Goal: Task Accomplishment & Management: Complete application form

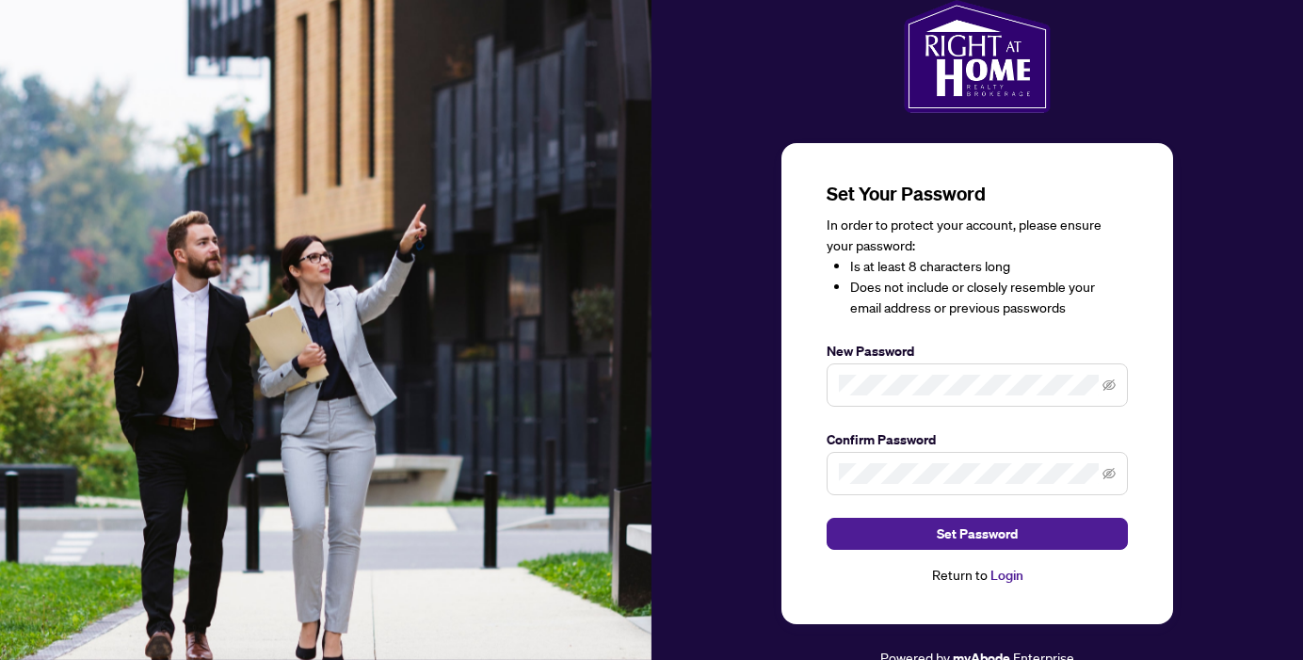
click at [1005, 573] on link "Login" at bounding box center [1006, 575] width 33 height 17
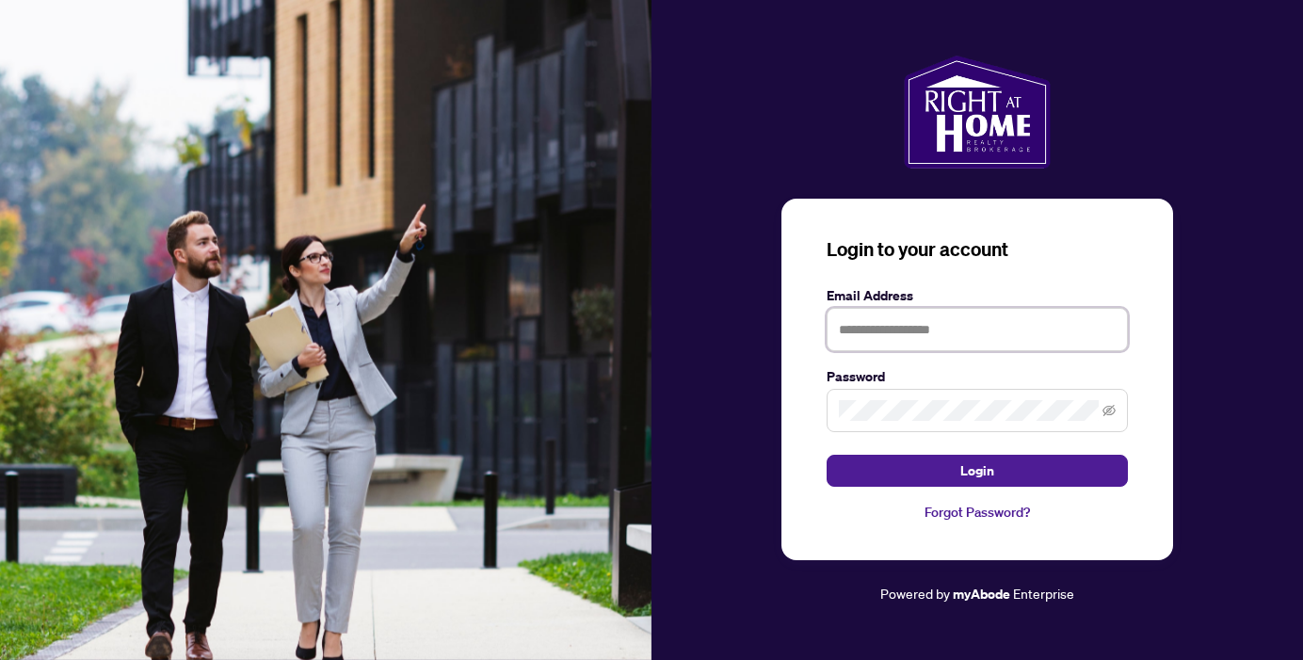
click at [873, 346] on input "text" at bounding box center [977, 329] width 301 height 43
type input "**********"
click at [878, 399] on span at bounding box center [977, 410] width 301 height 43
click at [1109, 417] on icon "eye-invisible" at bounding box center [1108, 410] width 13 height 13
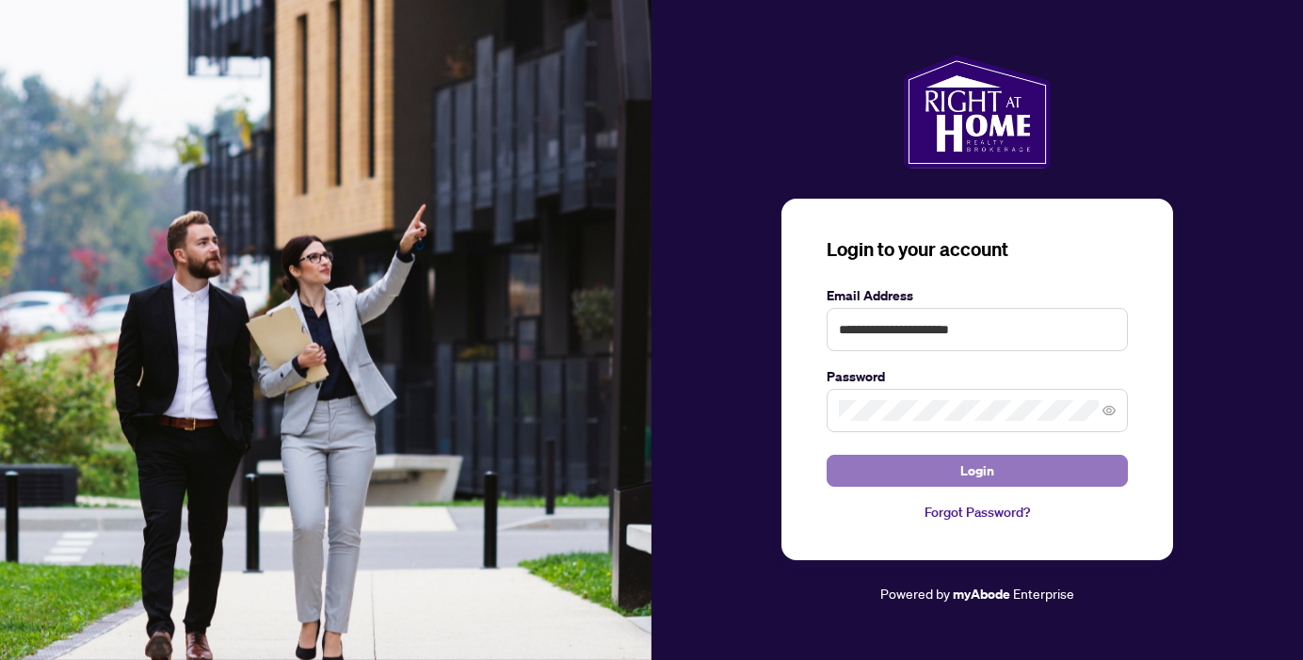
click at [935, 467] on button "Login" at bounding box center [977, 471] width 301 height 32
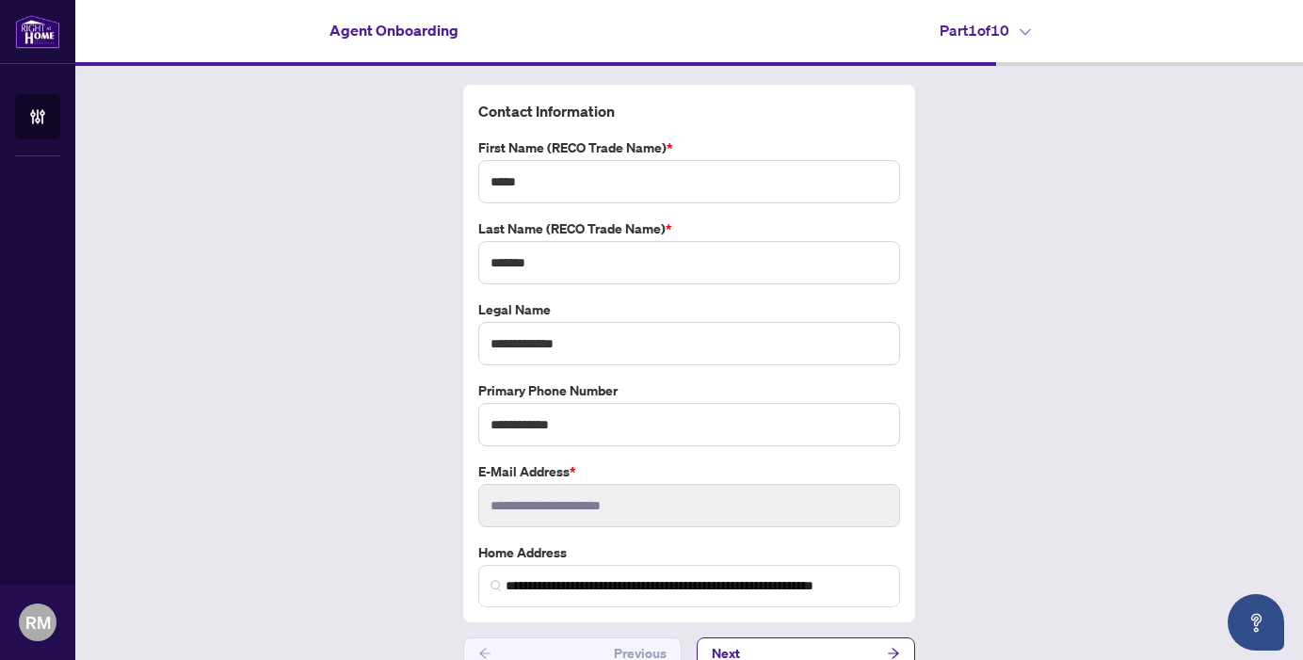
scroll to position [27, 0]
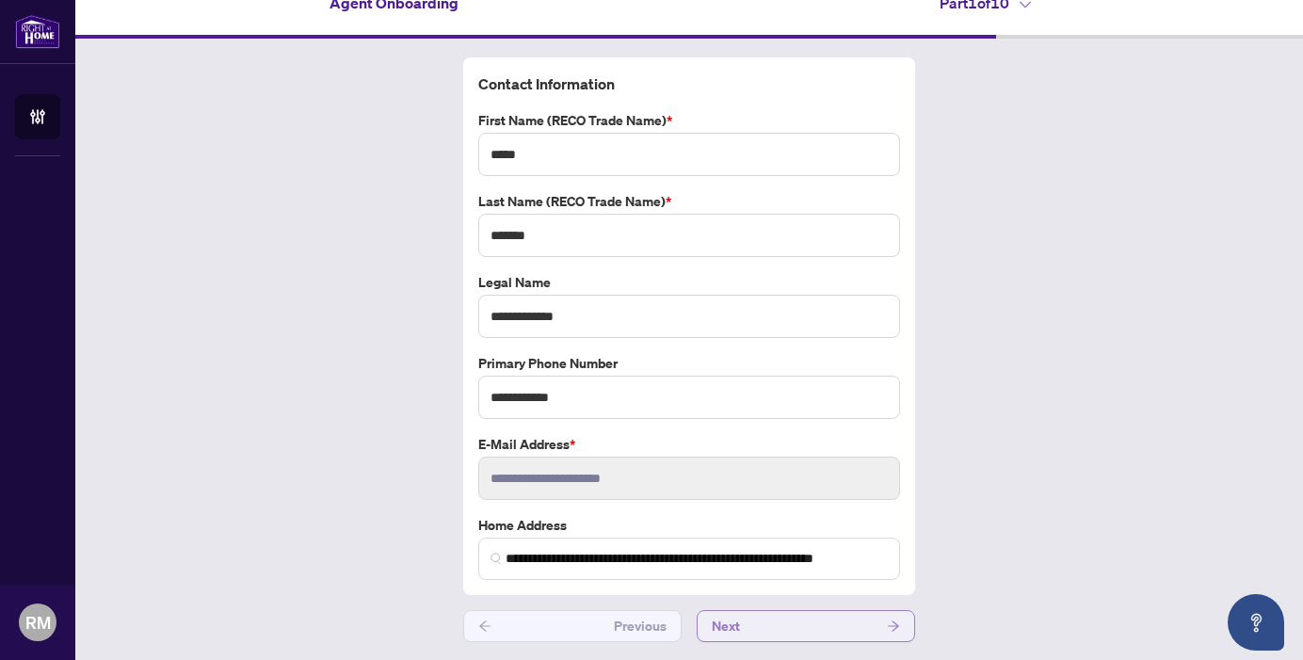
click at [819, 621] on button "Next" at bounding box center [806, 626] width 218 height 32
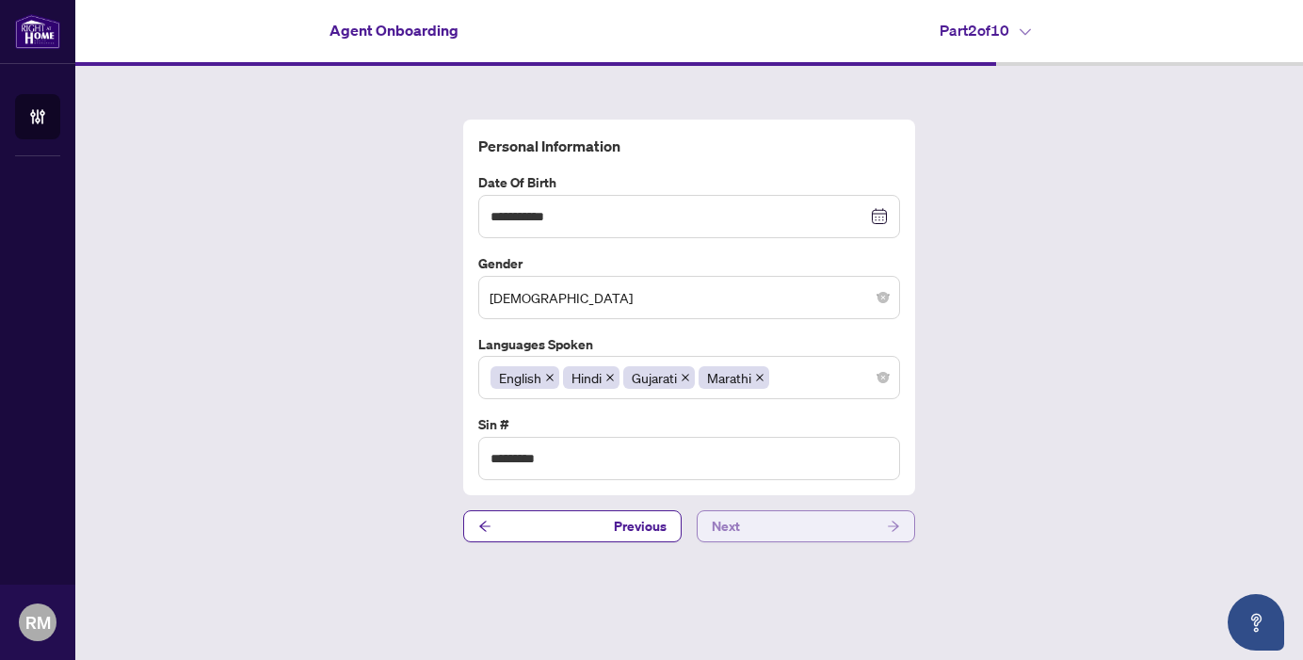
click at [796, 534] on button "Next" at bounding box center [806, 526] width 218 height 32
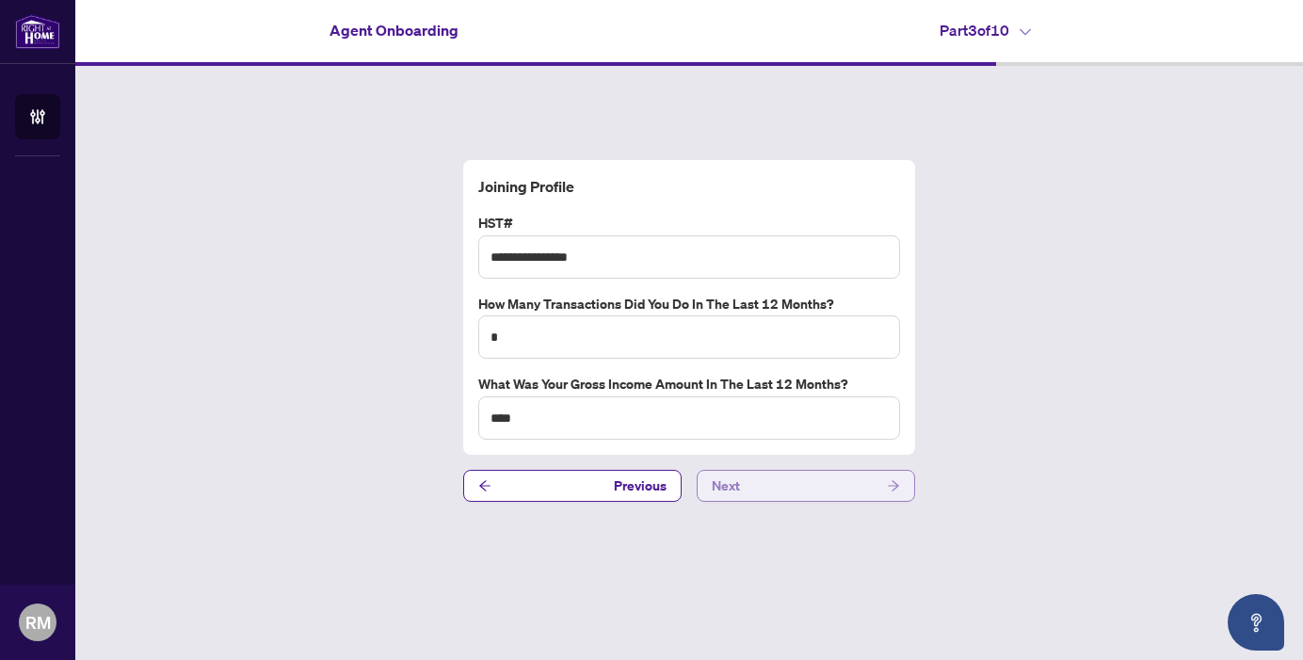
click at [762, 485] on button "Next" at bounding box center [806, 486] width 218 height 32
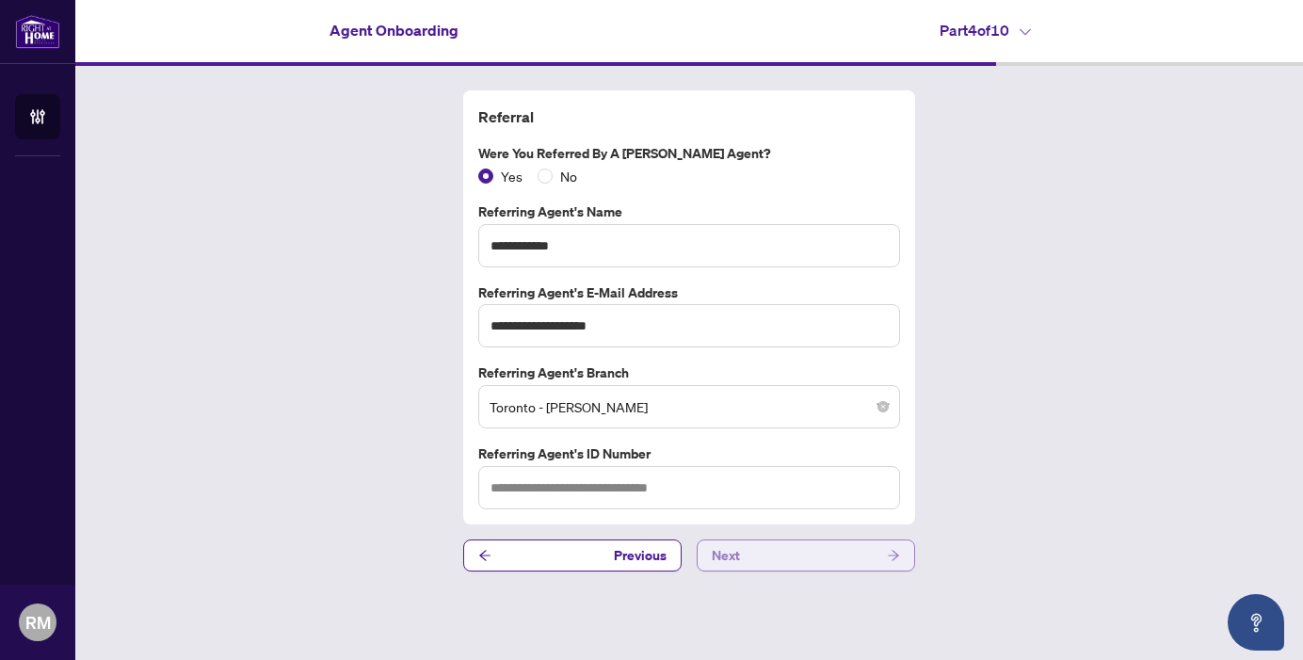
click at [753, 565] on button "Next" at bounding box center [806, 555] width 218 height 32
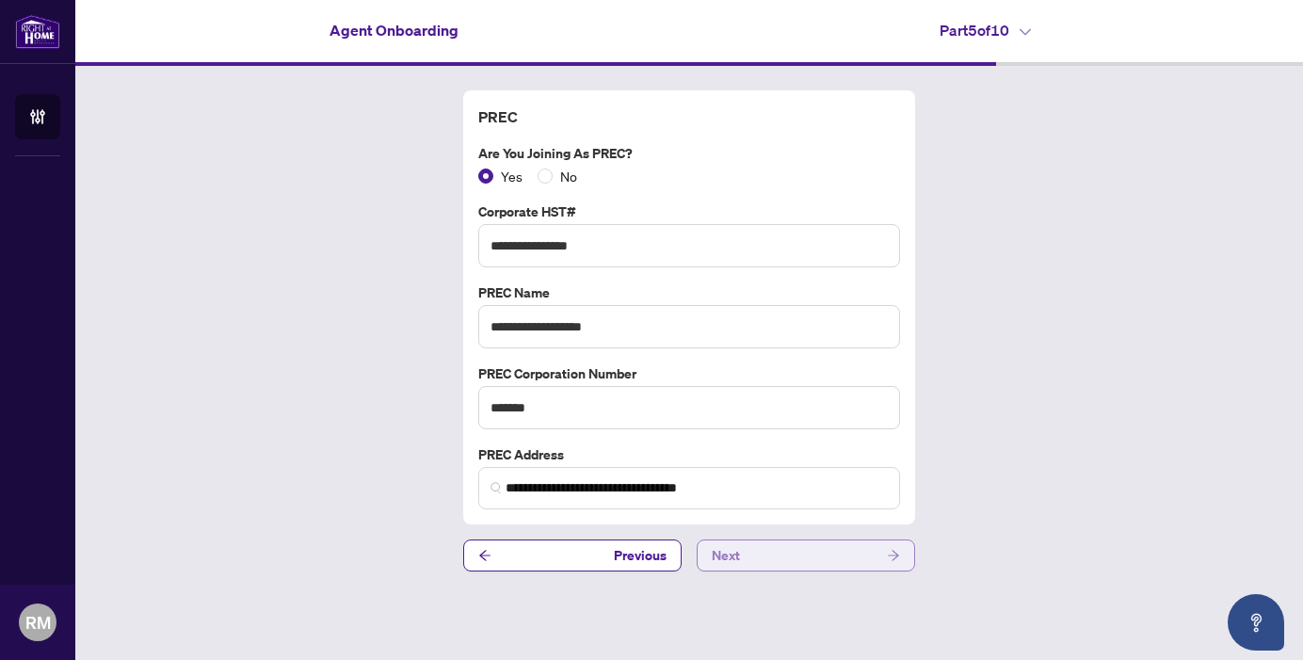
click at [740, 564] on button "Next" at bounding box center [806, 555] width 218 height 32
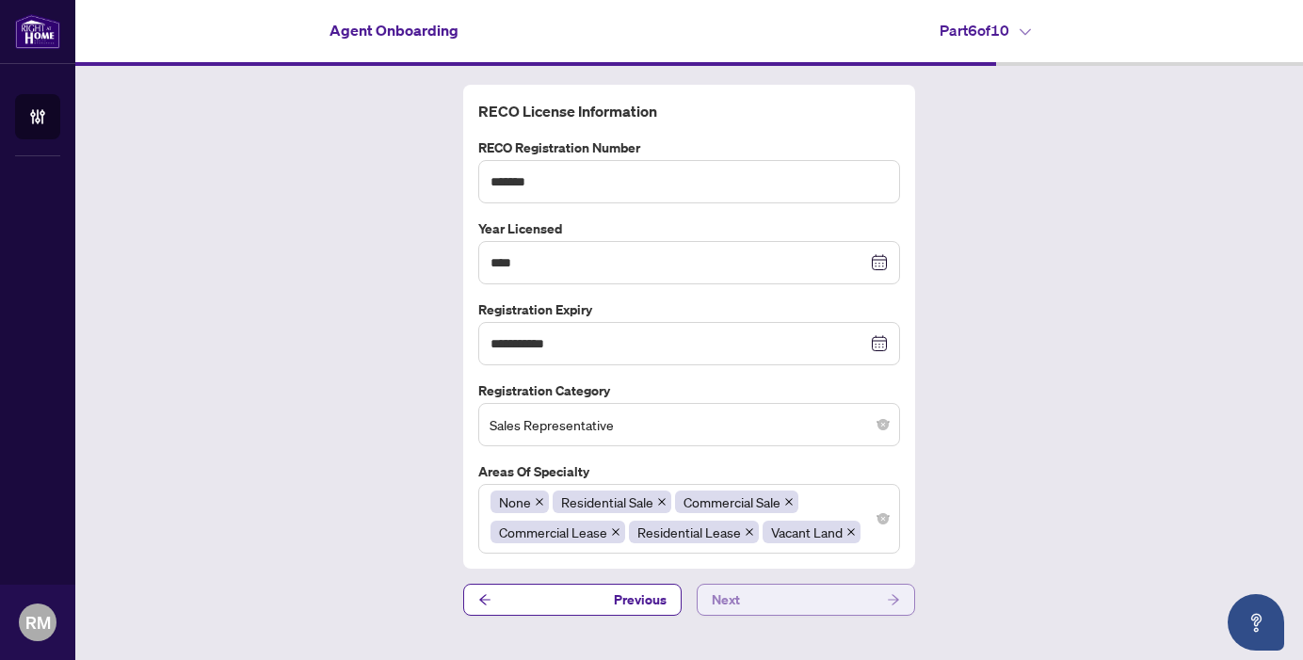
click at [735, 598] on span "Next" at bounding box center [726, 600] width 28 height 30
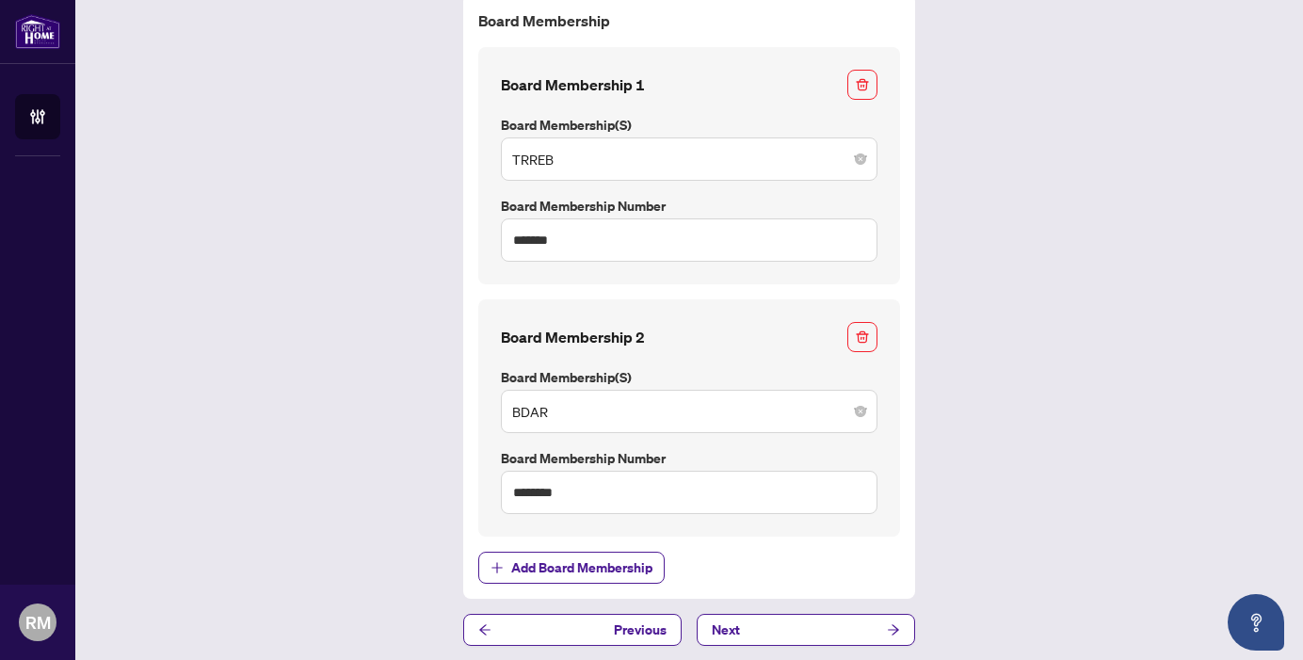
scroll to position [94, 0]
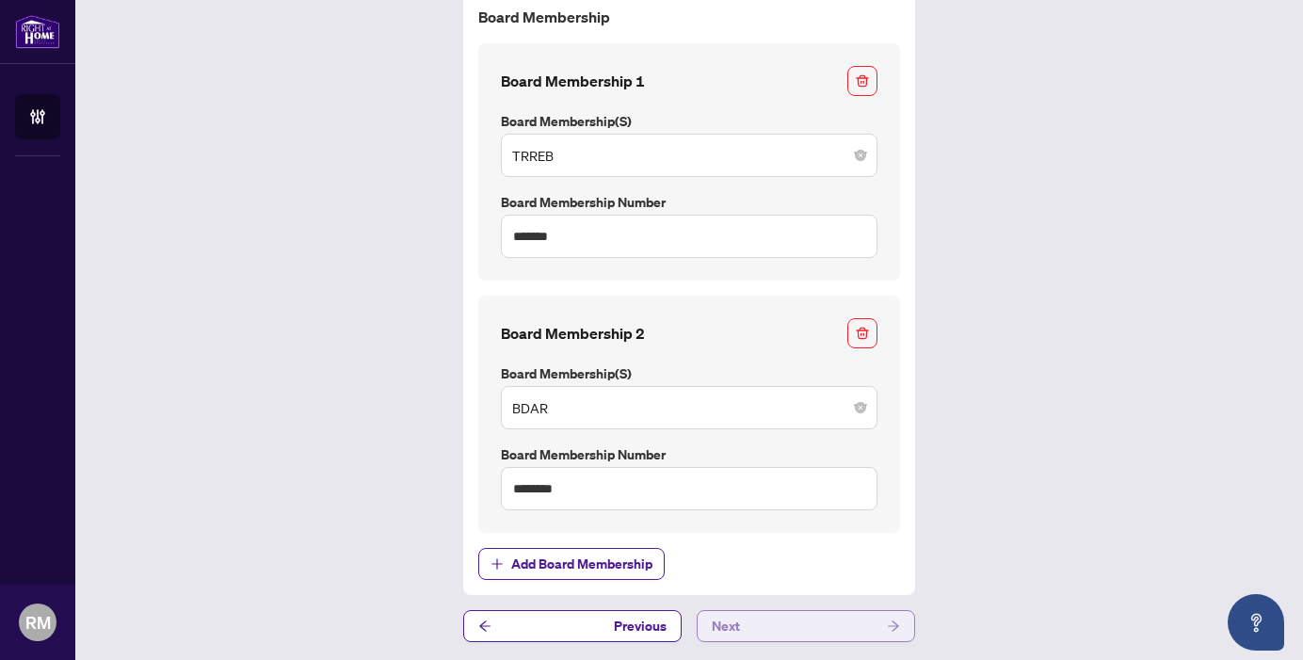
click at [766, 633] on button "Next" at bounding box center [806, 626] width 218 height 32
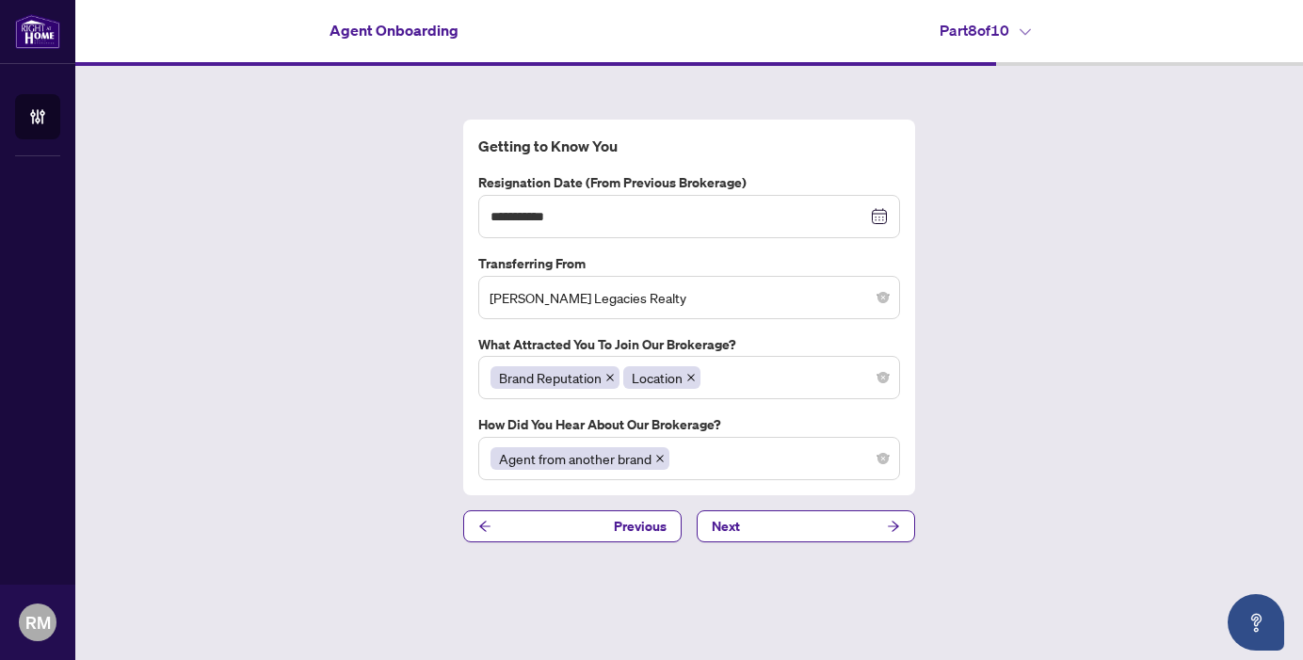
click at [660, 456] on icon "close" at bounding box center [659, 458] width 9 height 9
click at [807, 535] on button "Next" at bounding box center [806, 526] width 218 height 32
click at [753, 536] on button "Next" at bounding box center [806, 526] width 218 height 32
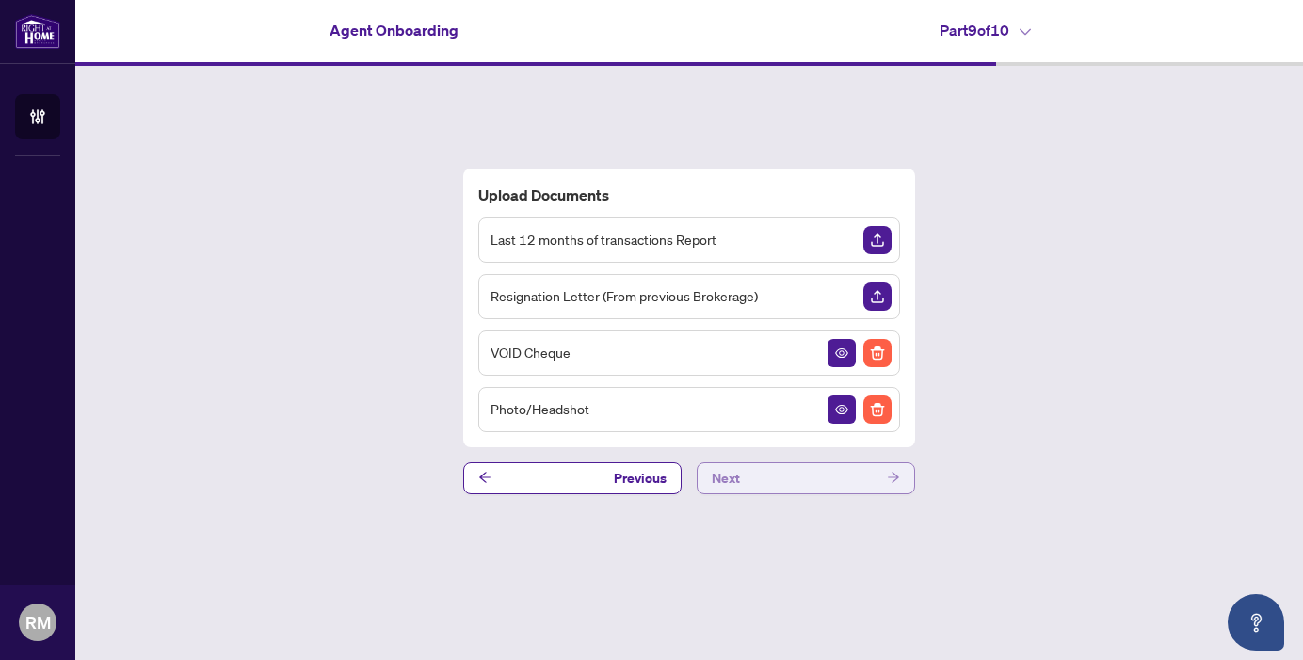
click at [786, 483] on button "Next" at bounding box center [806, 478] width 218 height 32
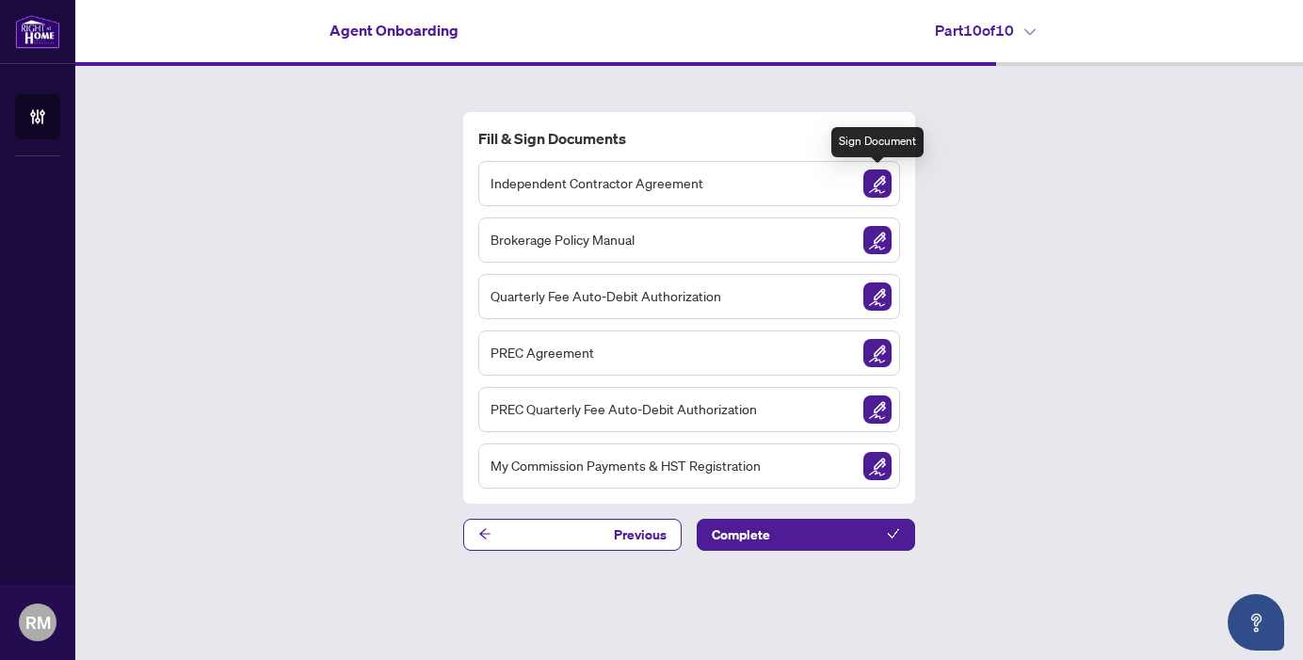
click at [884, 185] on img "Sign Document" at bounding box center [877, 183] width 28 height 28
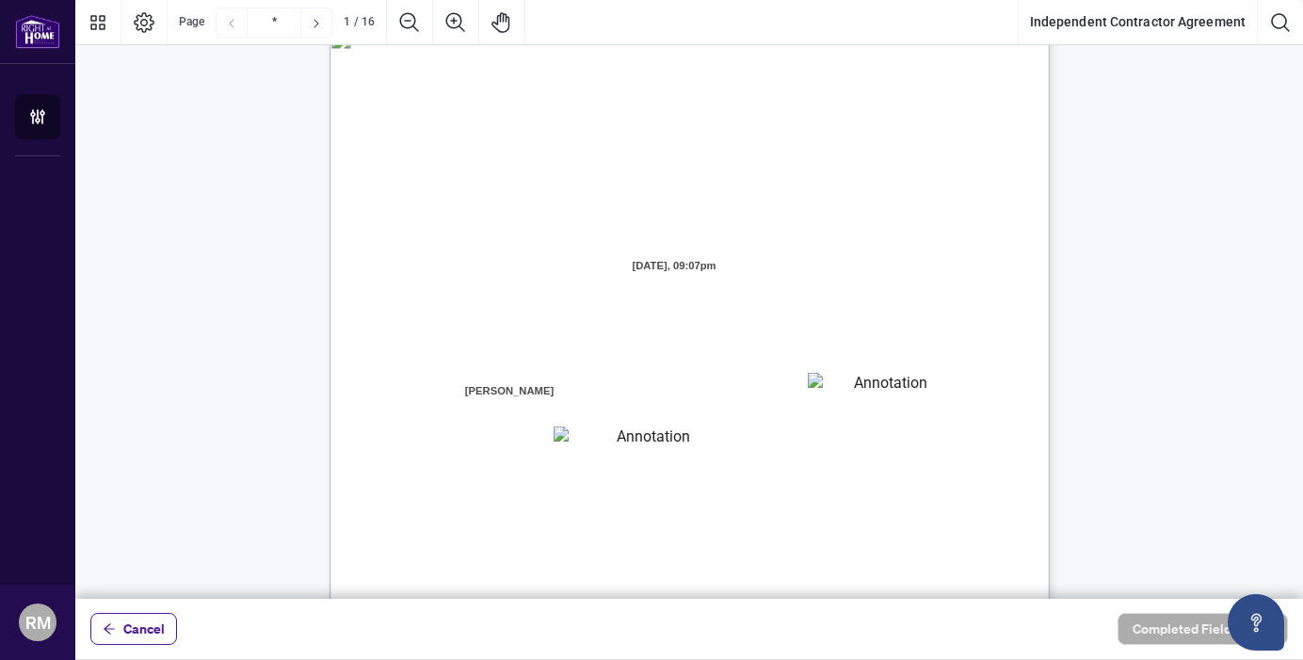
scroll to position [38, 0]
click at [830, 382] on textarea "01JYGZAKFHWMPY1N8C3Z46THAB" at bounding box center [883, 386] width 151 height 28
click at [445, 361] on span "AND:" at bounding box center [429, 369] width 31 height 17
click at [870, 378] on textarea "01JYGZAKFHWMPY1N8C3Z46THAB" at bounding box center [884, 386] width 152 height 28
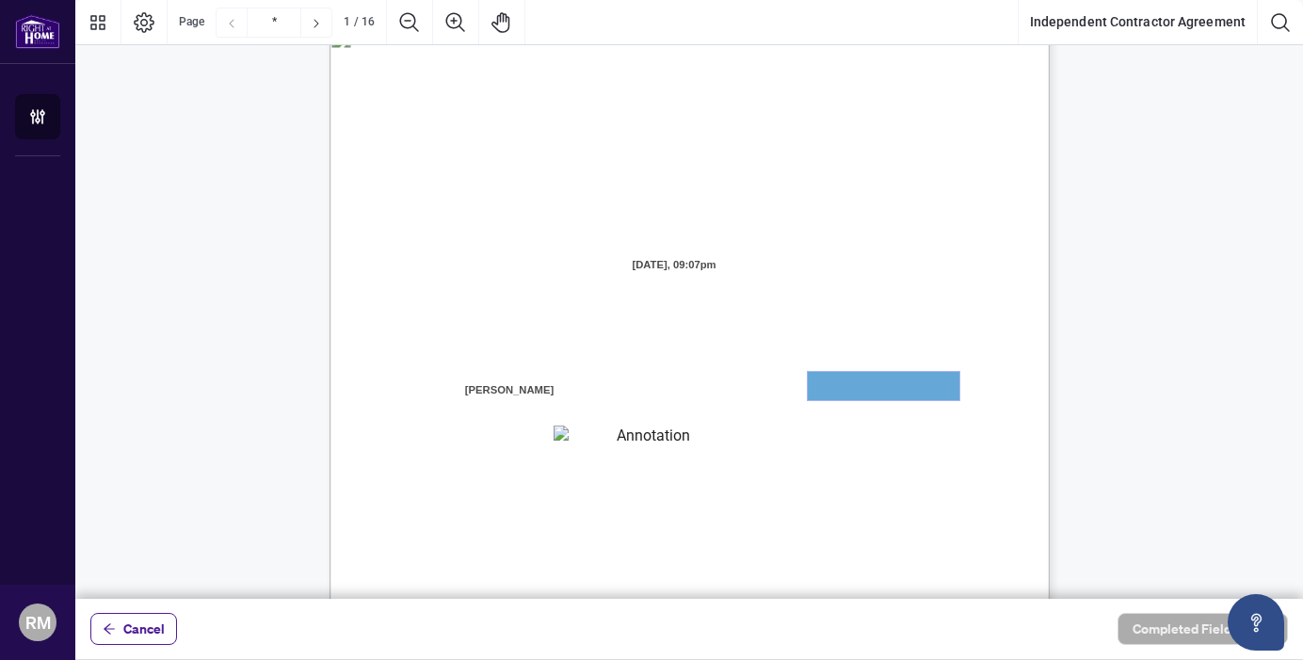
scroll to position [95, 0]
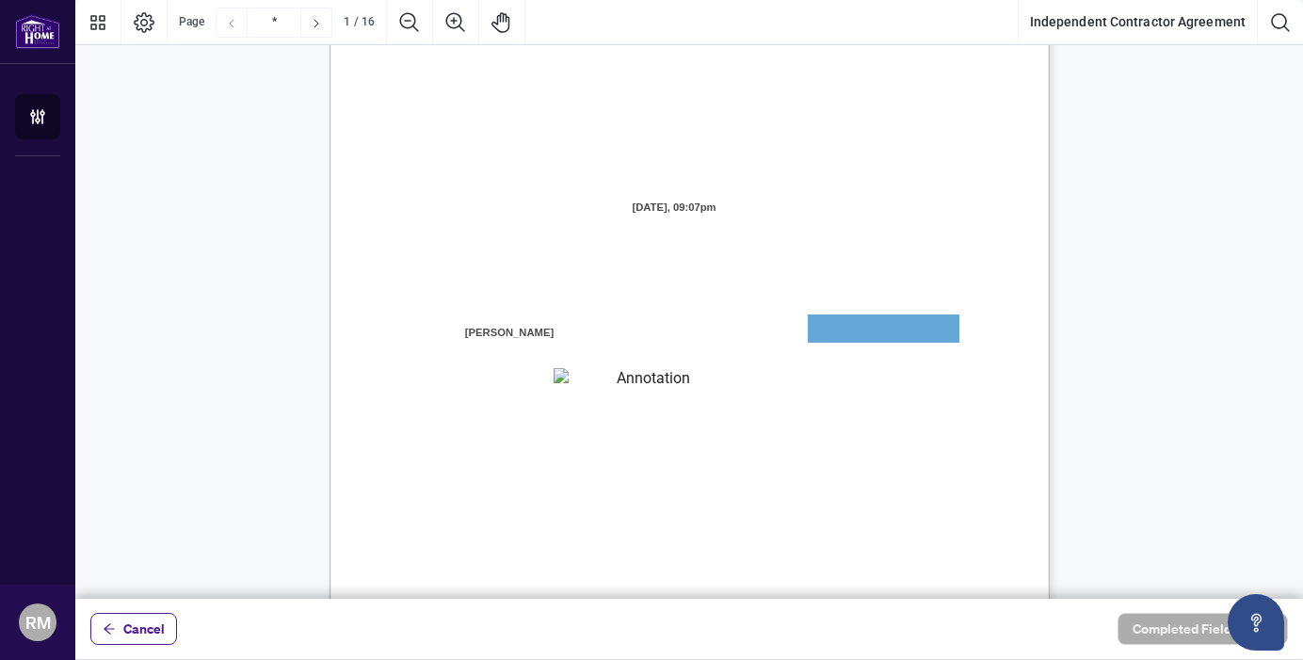
click at [598, 378] on textarea "01JYGZAQMTWRDFJQJ4WJ0G3B21" at bounding box center [646, 380] width 185 height 24
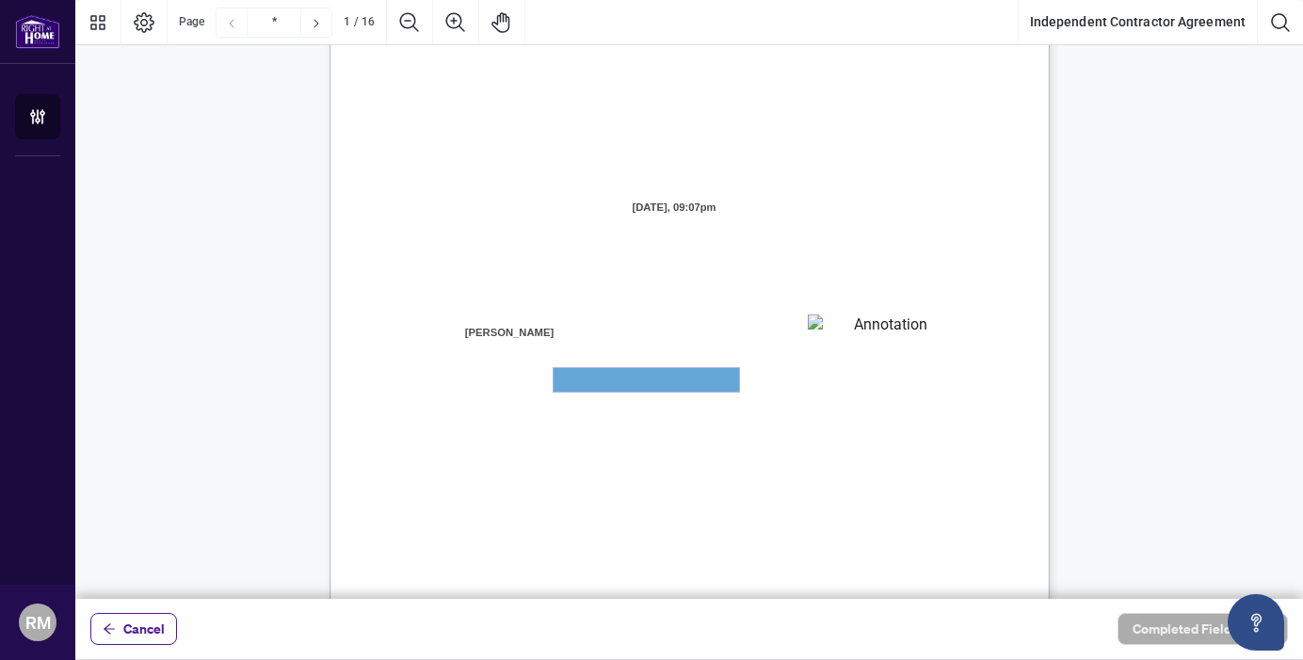
click at [598, 378] on textarea "01JYGZAQMTWRDFJQJ4WJ0G3B21" at bounding box center [646, 380] width 185 height 24
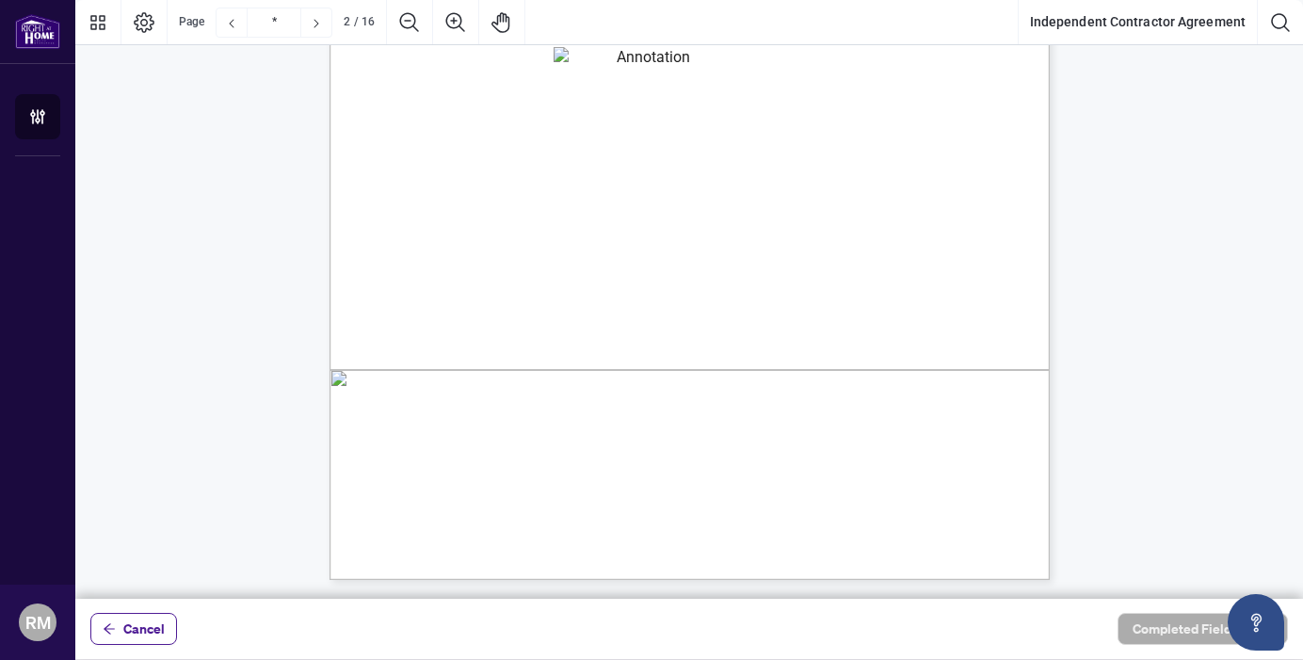
scroll to position [0, 0]
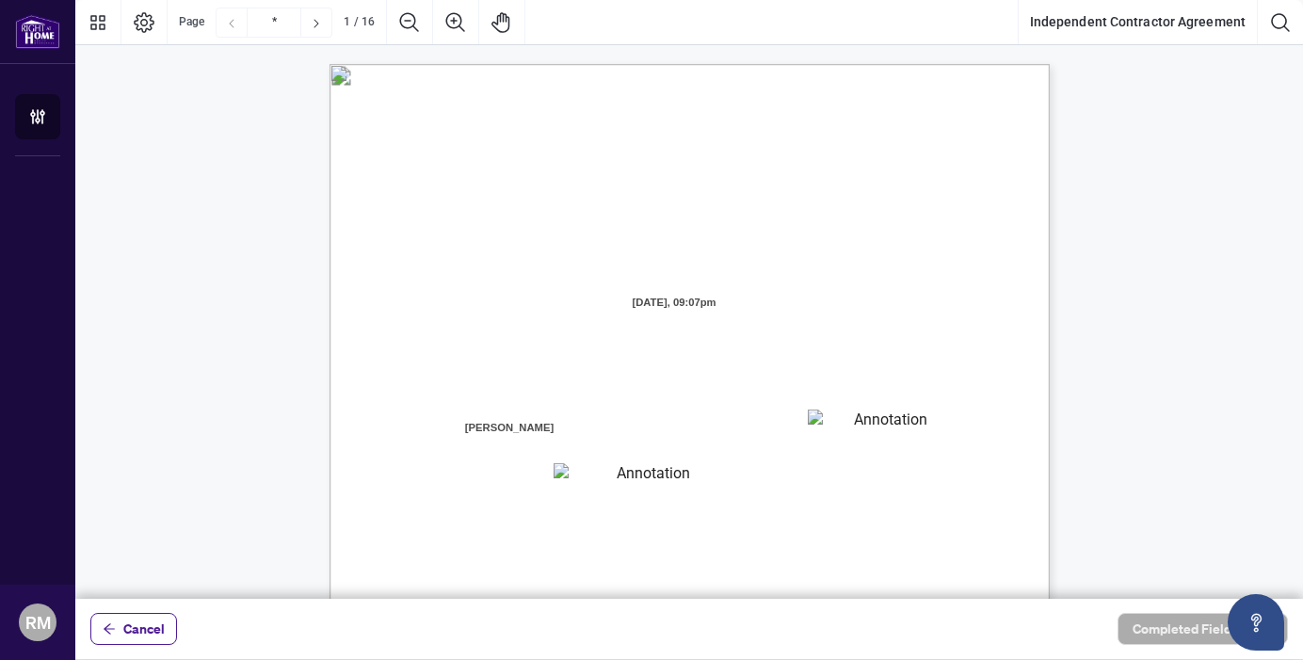
click at [837, 429] on textarea "01JYGZAKFHWMPY1N8C3Z46THAB" at bounding box center [883, 424] width 151 height 28
click at [837, 429] on textarea "01JYGZAKFHWMPY1N8C3Z46THAB" at bounding box center [884, 424] width 152 height 28
click at [779, 434] on span "residing in the City of" at bounding box center [729, 434] width 114 height 17
click at [583, 473] on textarea "01JYGZAQMTWRDFJQJ4WJ0G3B21" at bounding box center [646, 475] width 185 height 24
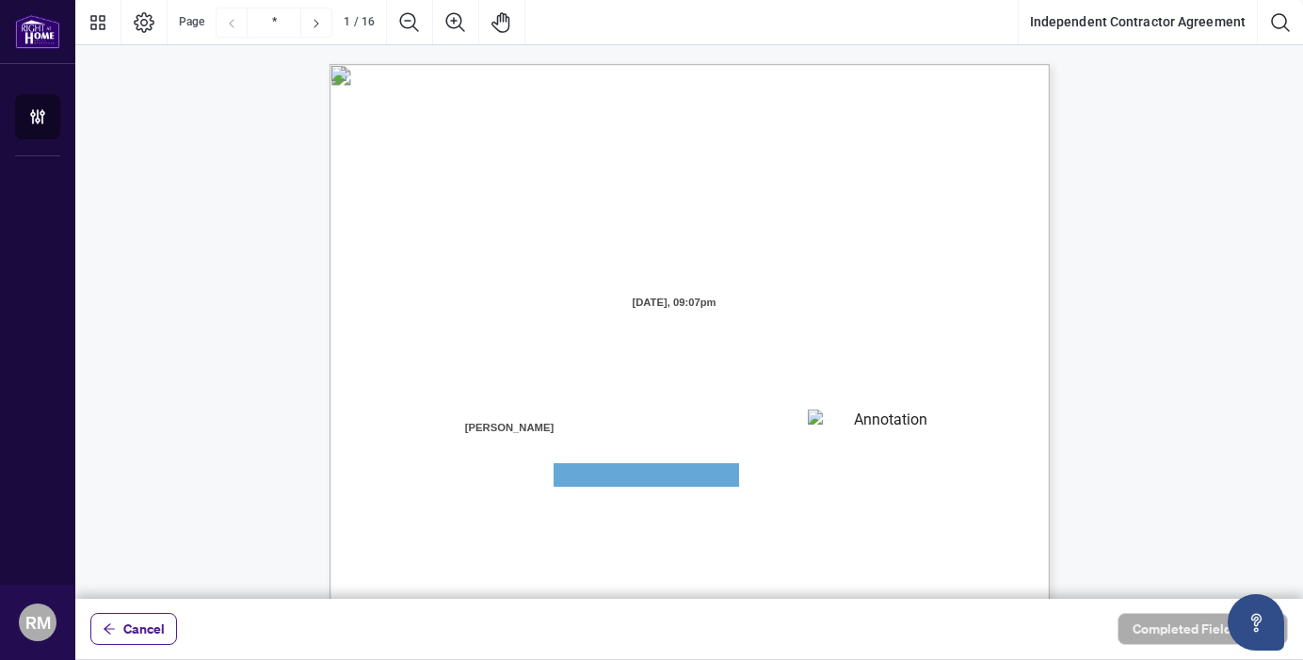
click at [838, 432] on textarea "01JYGZAKFHWMPY1N8C3Z46THAB" at bounding box center [883, 424] width 151 height 28
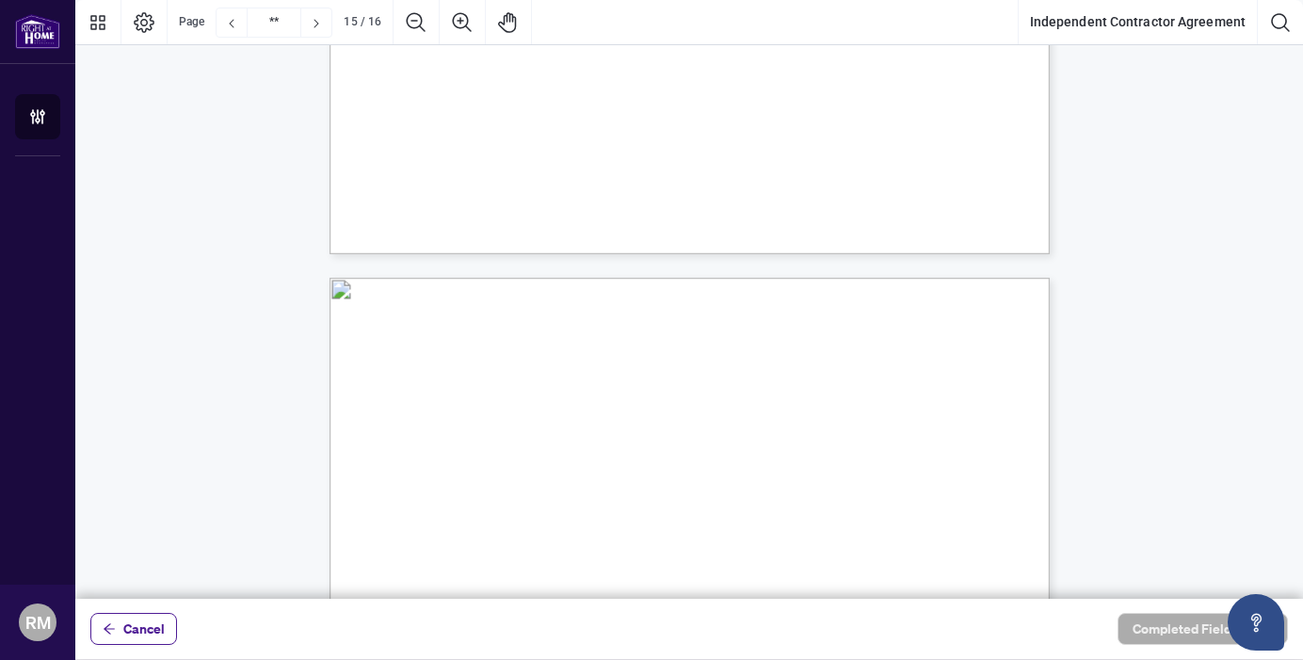
type input "**"
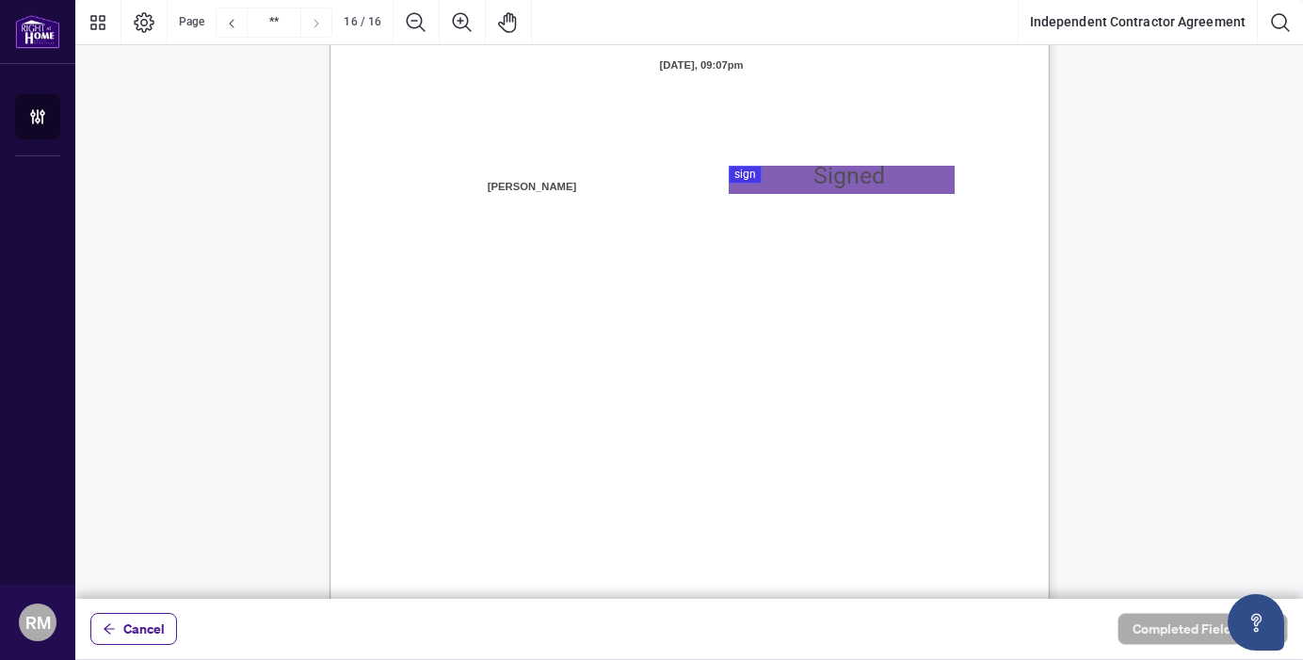
scroll to position [14194, 0]
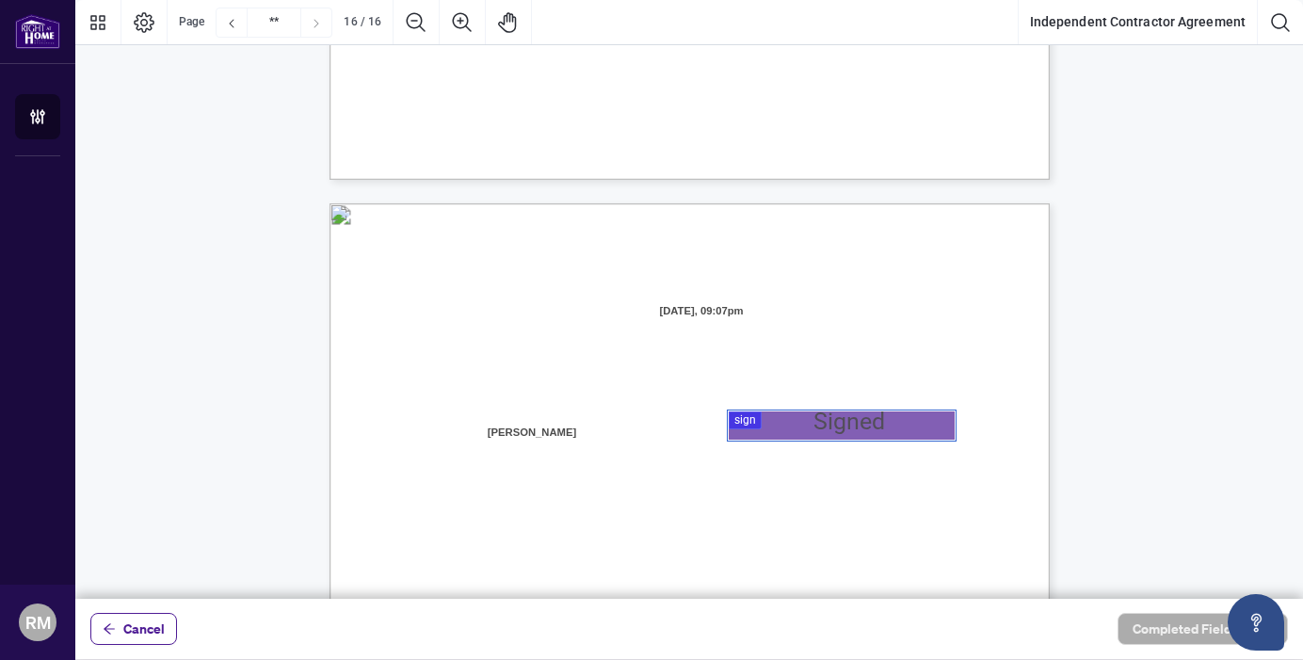
click at [755, 419] on div at bounding box center [689, 299] width 1228 height 599
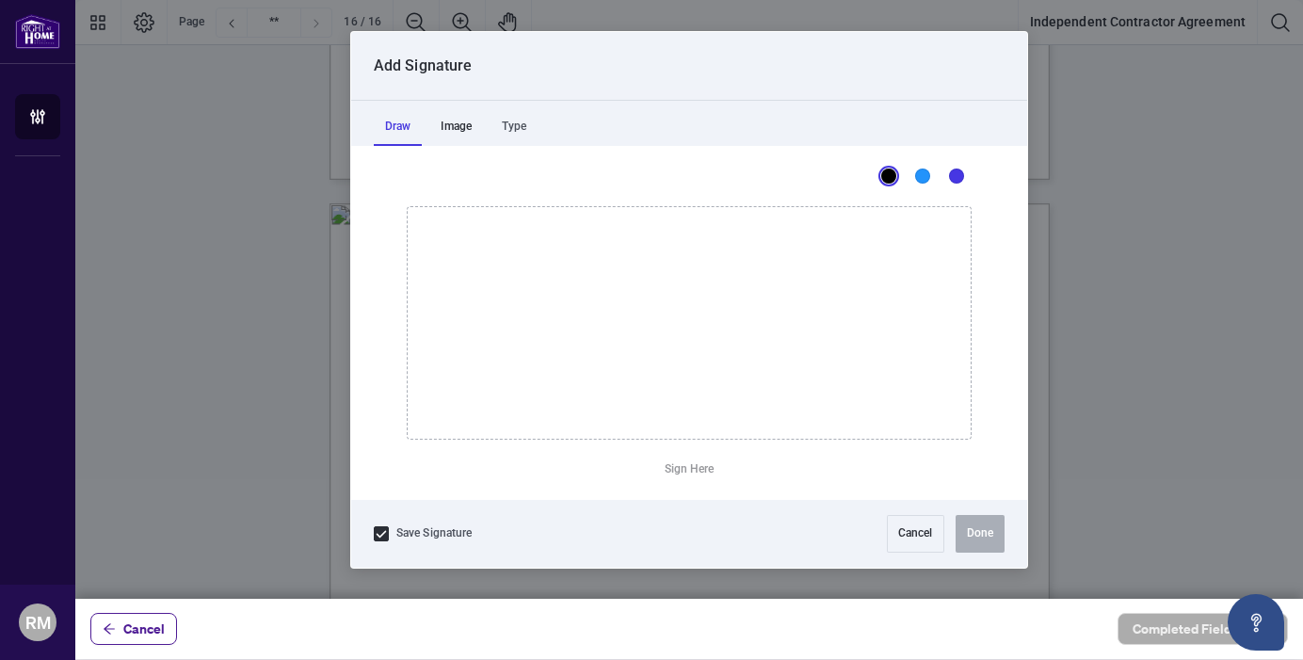
click at [456, 123] on div "Image" at bounding box center [456, 127] width 54 height 38
click at [517, 129] on div "Type" at bounding box center [513, 127] width 47 height 38
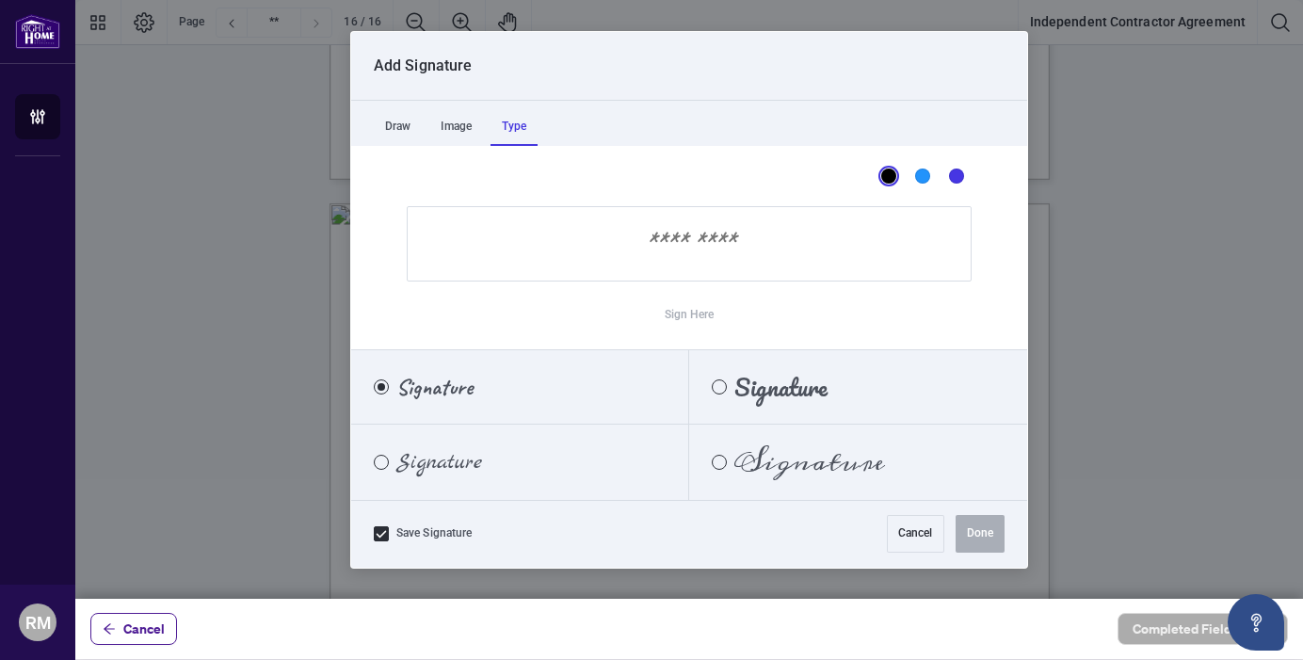
click at [725, 391] on div "Signature" at bounding box center [769, 387] width 161 height 21
click at [631, 263] on input "Sign Here" at bounding box center [689, 243] width 565 height 75
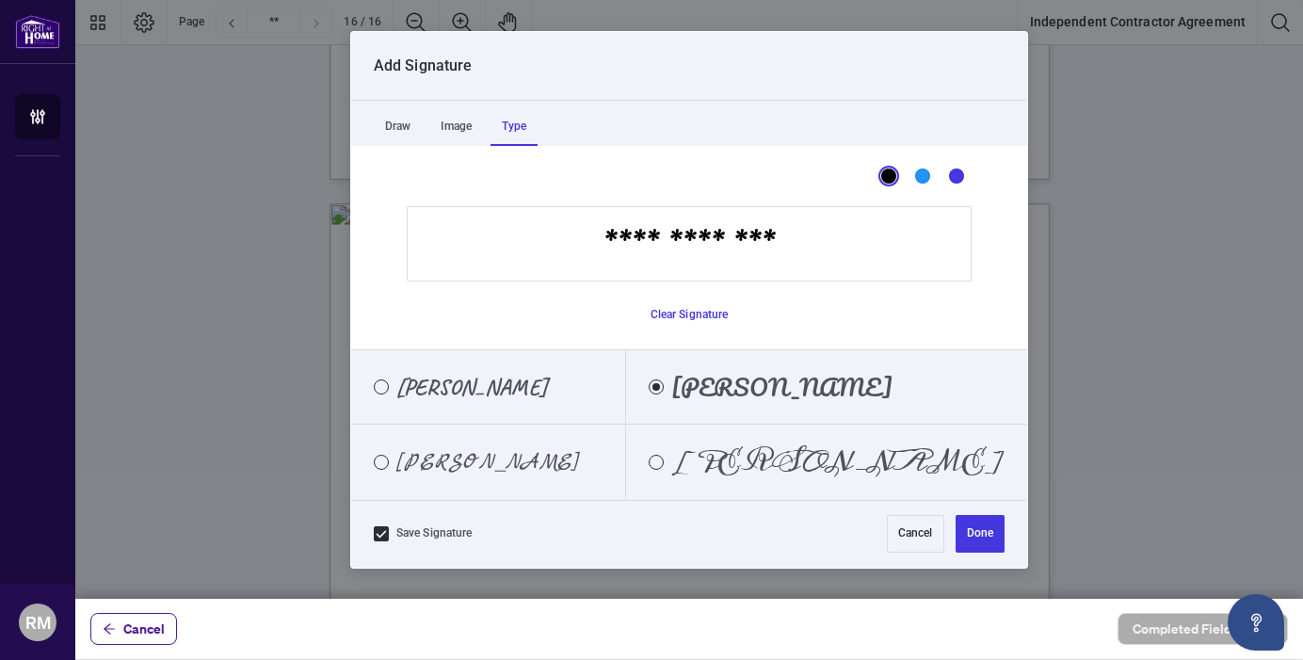
type input "**********"
click at [449, 381] on span "[PERSON_NAME]" at bounding box center [471, 387] width 151 height 21
click at [968, 521] on button "Done" at bounding box center [980, 534] width 49 height 38
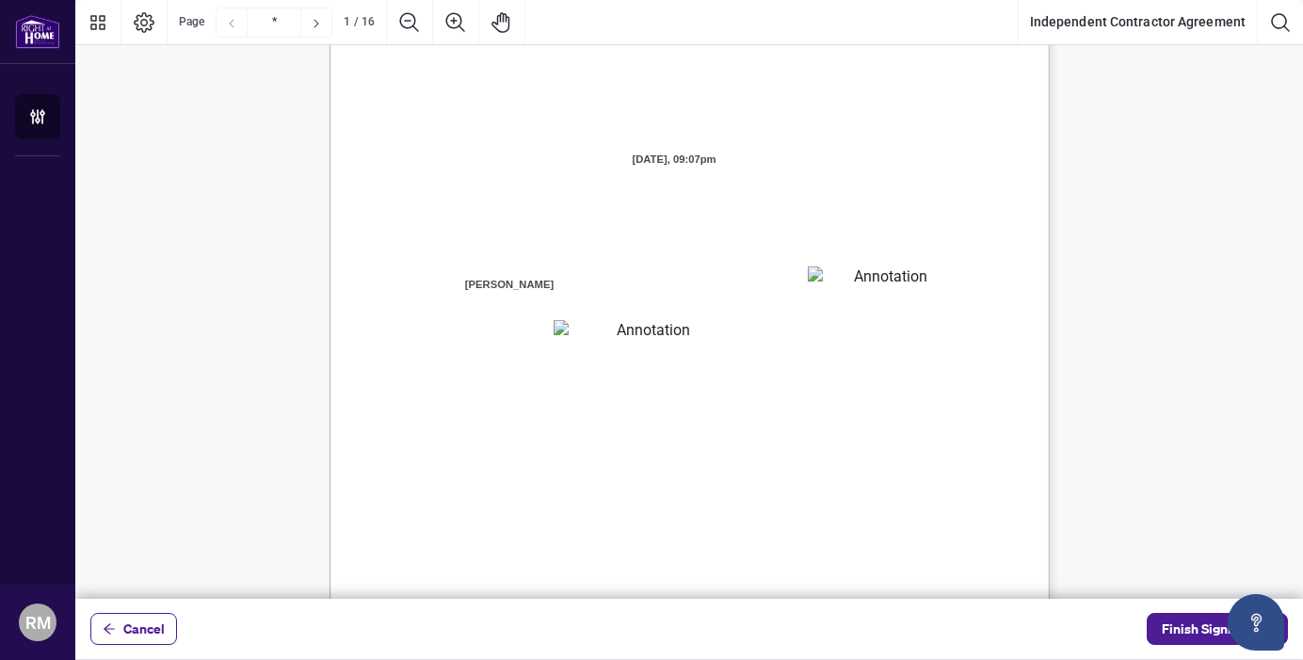
scroll to position [0, 0]
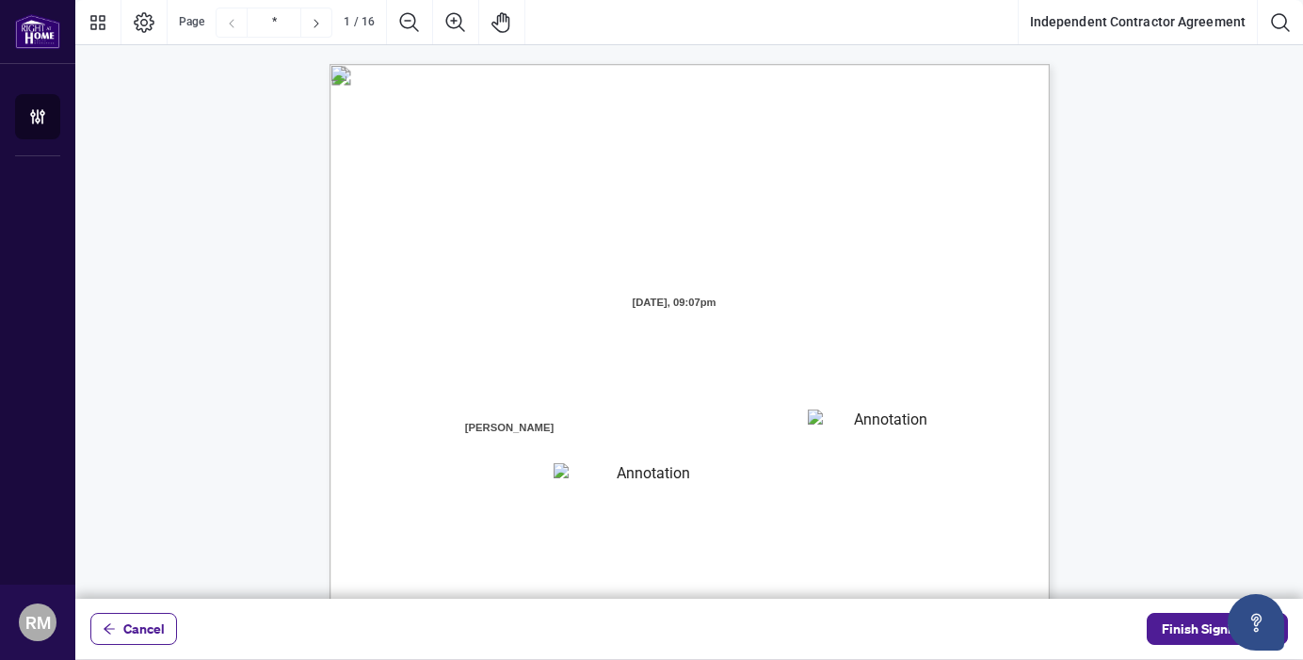
click at [821, 423] on textarea "01JYGZAKFHWMPY1N8C3Z46THAB" at bounding box center [883, 424] width 151 height 28
click at [821, 423] on textarea "01JYGZAKFHWMPY1N8C3Z46THAB" at bounding box center [884, 424] width 152 height 28
click at [720, 478] on textarea "01JYGZAQMTWRDFJQJ4WJ0G3B21" at bounding box center [646, 475] width 185 height 24
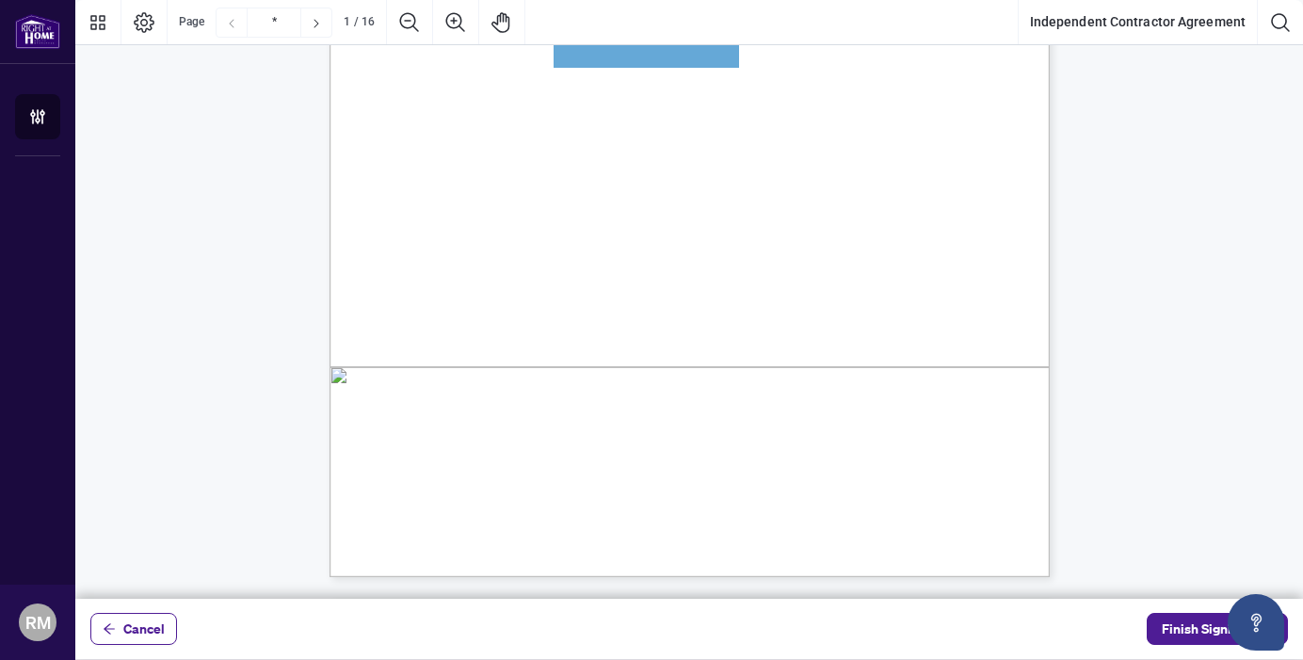
scroll to position [423, 0]
click at [1188, 634] on span "Finish Signing" at bounding box center [1204, 629] width 85 height 30
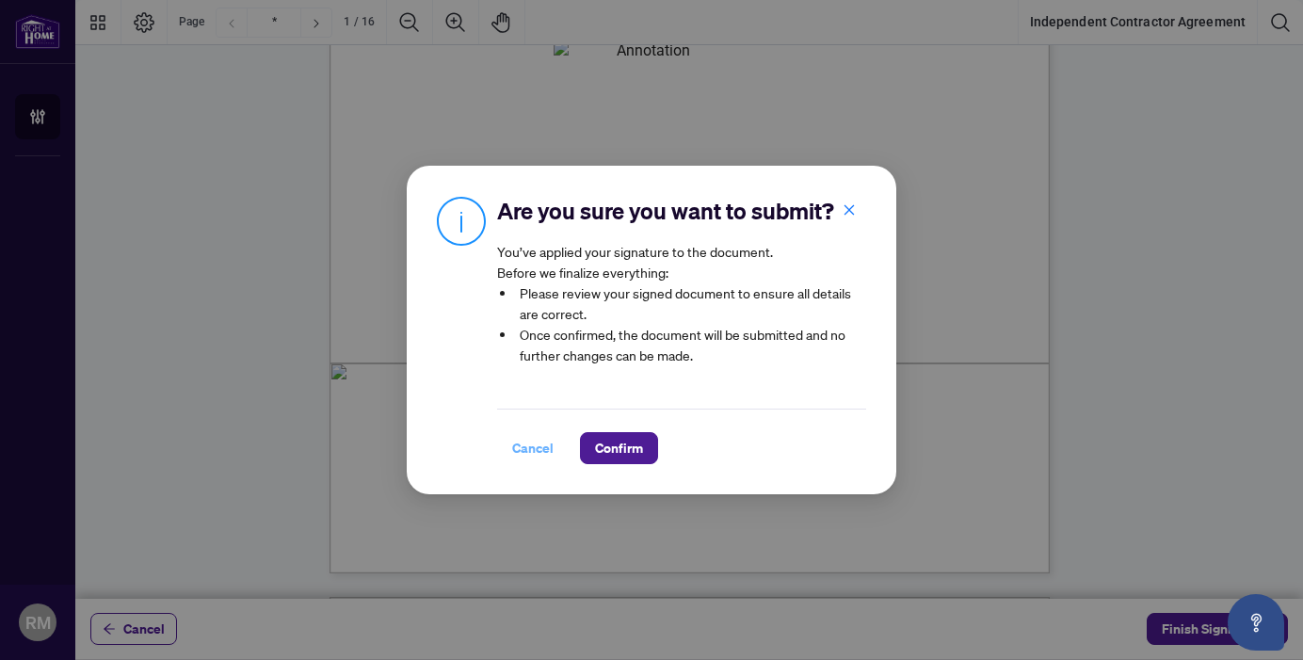
click at [533, 446] on span "Cancel" at bounding box center [532, 448] width 41 height 30
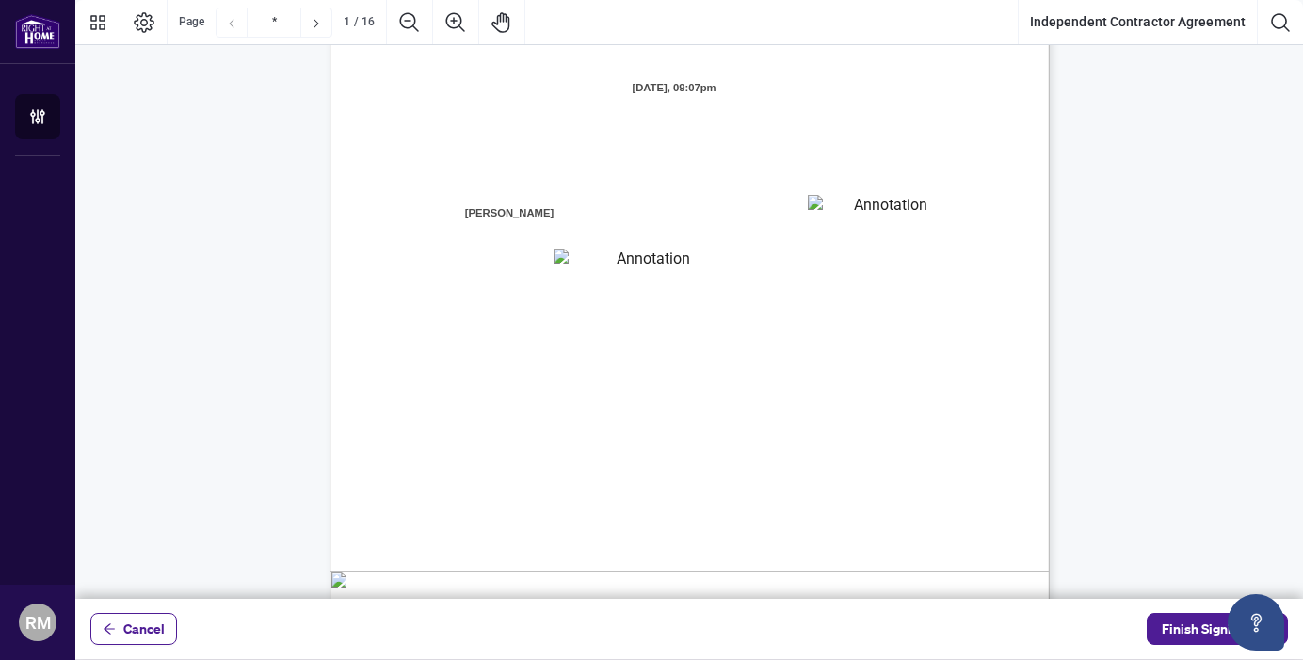
scroll to position [153, 0]
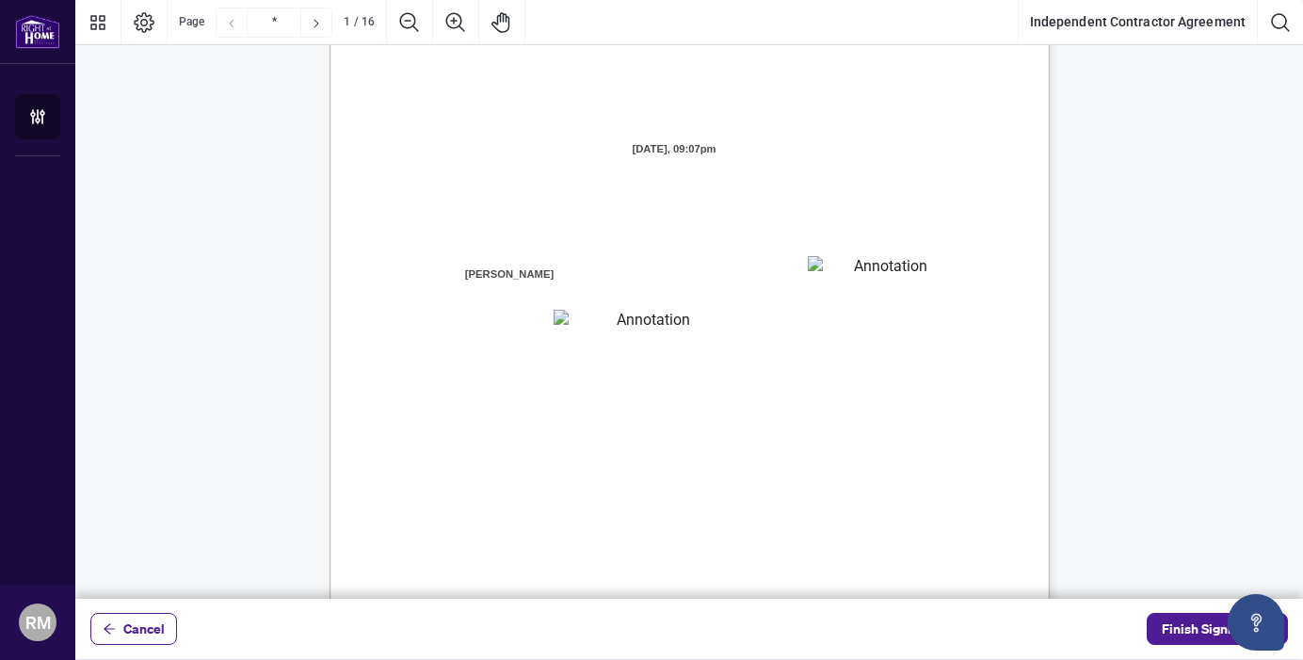
click at [651, 316] on textarea "01JYGZAQMTWRDFJQJ4WJ0G3B21" at bounding box center [646, 322] width 185 height 24
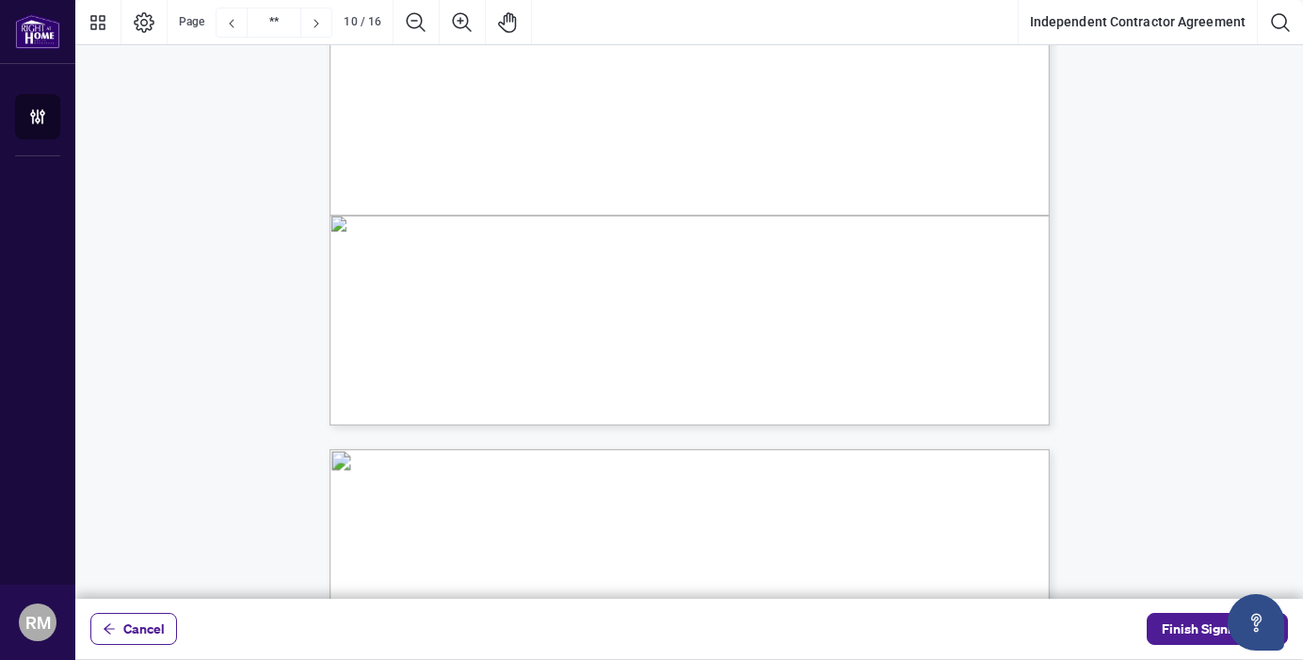
type input "**"
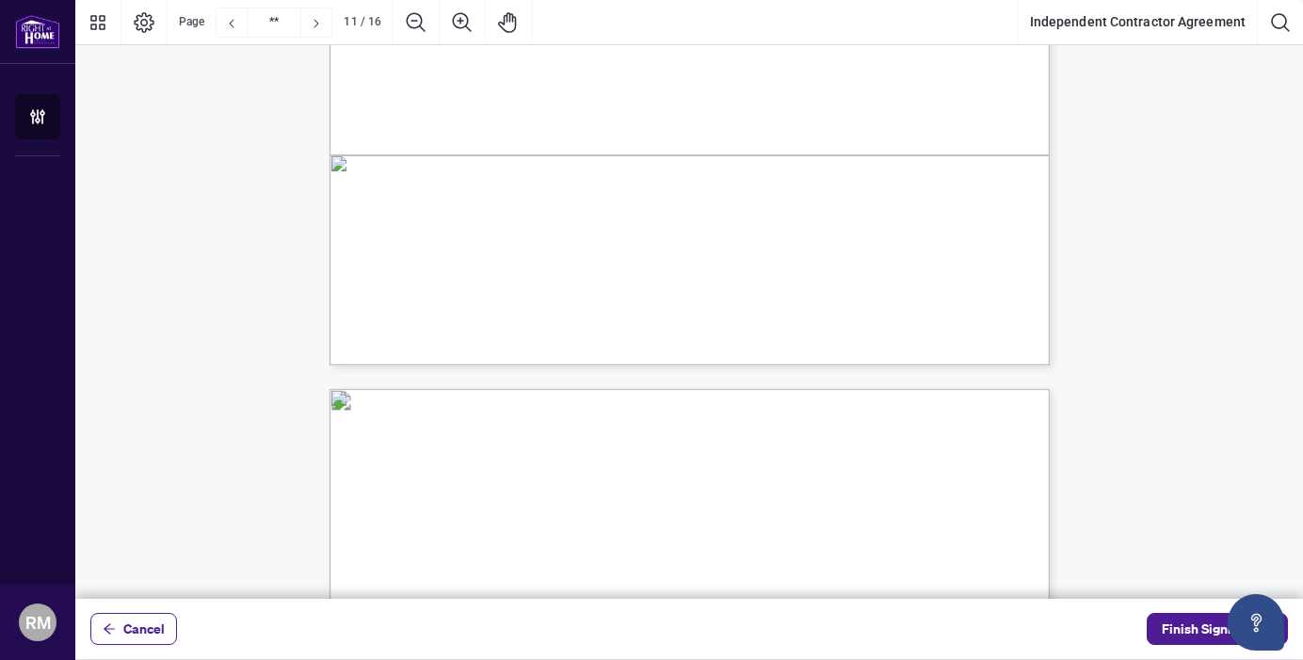
scroll to position [10202, 0]
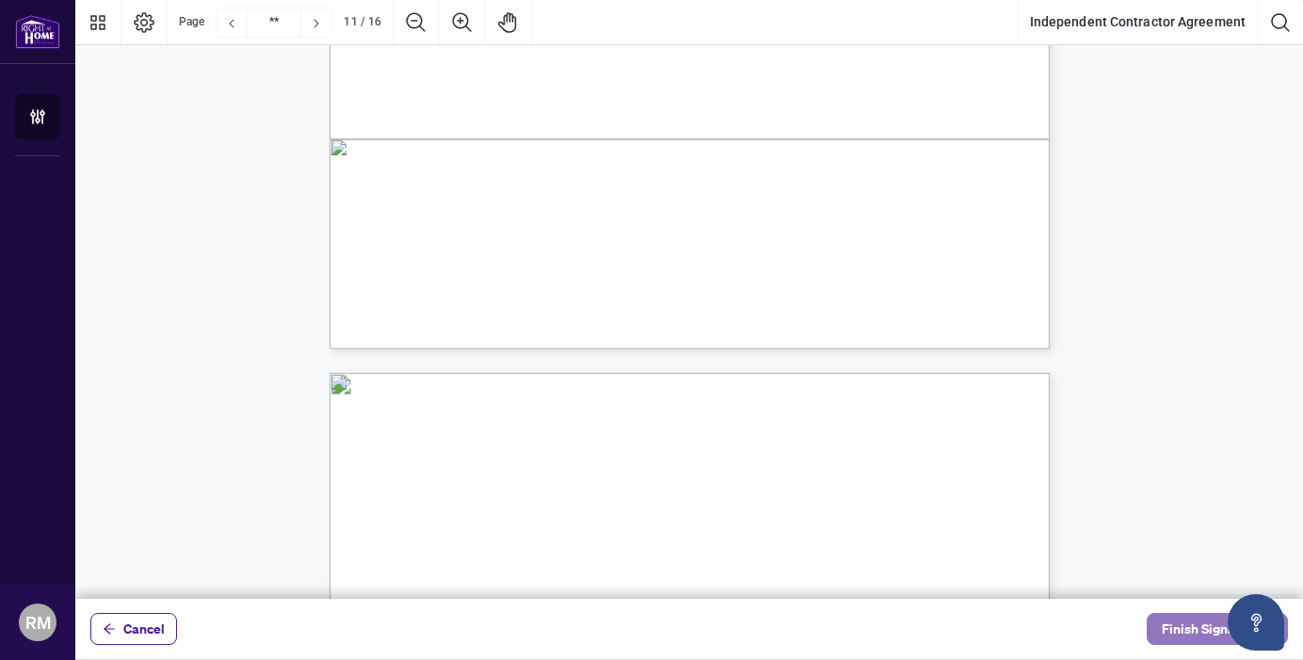
click at [1197, 632] on span "Finish Signing" at bounding box center [1204, 629] width 85 height 30
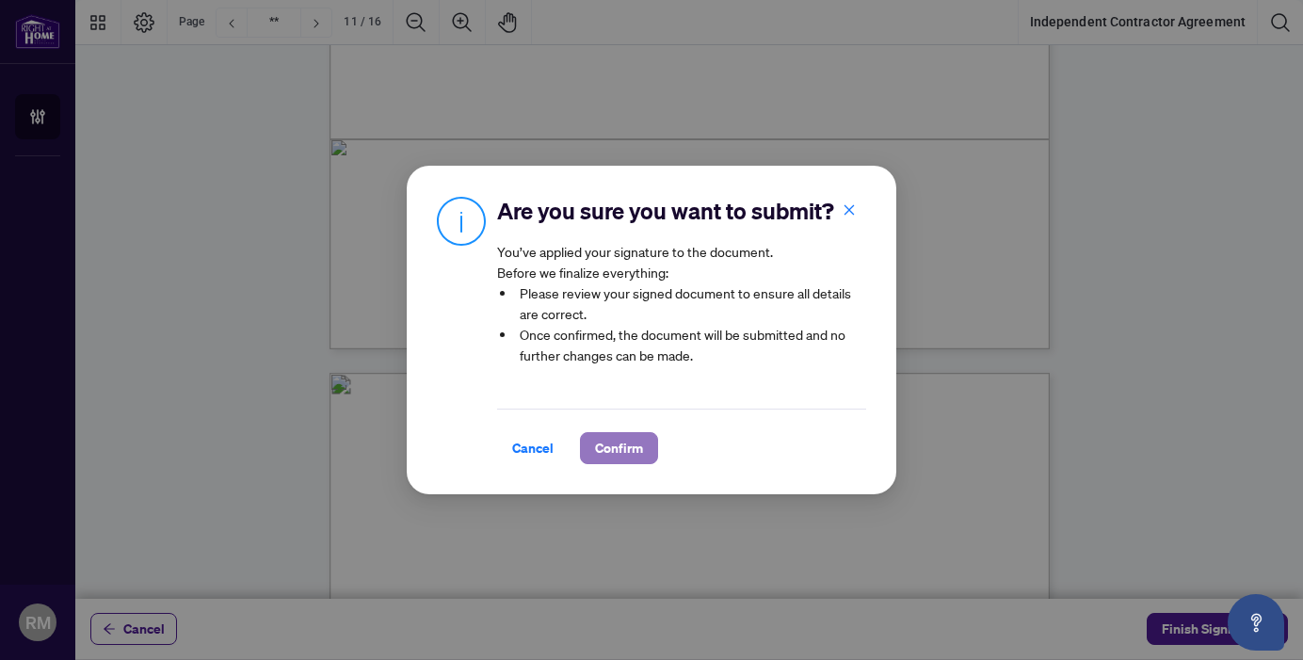
click at [614, 442] on span "Confirm" at bounding box center [619, 448] width 48 height 30
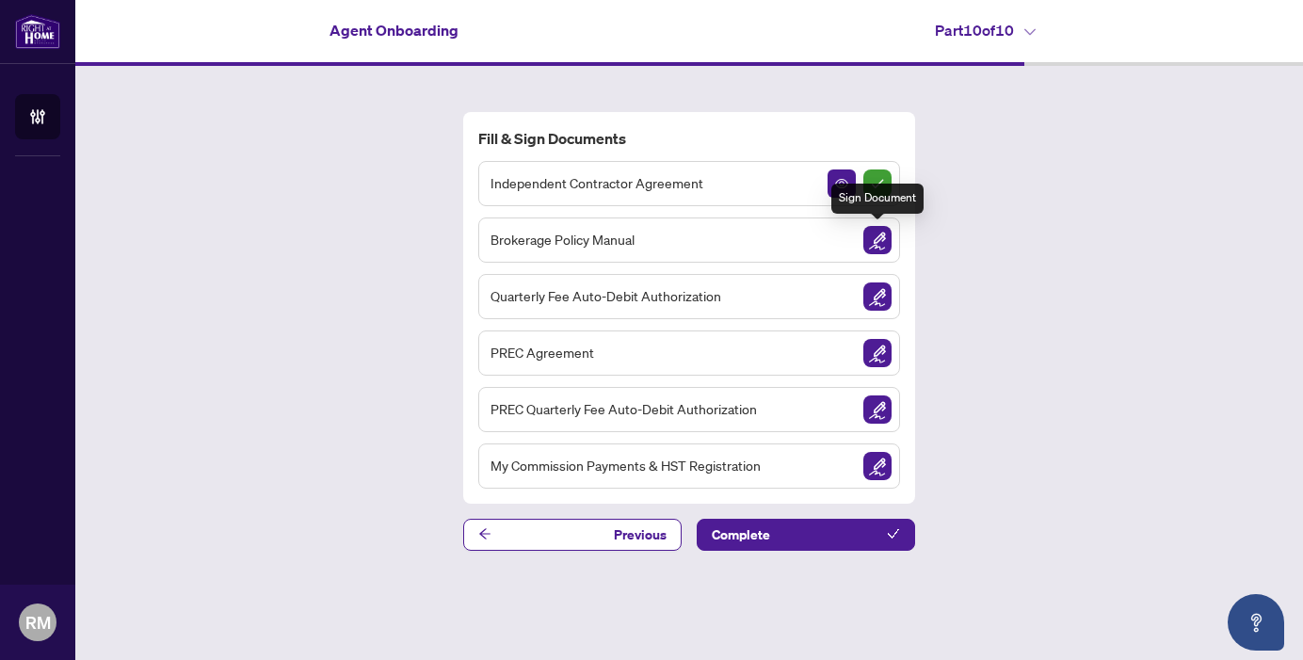
click at [883, 244] on img "Sign Document" at bounding box center [877, 240] width 28 height 28
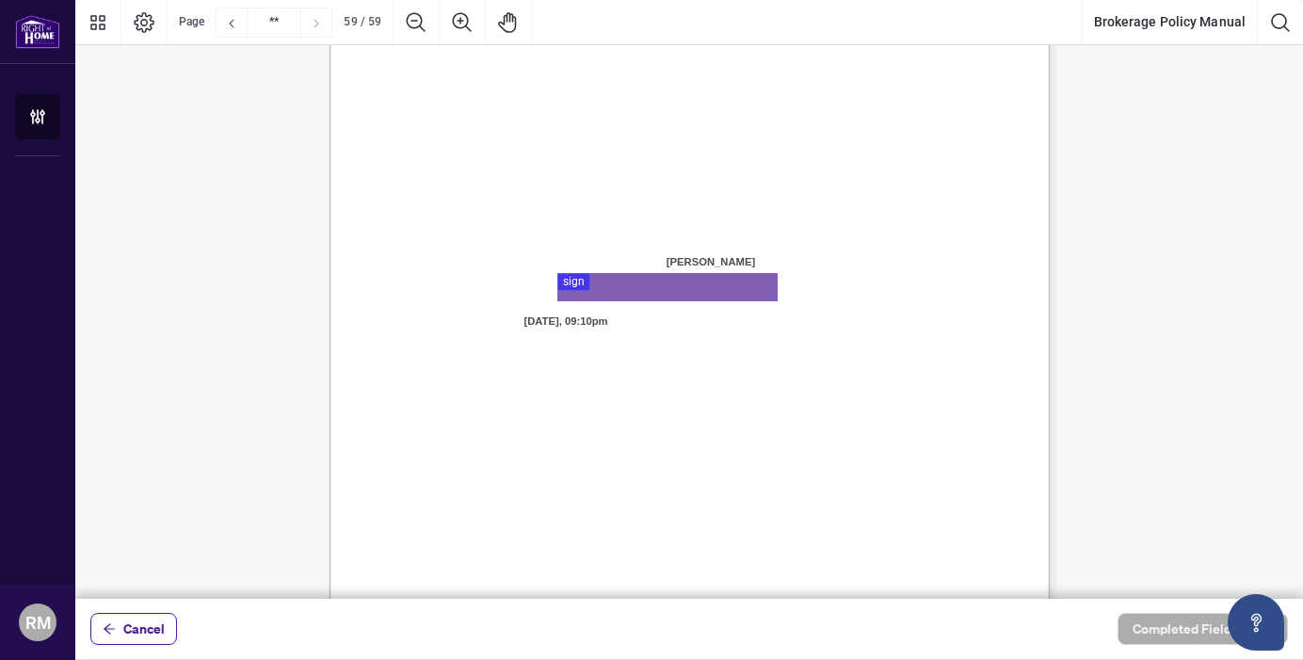
scroll to position [55838, 0]
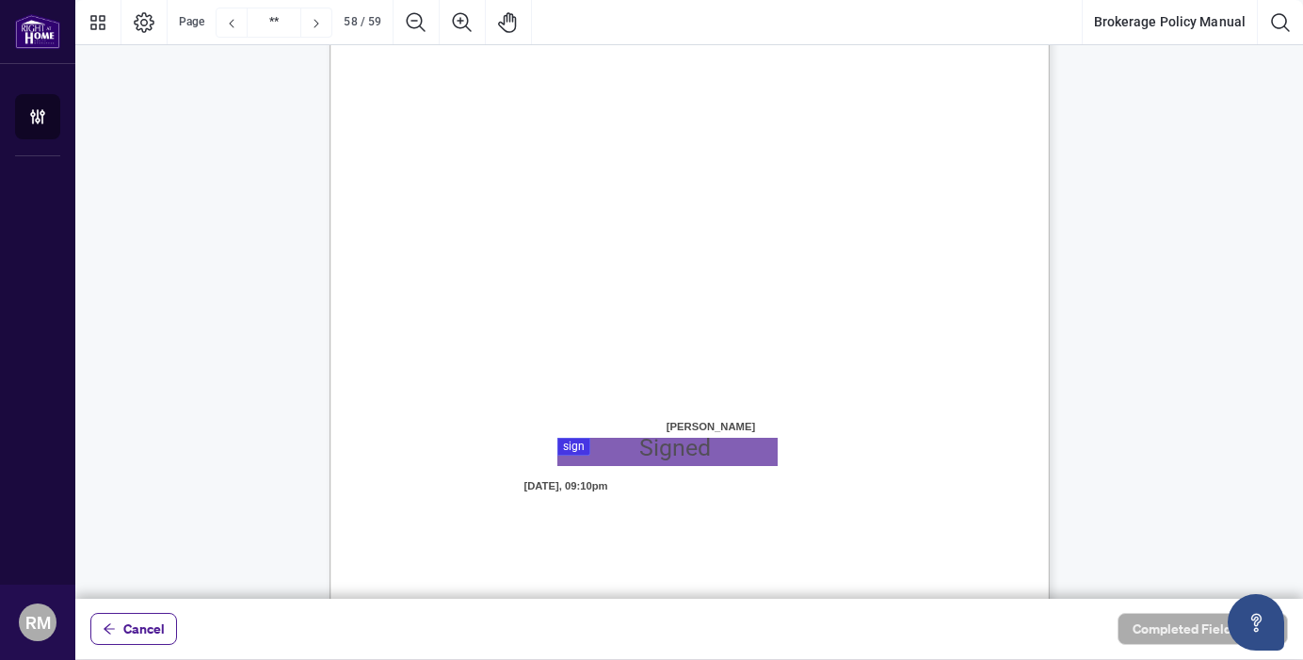
type input "**"
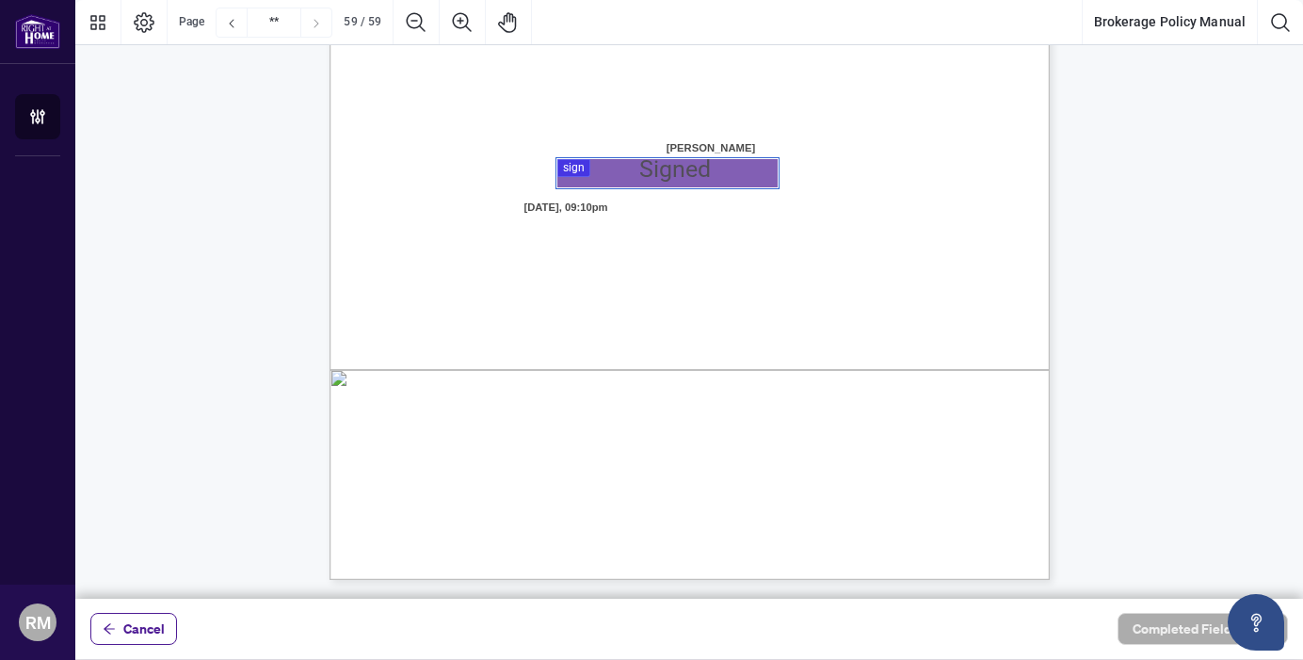
click at [599, 168] on div at bounding box center [689, 299] width 1228 height 599
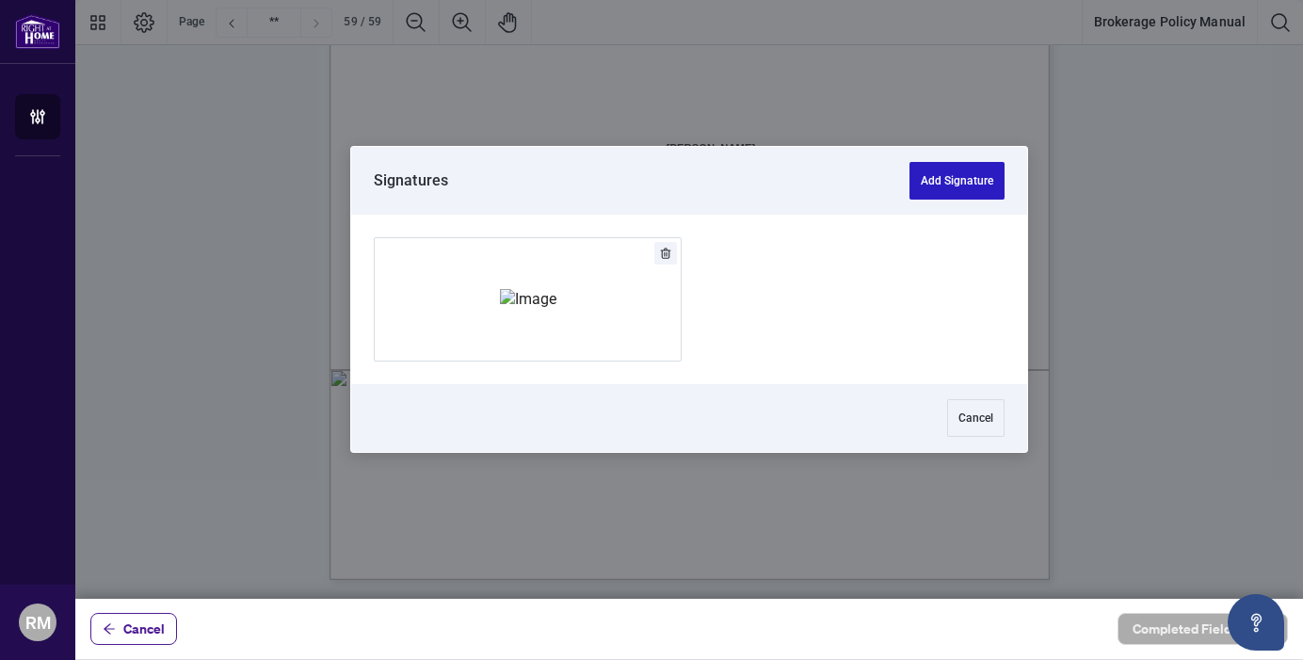
click at [916, 192] on button "Add Signature" at bounding box center [956, 181] width 95 height 38
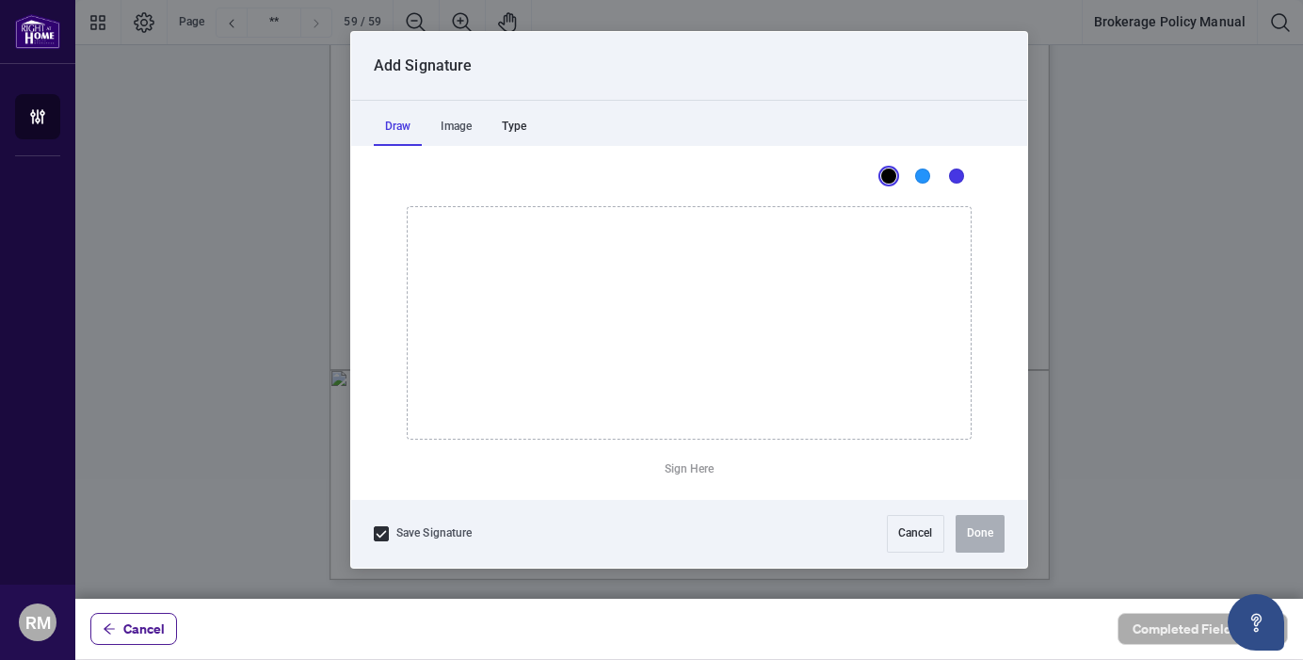
click at [514, 123] on div "Type" at bounding box center [513, 127] width 47 height 38
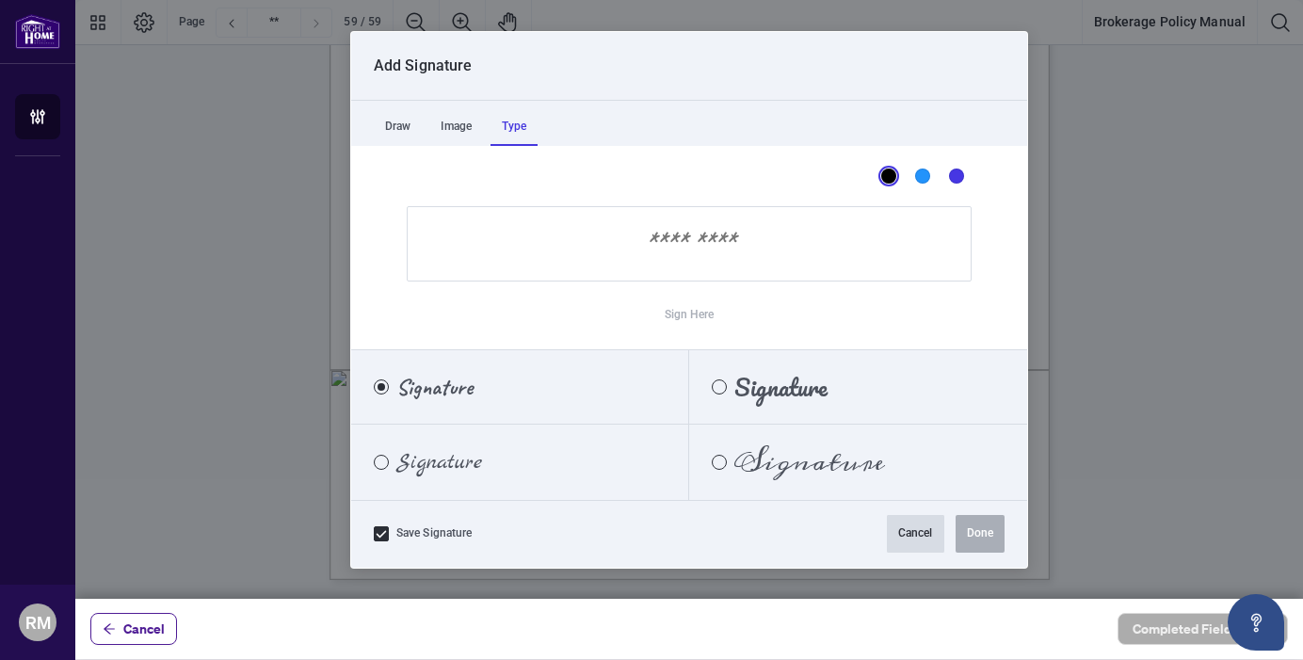
click at [920, 538] on button "Cancel" at bounding box center [915, 534] width 57 height 38
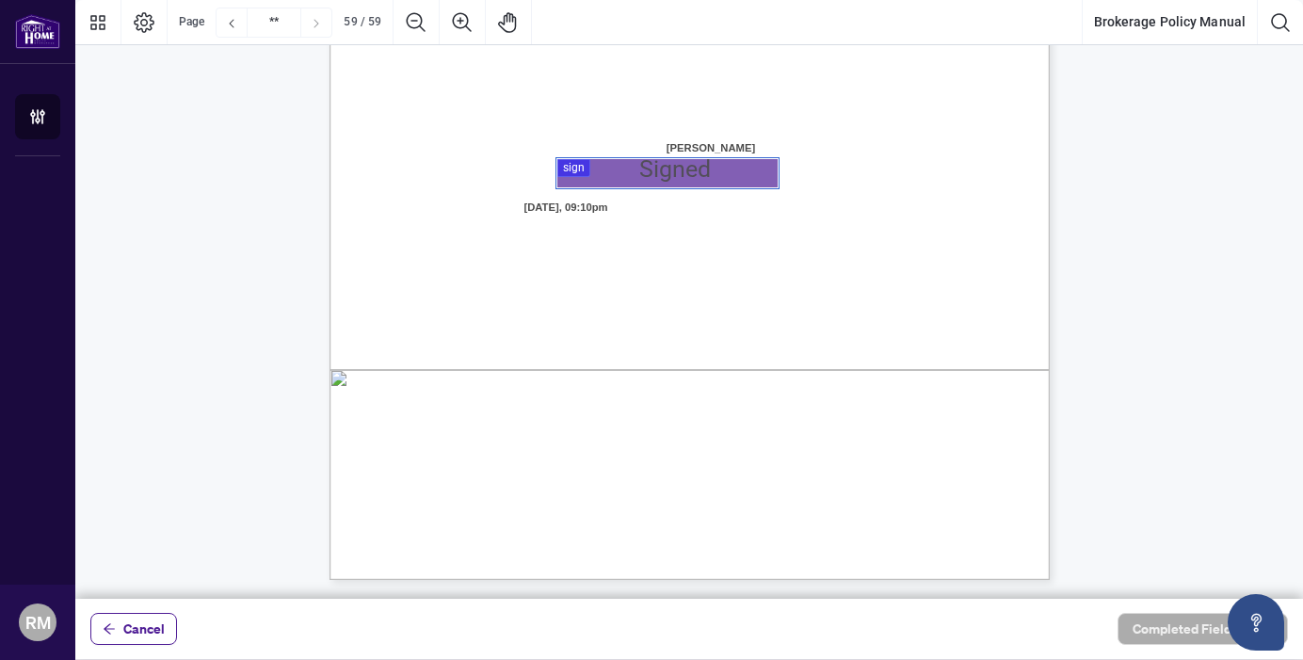
click at [586, 172] on div at bounding box center [689, 299] width 1228 height 599
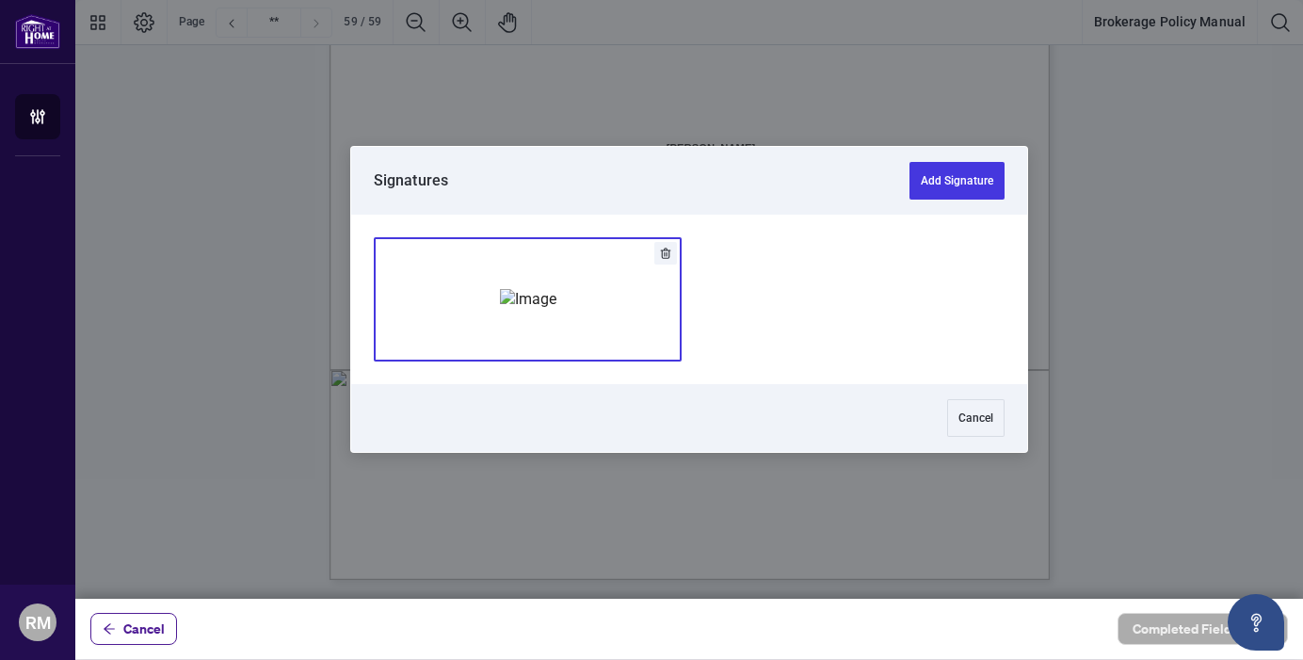
click at [549, 240] on div "Add Signature" at bounding box center [528, 299] width 56 height 188
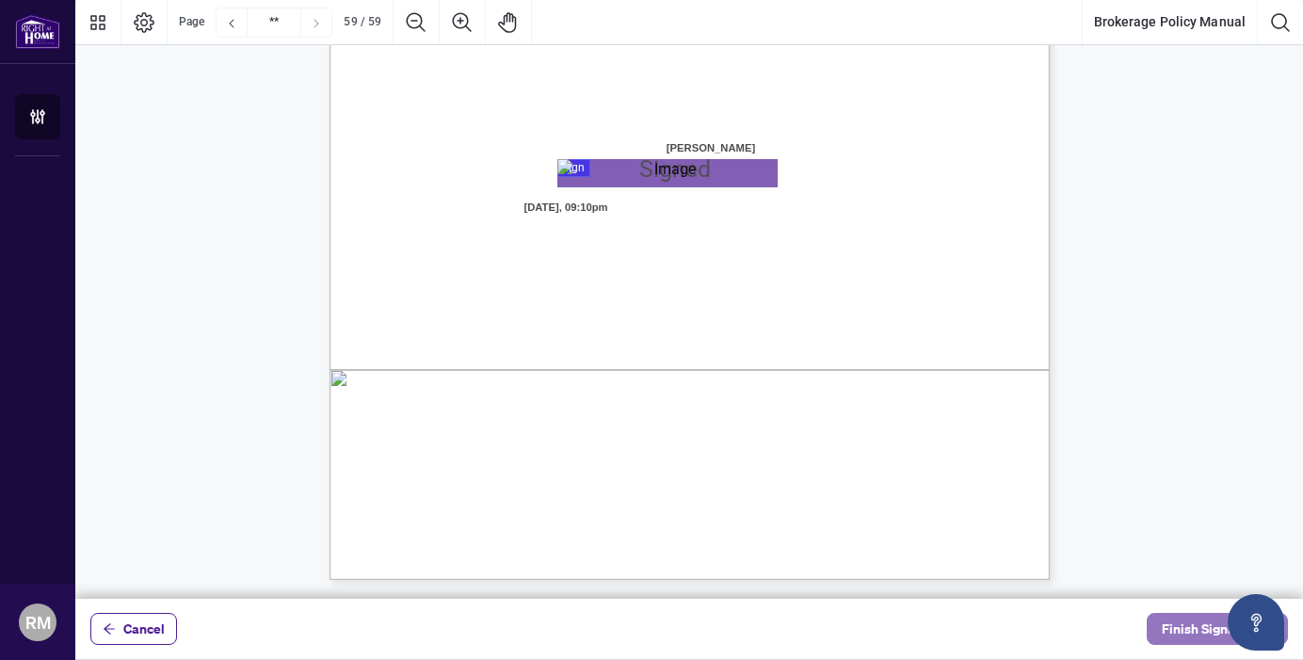
click at [1158, 626] on button "Finish Signing" at bounding box center [1217, 629] width 141 height 32
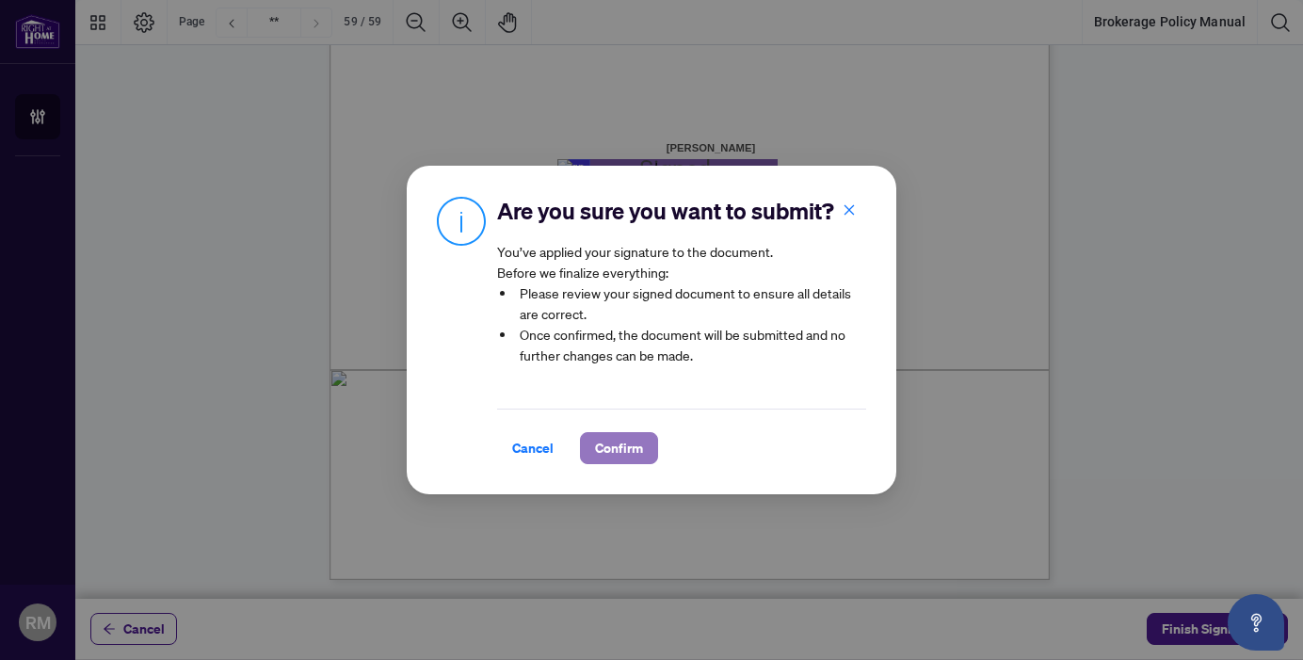
click at [600, 441] on span "Confirm" at bounding box center [619, 448] width 48 height 30
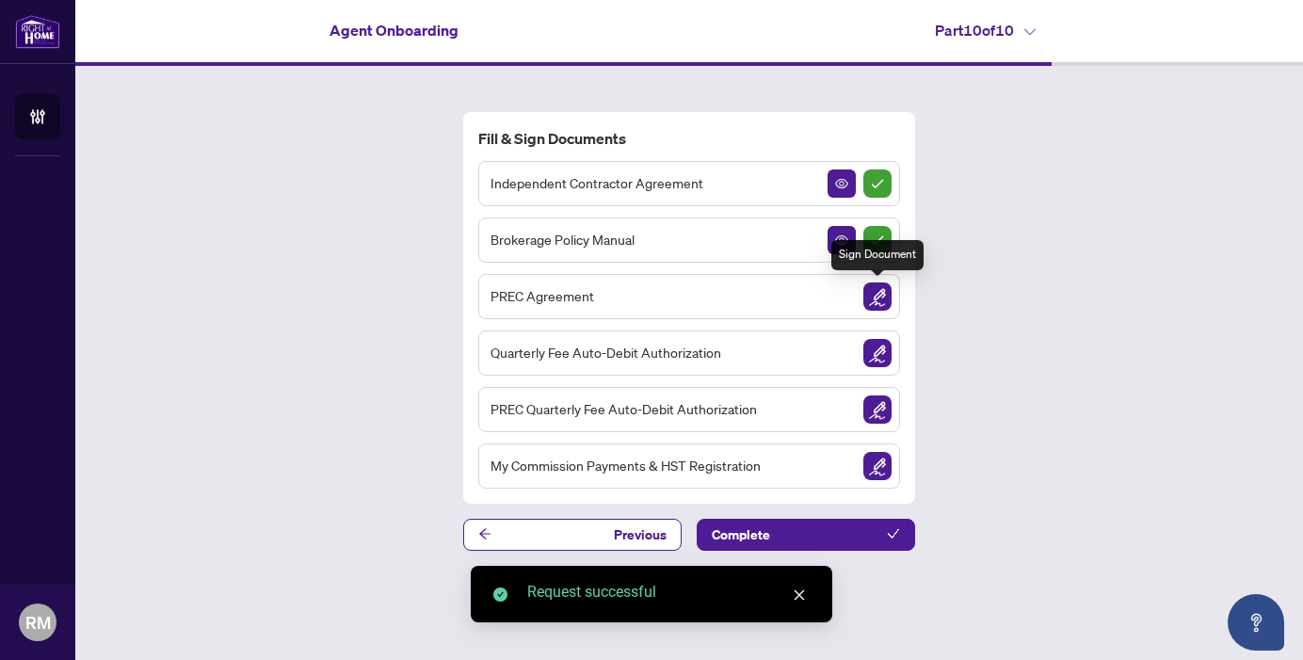
click at [877, 293] on img "Sign Document" at bounding box center [877, 296] width 28 height 28
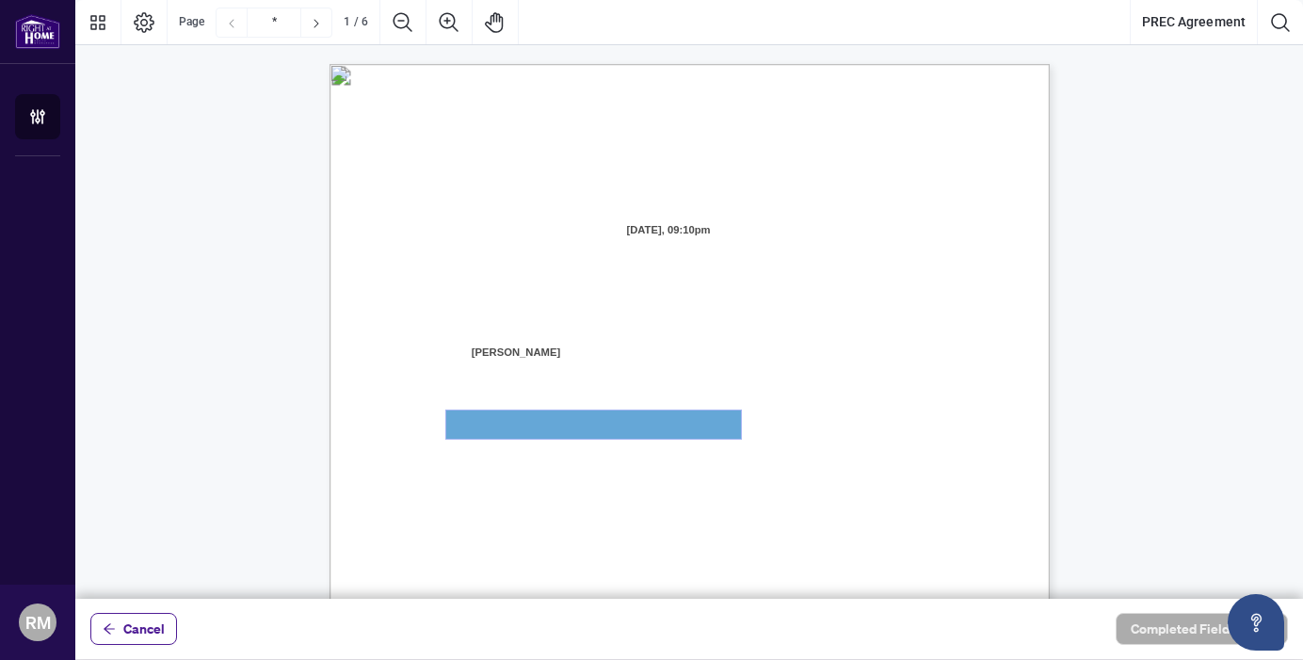
click at [561, 425] on textarea "01JYSTG4V9PYQNK85VEGE3HGDX" at bounding box center [593, 424] width 295 height 28
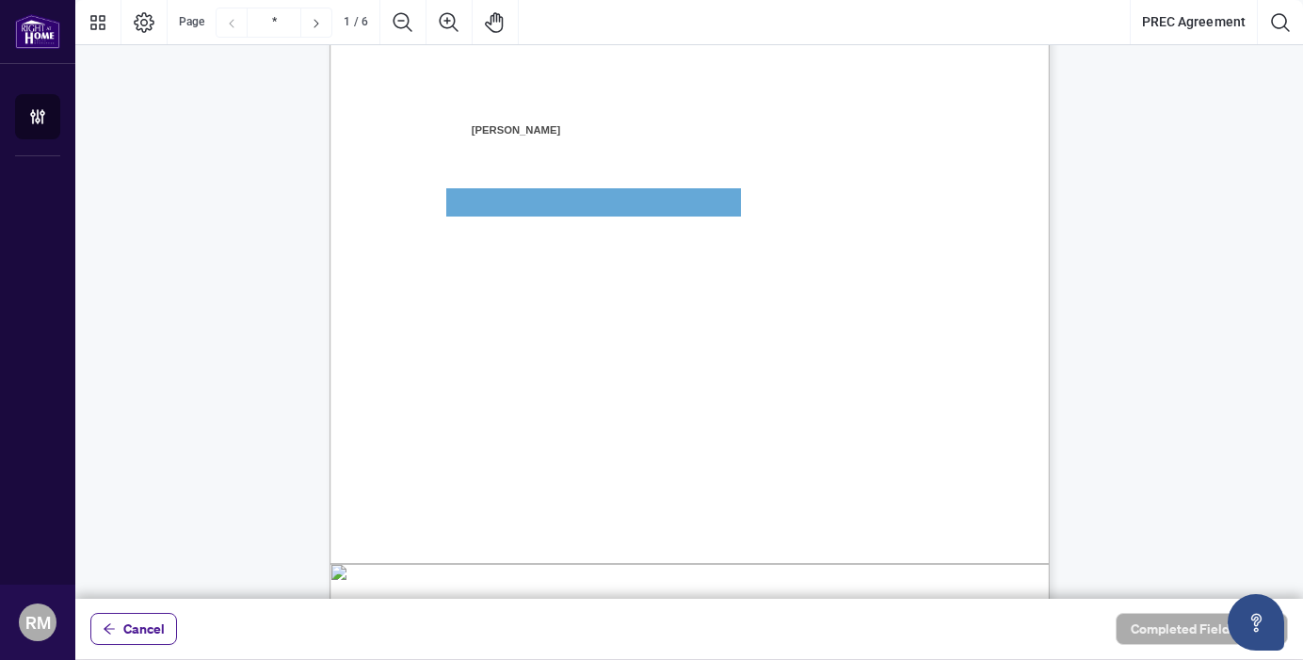
scroll to position [340, 0]
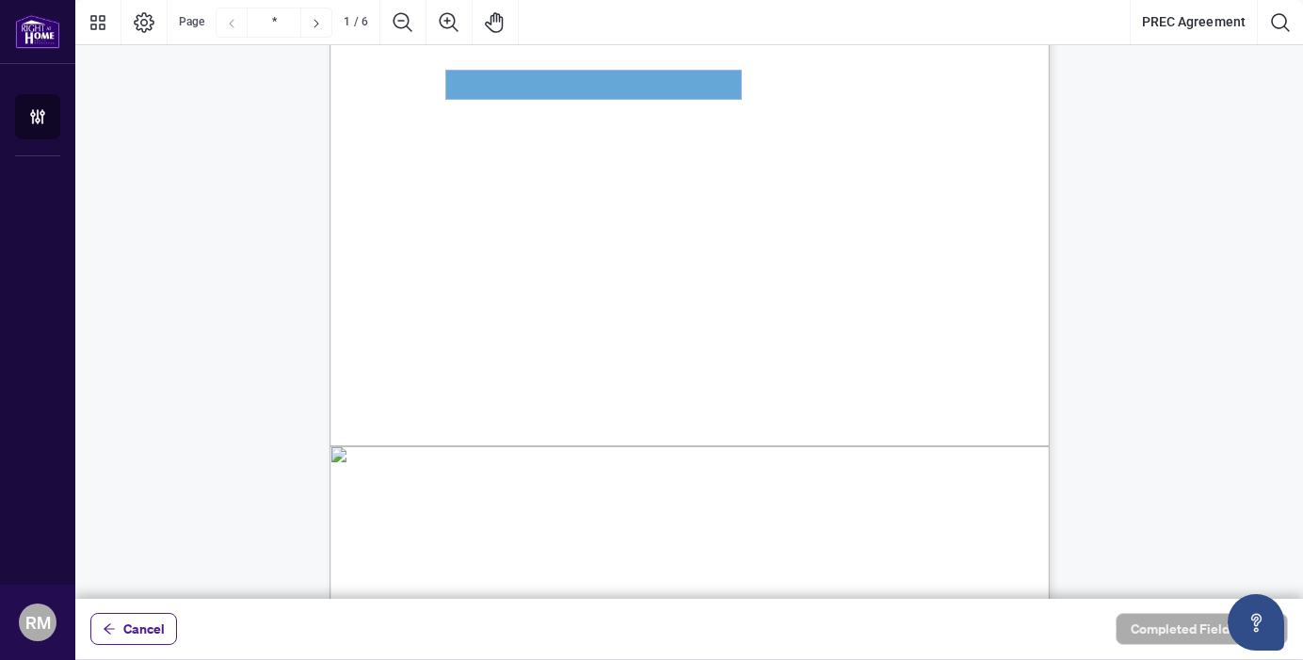
click at [525, 81] on textarea "01JYSTG4V9PYQNK85VEGE3HGDX" at bounding box center [593, 85] width 295 height 28
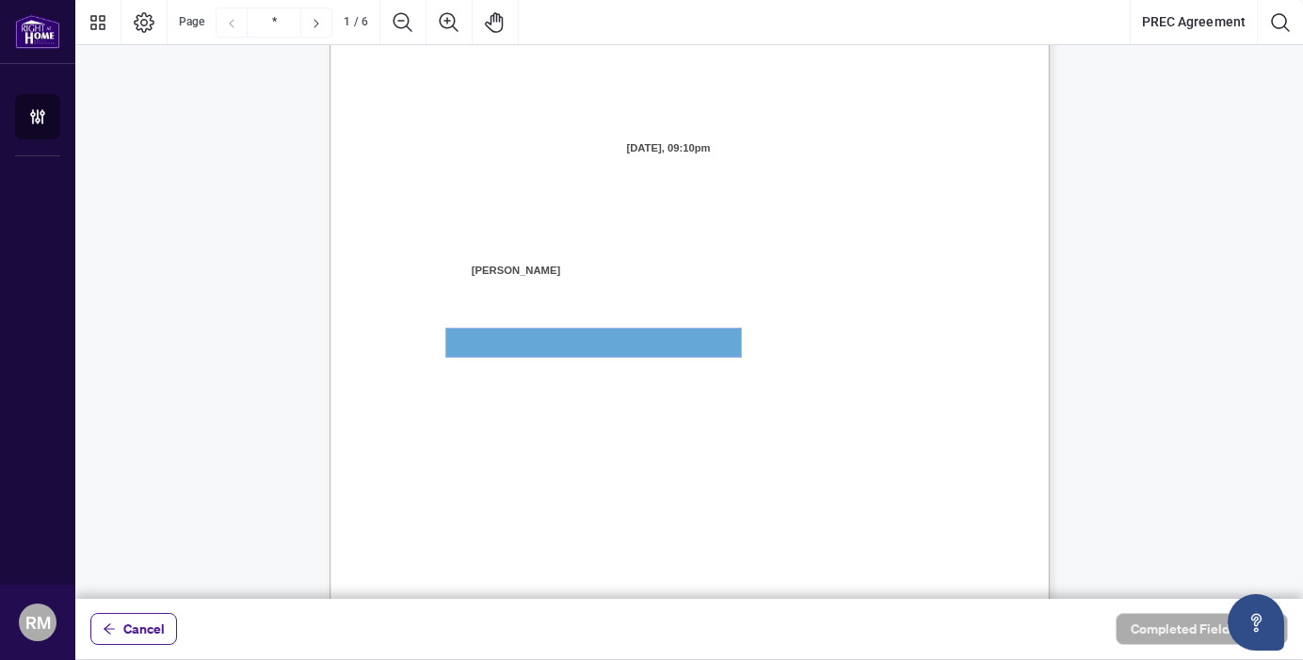
scroll to position [0, 0]
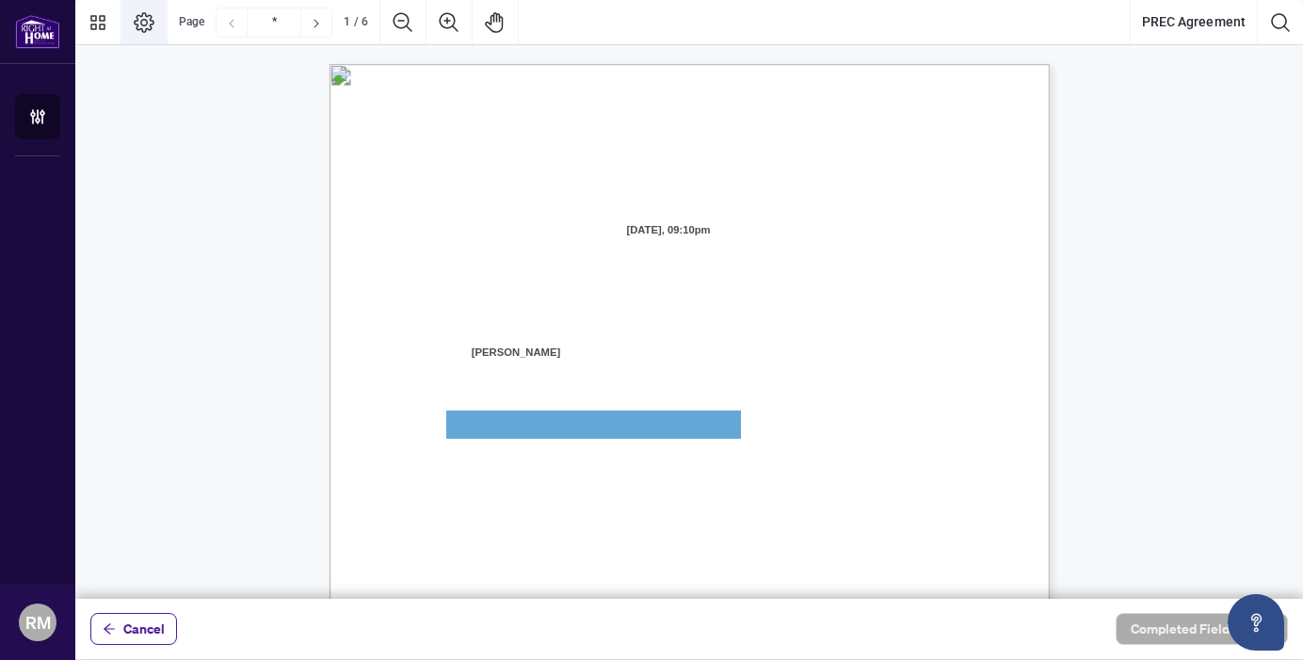
click at [153, 24] on icon "Page Layout" at bounding box center [144, 22] width 23 height 23
click at [104, 23] on icon "Thumbnails" at bounding box center [98, 22] width 23 height 23
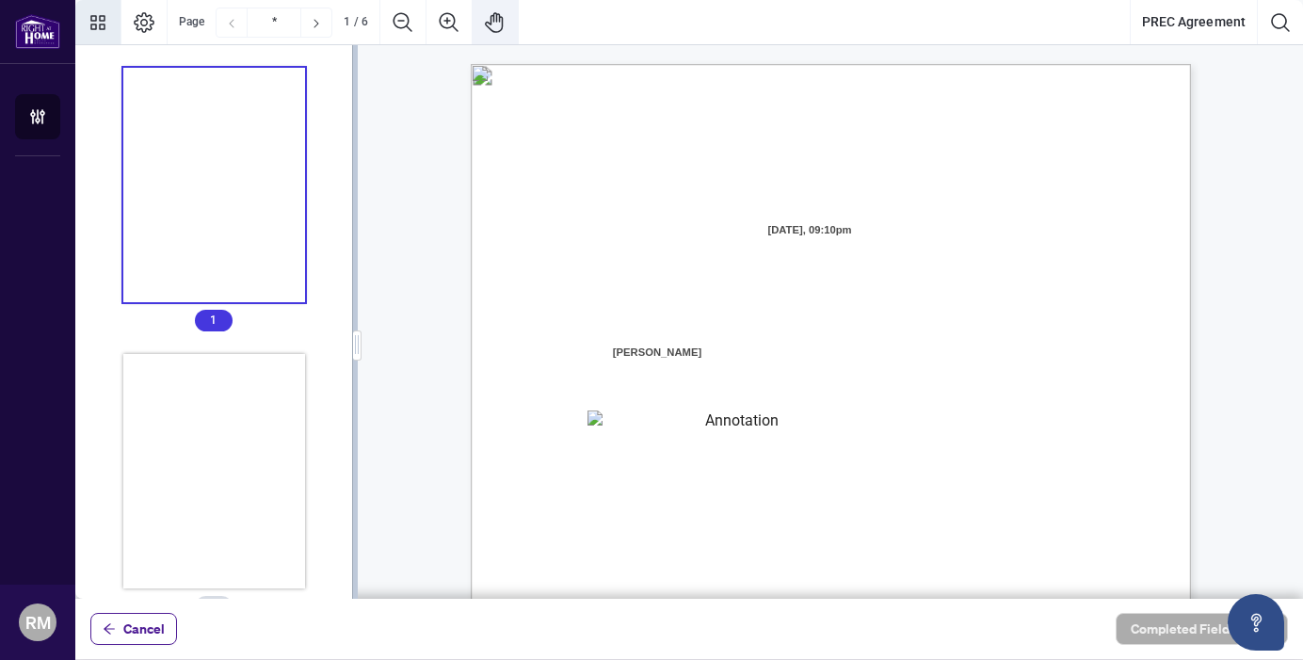
click at [498, 21] on icon "Pan Mode" at bounding box center [495, 22] width 23 height 23
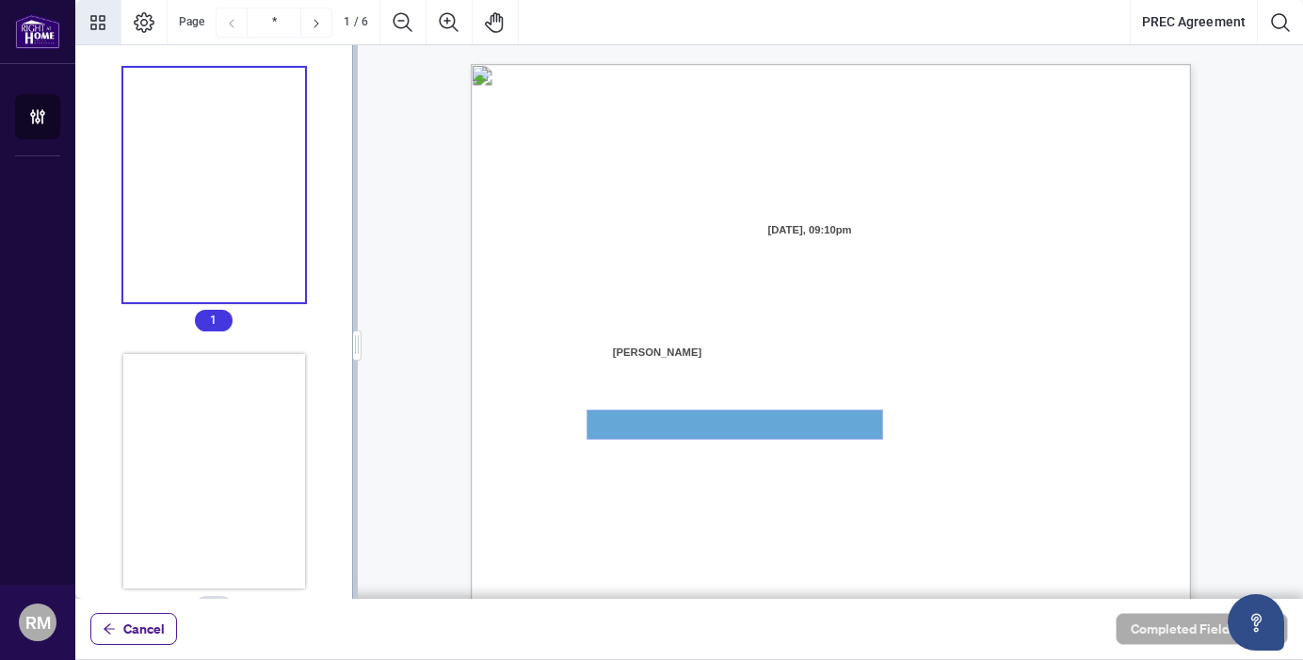
click at [699, 423] on textarea "01JYSTG4V9PYQNK85VEGE3HGDX" at bounding box center [734, 424] width 295 height 28
click at [499, 19] on icon "Pan Mode" at bounding box center [494, 22] width 18 height 21
click at [1286, 27] on icon "Search Document" at bounding box center [1280, 22] width 18 height 18
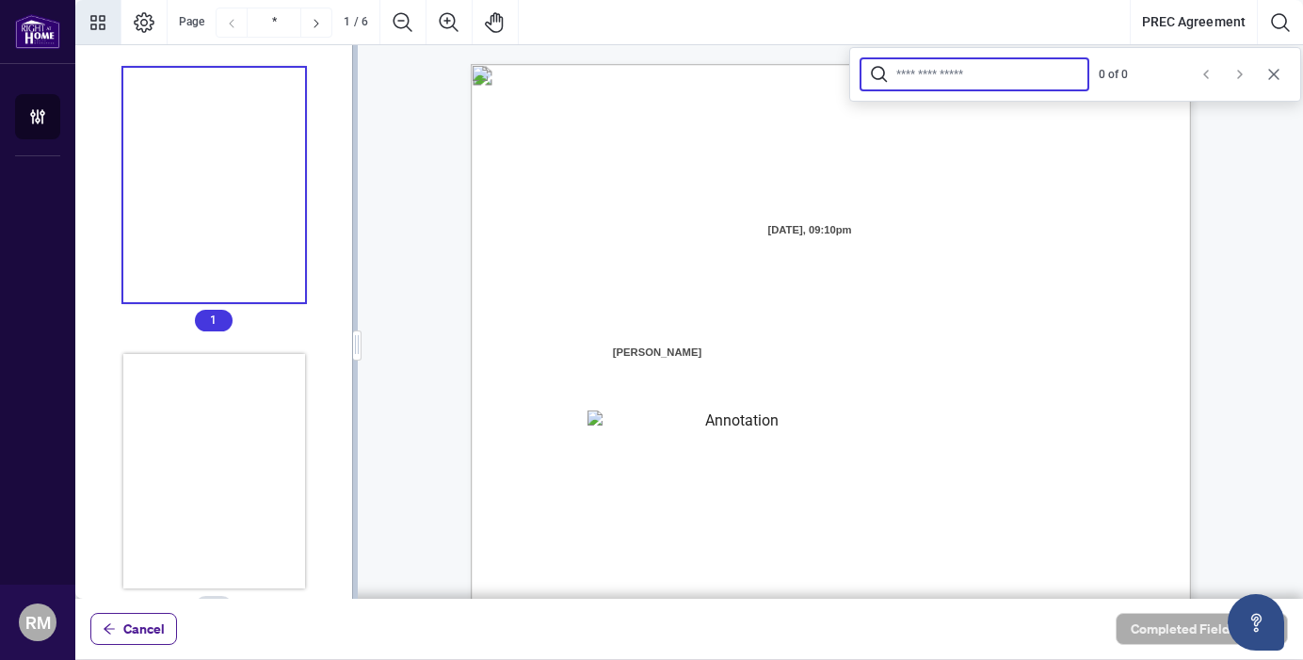
click at [1273, 73] on icon "Cancel" at bounding box center [1273, 74] width 10 height 10
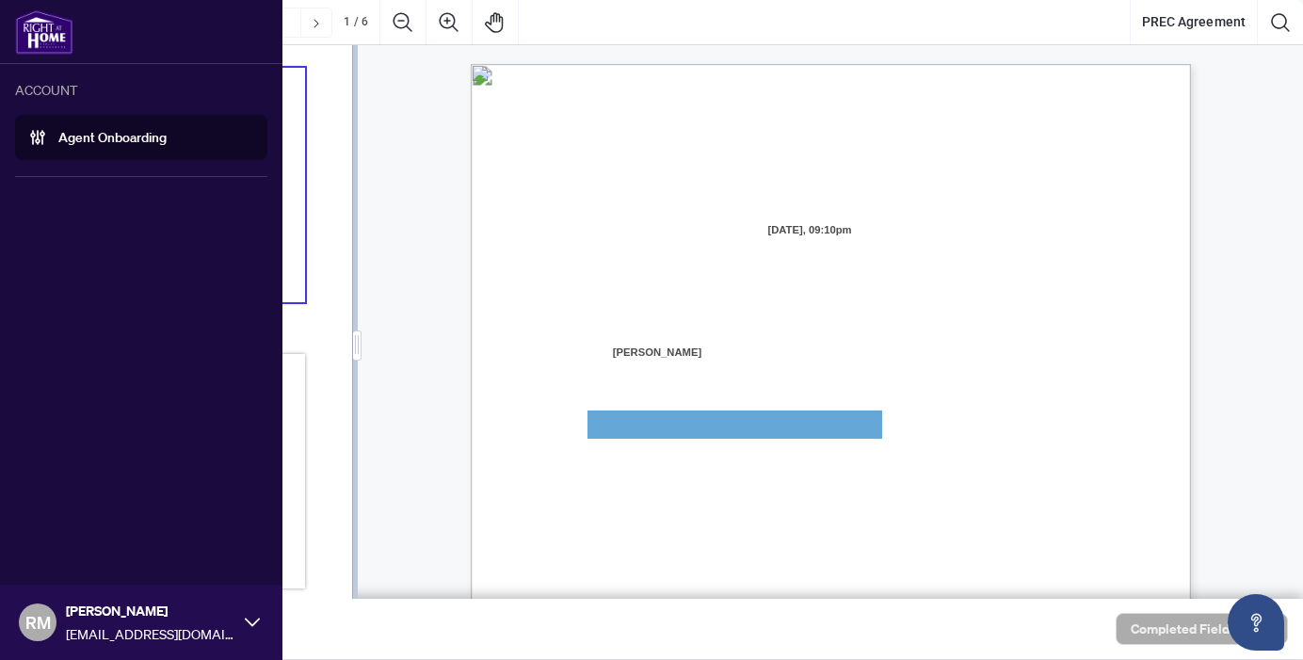
click at [128, 141] on link "Agent Onboarding" at bounding box center [112, 137] width 108 height 17
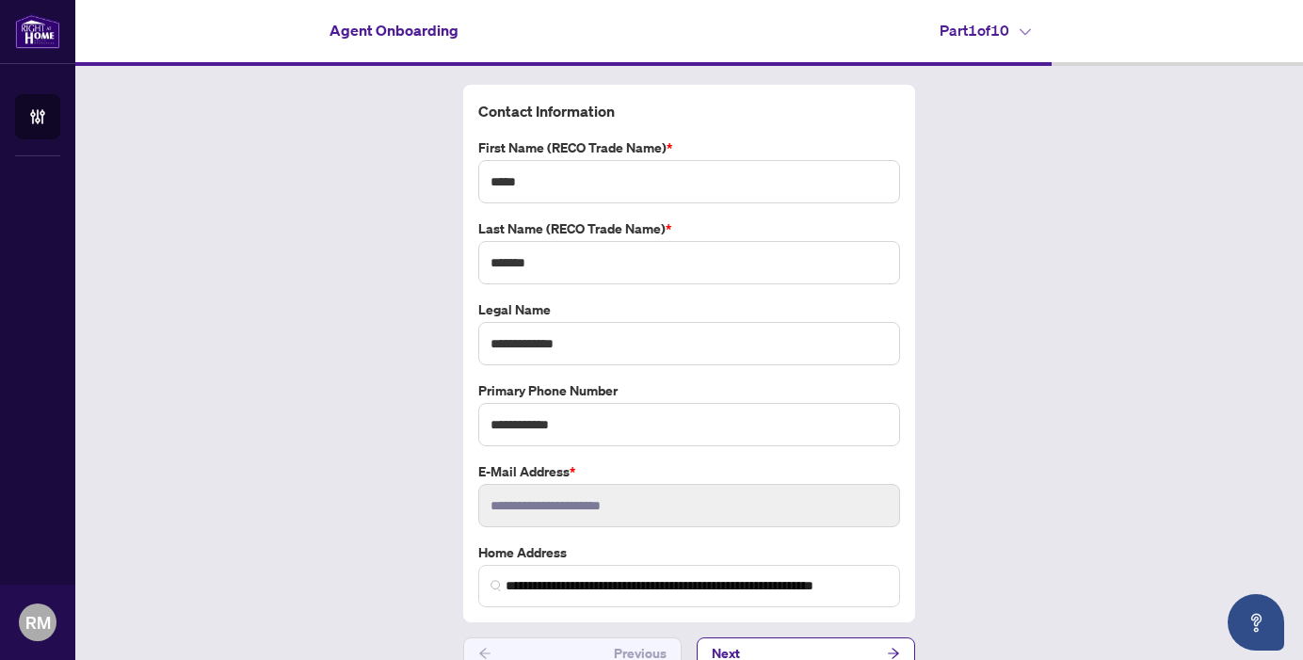
click at [1027, 30] on icon at bounding box center [1025, 32] width 11 height 8
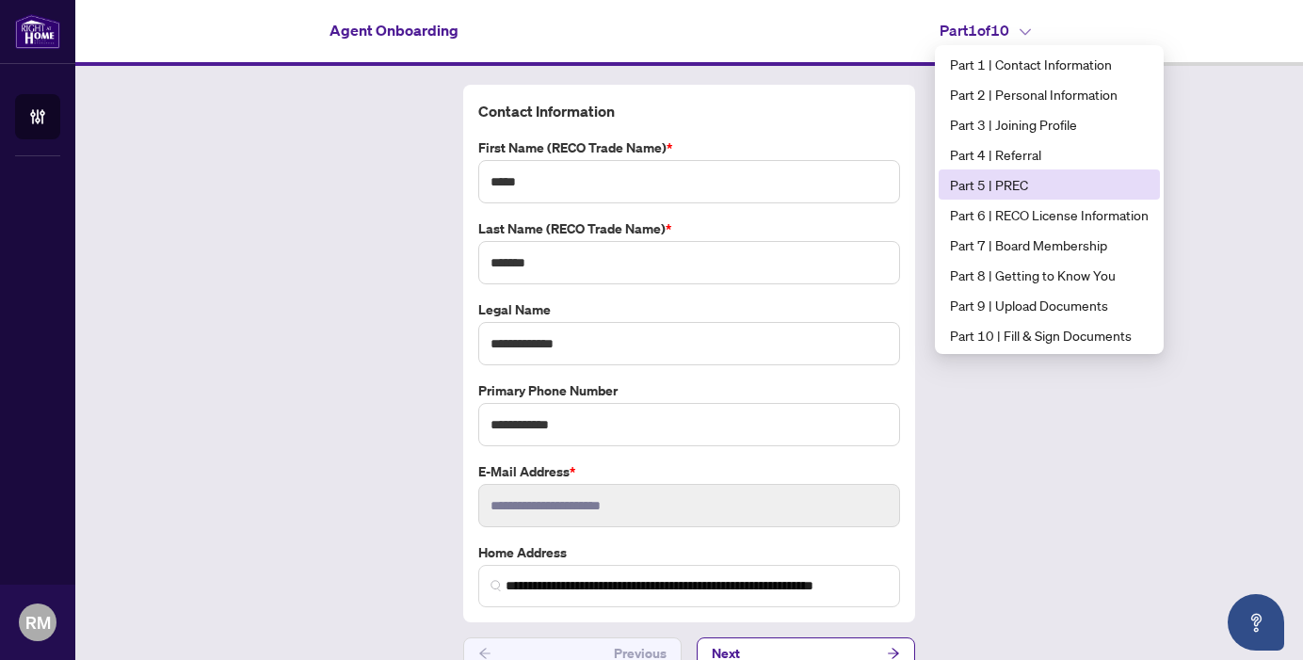
click at [1031, 194] on span "Part 5 | PREC" at bounding box center [1049, 184] width 199 height 21
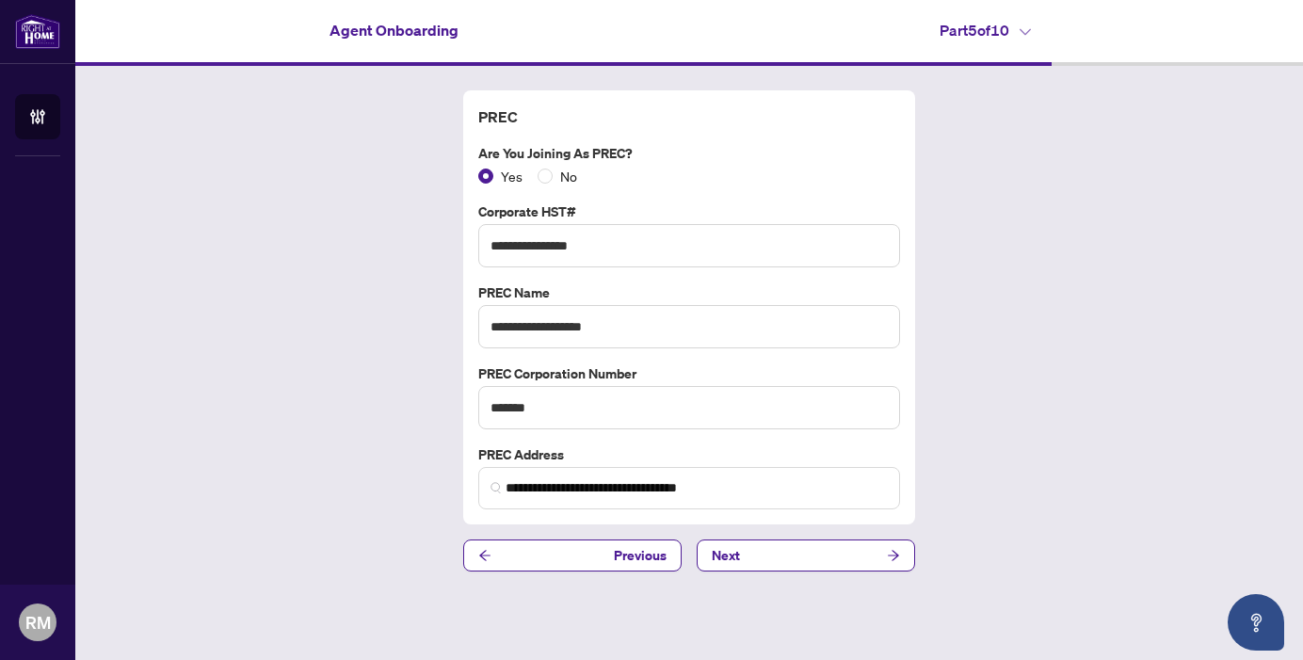
click at [1021, 27] on h4 "Part 5 of 10" at bounding box center [985, 30] width 91 height 23
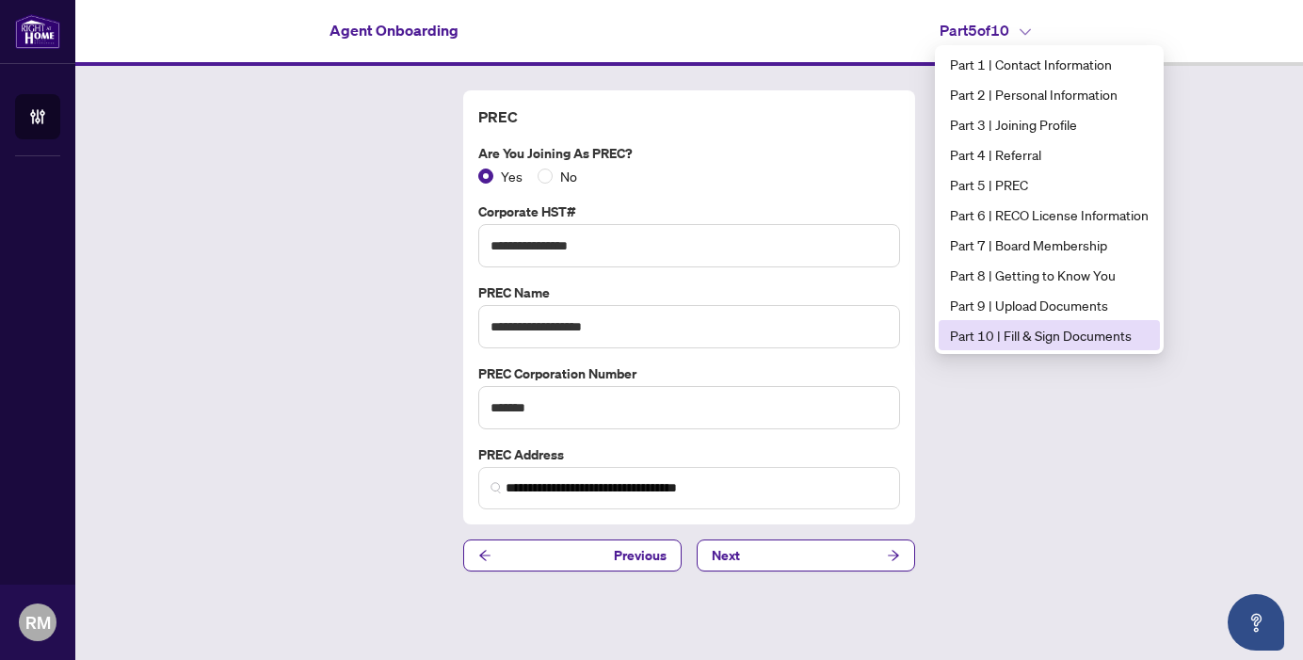
click at [1009, 331] on span "Part 10 | Fill & Sign Documents" at bounding box center [1049, 335] width 199 height 21
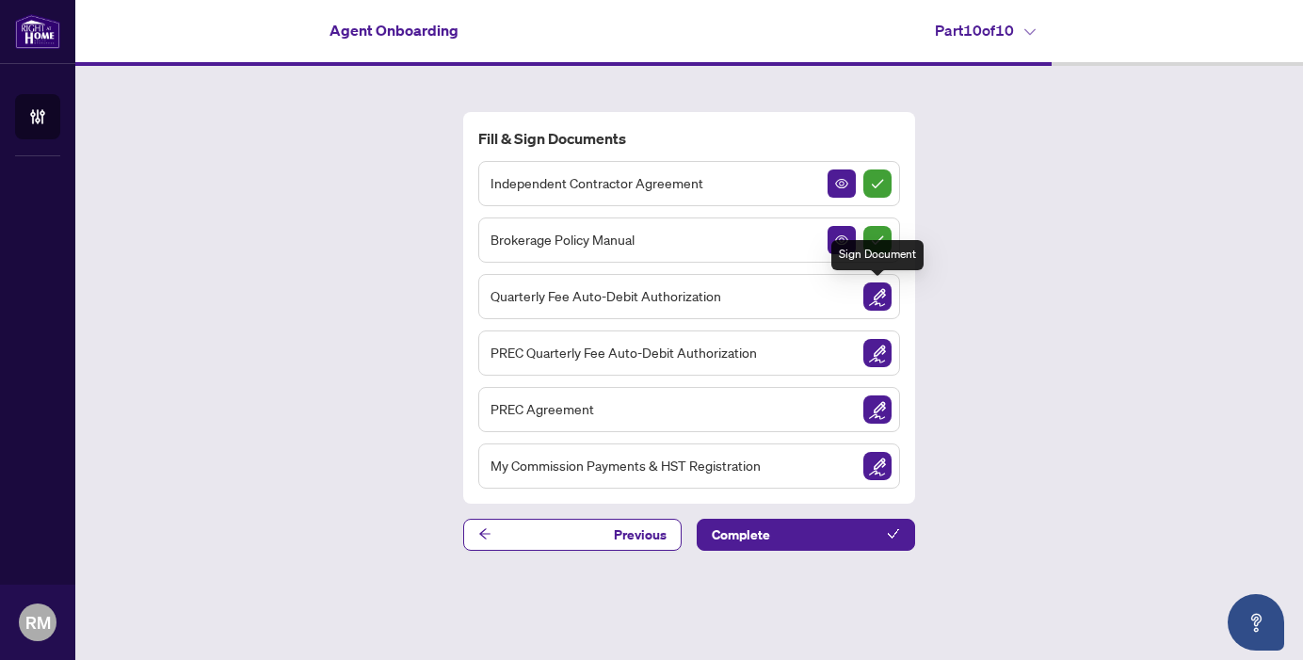
click at [869, 295] on img "Sign Document" at bounding box center [877, 296] width 28 height 28
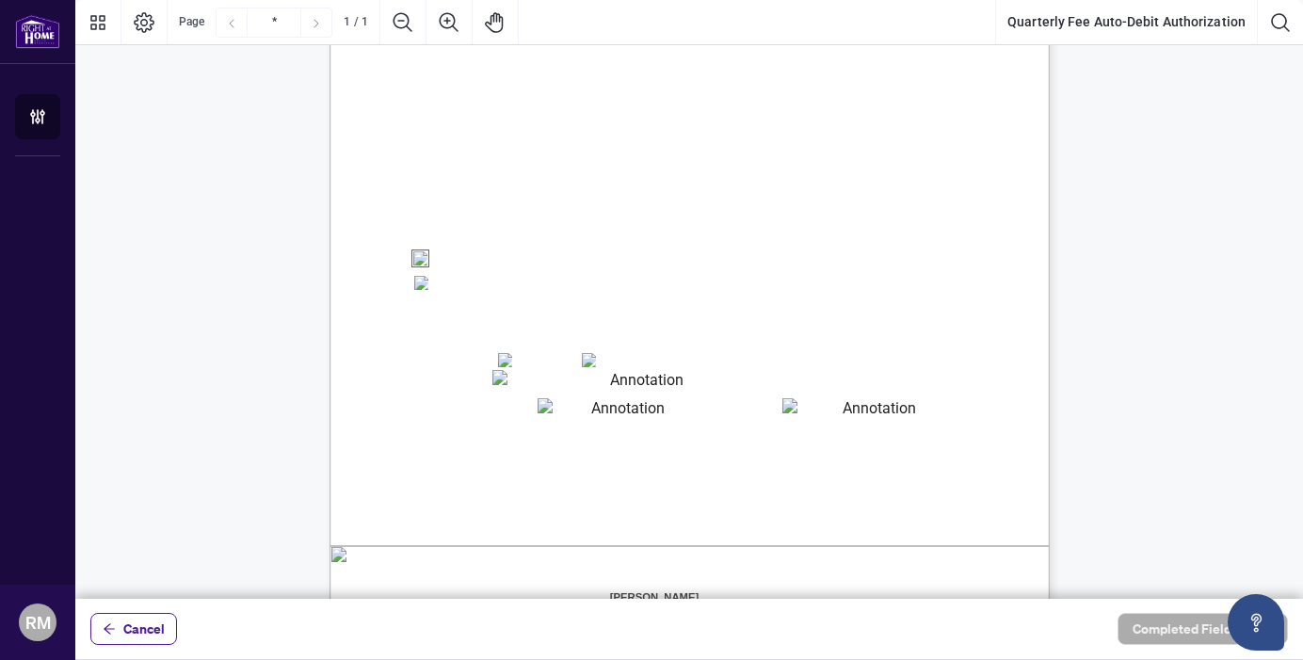
scroll to position [241, 0]
click at [507, 383] on textarea "01JYSTDXKMM2RH879KP3KYMEH1" at bounding box center [639, 381] width 295 height 24
click at [749, 383] on textarea "01JYSTDXKMM2RH879KP3KYMEH1" at bounding box center [639, 381] width 295 height 24
click at [480, 385] on span "Card Number:" at bounding box center [447, 389] width 65 height 14
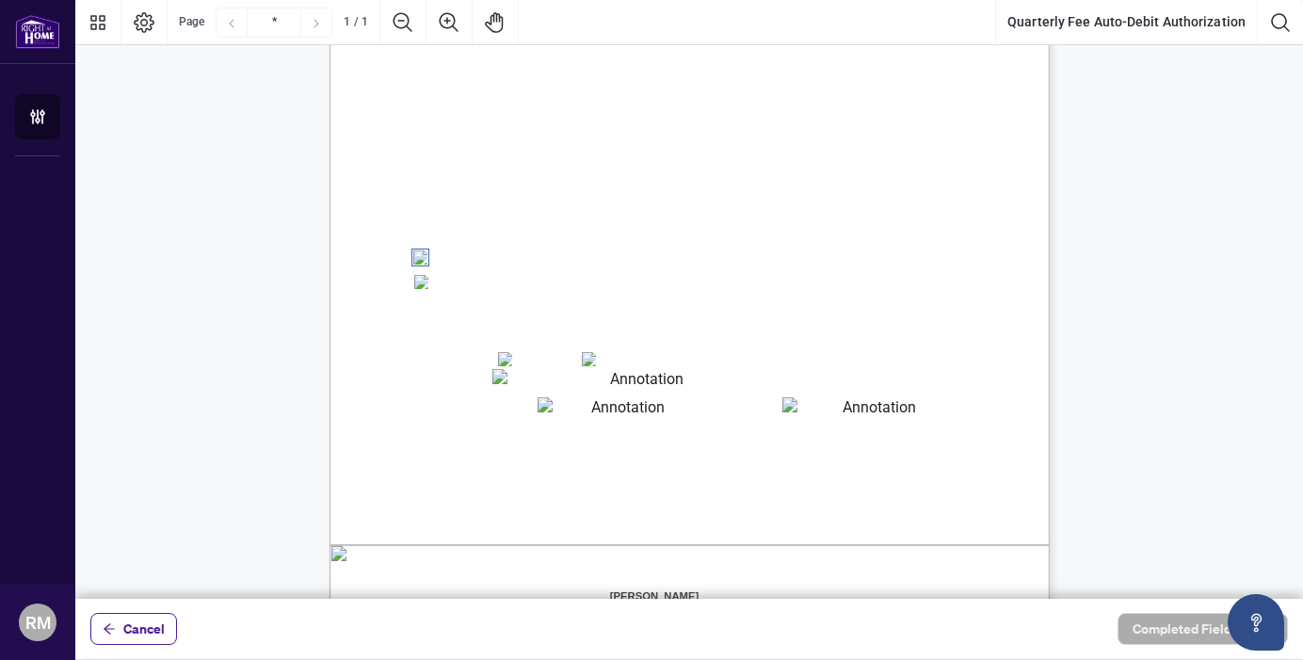
click at [480, 385] on span "Card Number:" at bounding box center [447, 389] width 65 height 14
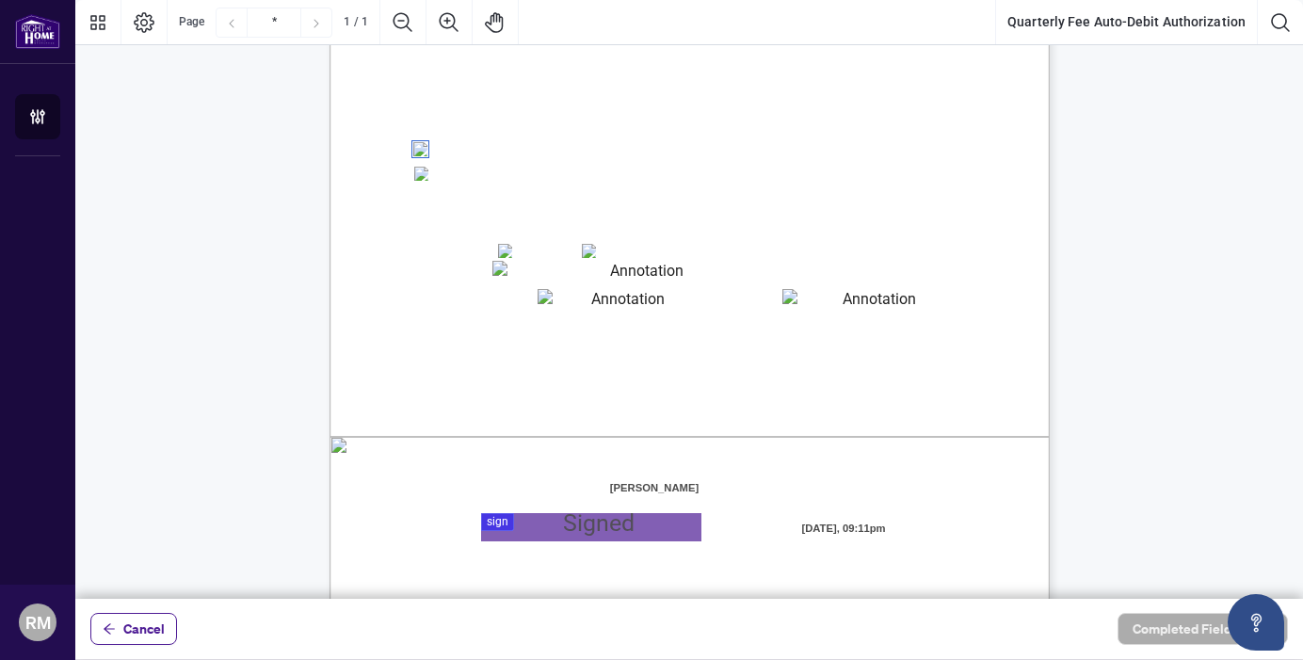
scroll to position [354, 0]
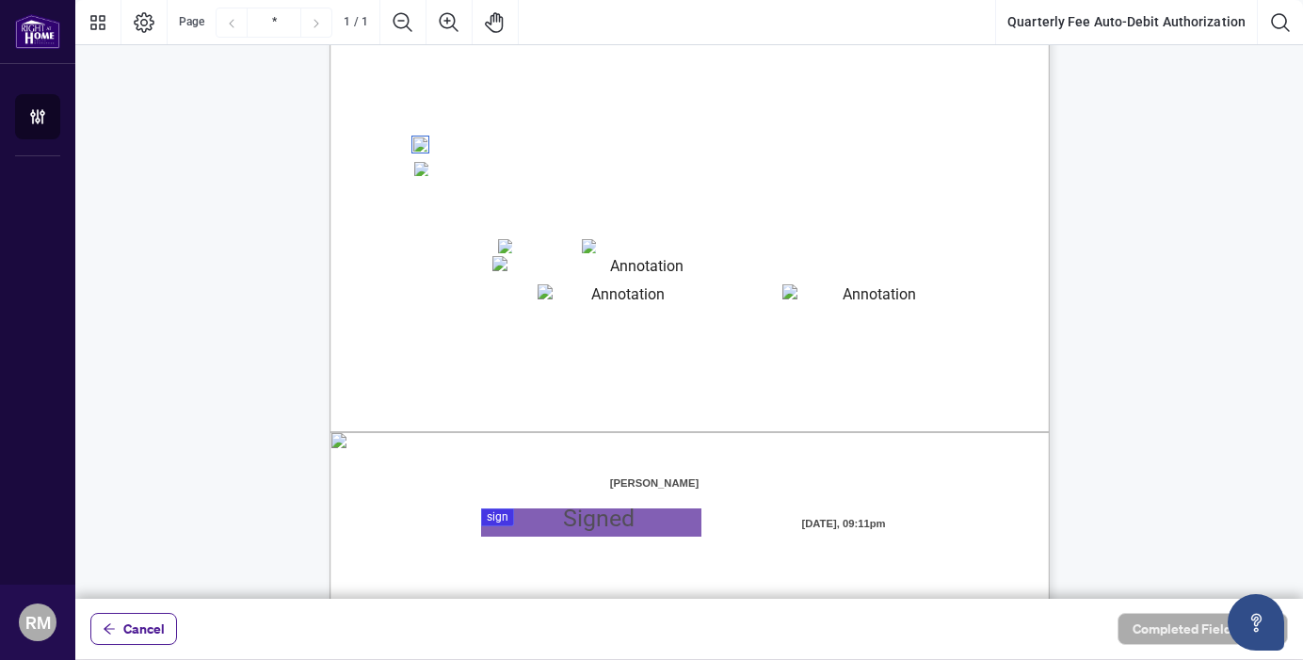
click at [469, 276] on span "Card Number:" at bounding box center [447, 276] width 65 height 14
click at [806, 296] on textarea "01JYSTEDE4DHXHDCK0JEKPRH2T" at bounding box center [871, 296] width 179 height 24
click at [681, 294] on textarea "01JYSTE5H4CSE0FAK39HWZJ8NF" at bounding box center [620, 296] width 165 height 25
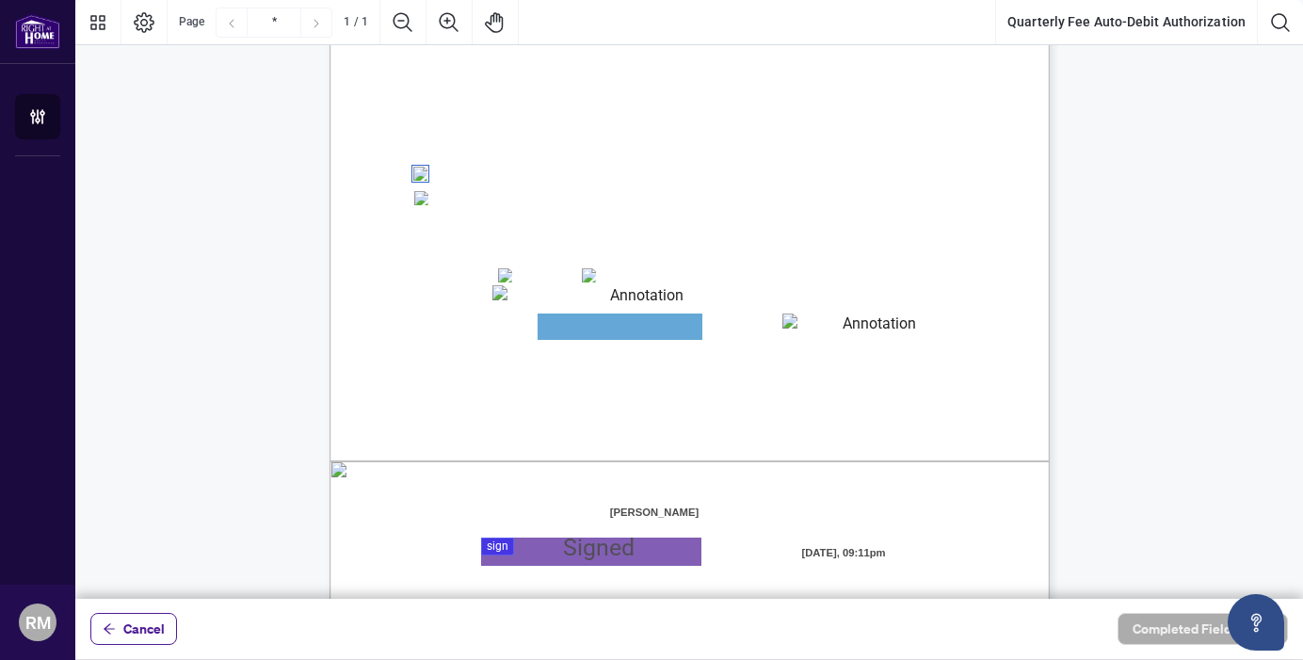
scroll to position [416, 0]
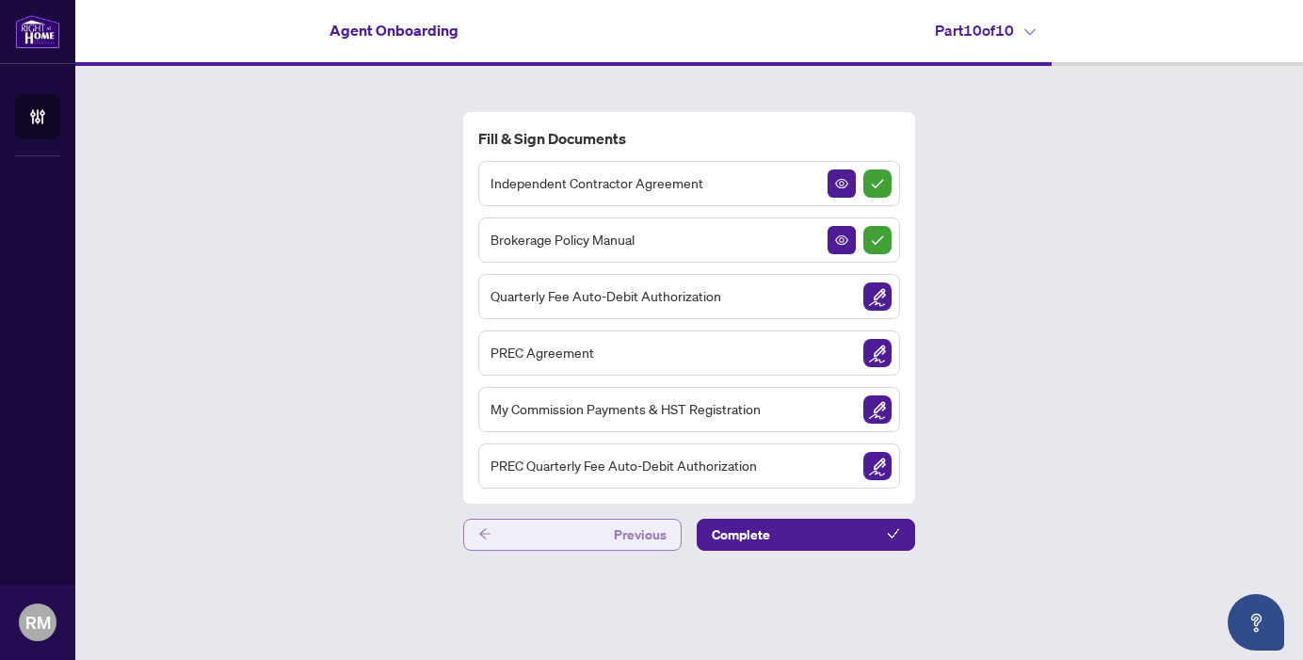
click at [606, 531] on button "Previous" at bounding box center [572, 535] width 218 height 32
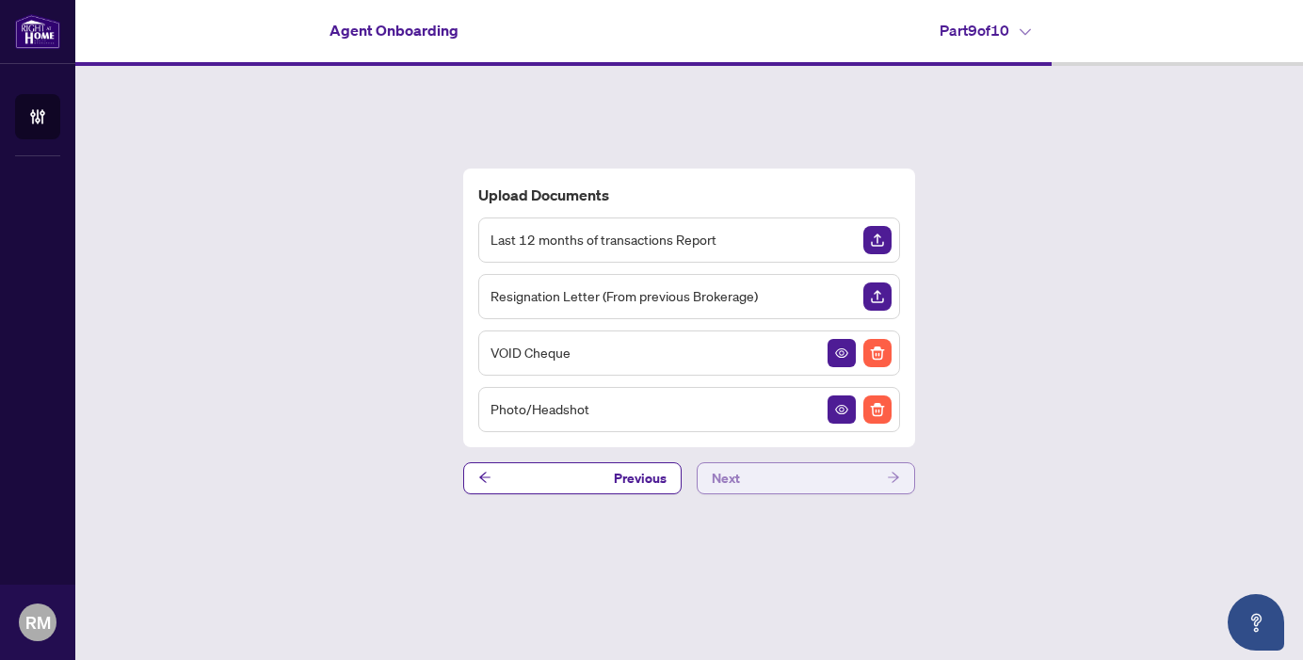
click at [750, 477] on button "Next" at bounding box center [806, 478] width 218 height 32
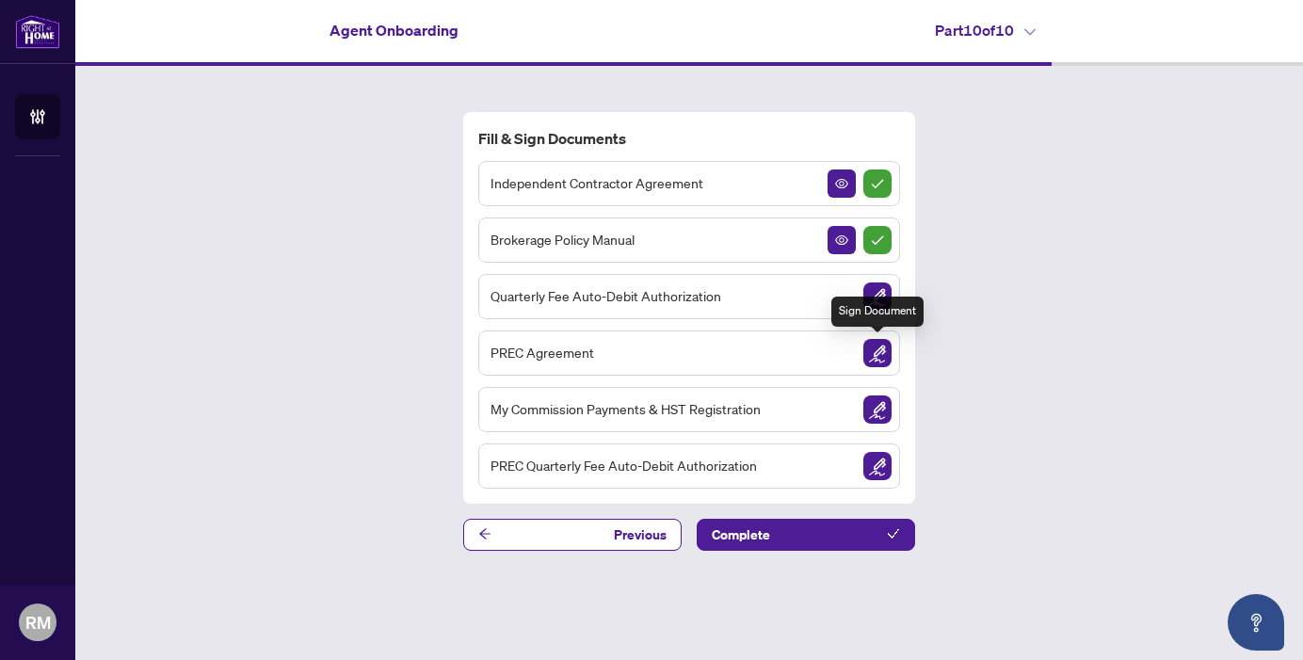
click at [874, 353] on img "Sign Document" at bounding box center [877, 353] width 28 height 28
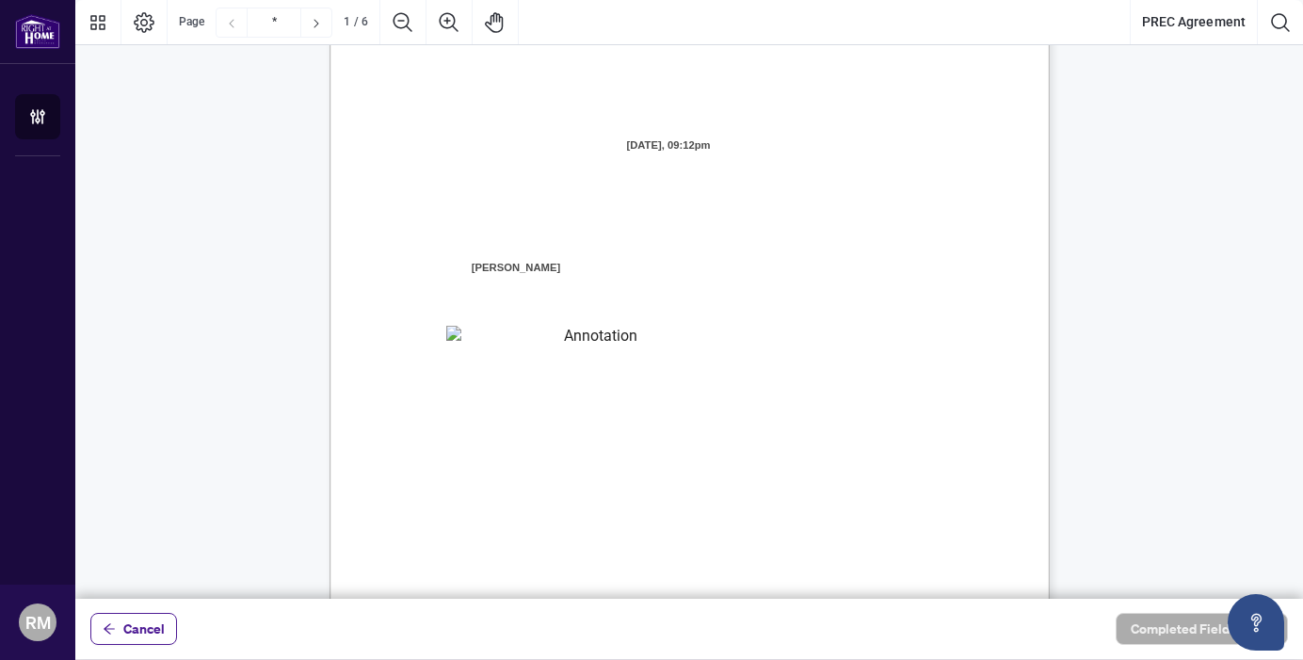
scroll to position [88, 0]
click at [729, 338] on textarea "01JYSTG4V9PYQNK85VEGE3HGDX" at bounding box center [593, 337] width 295 height 28
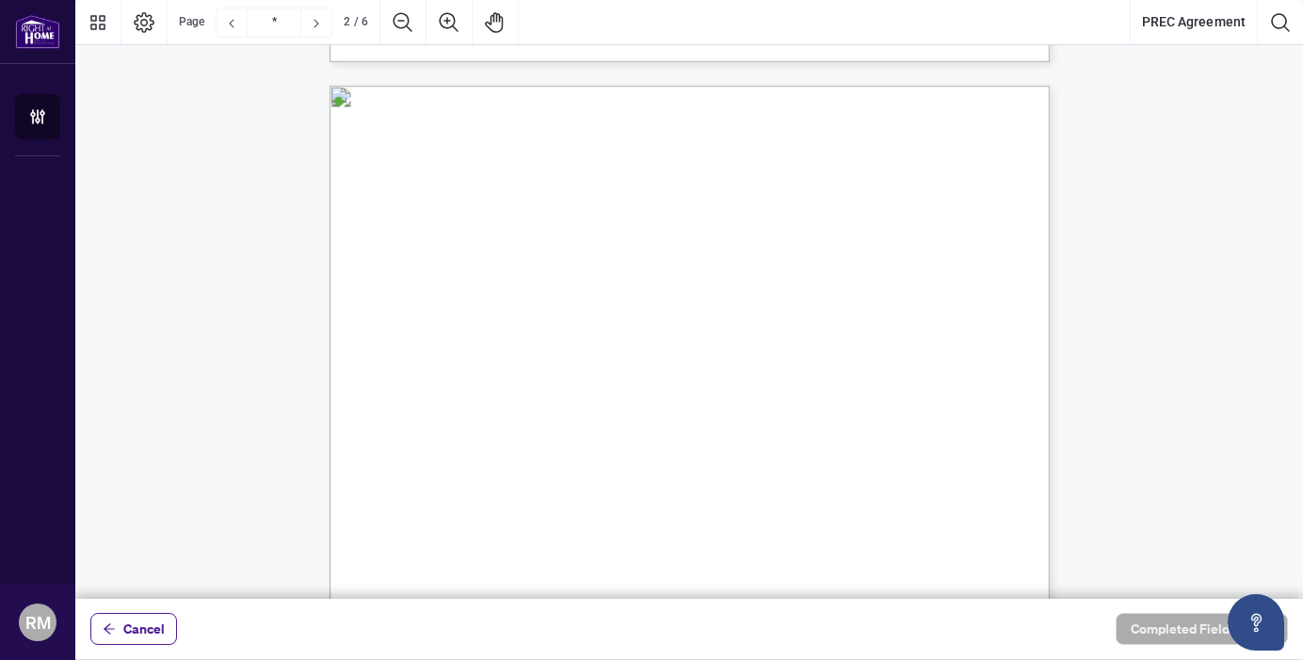
scroll to position [1157, 0]
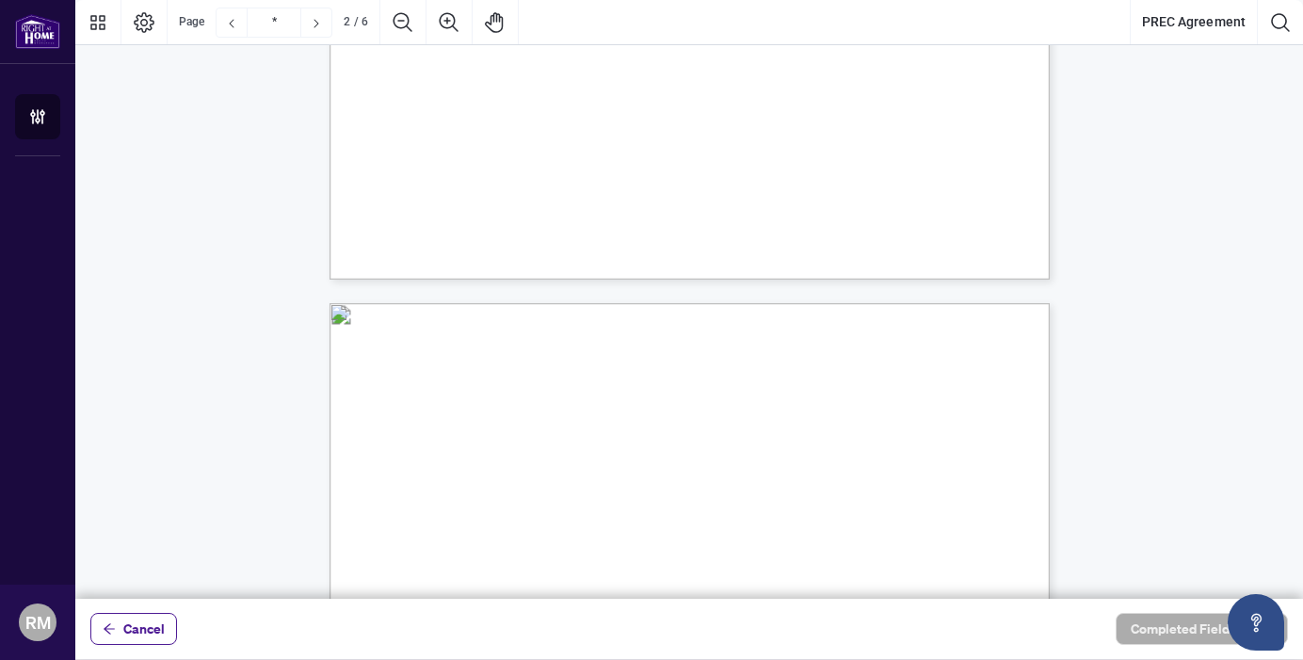
type input "*"
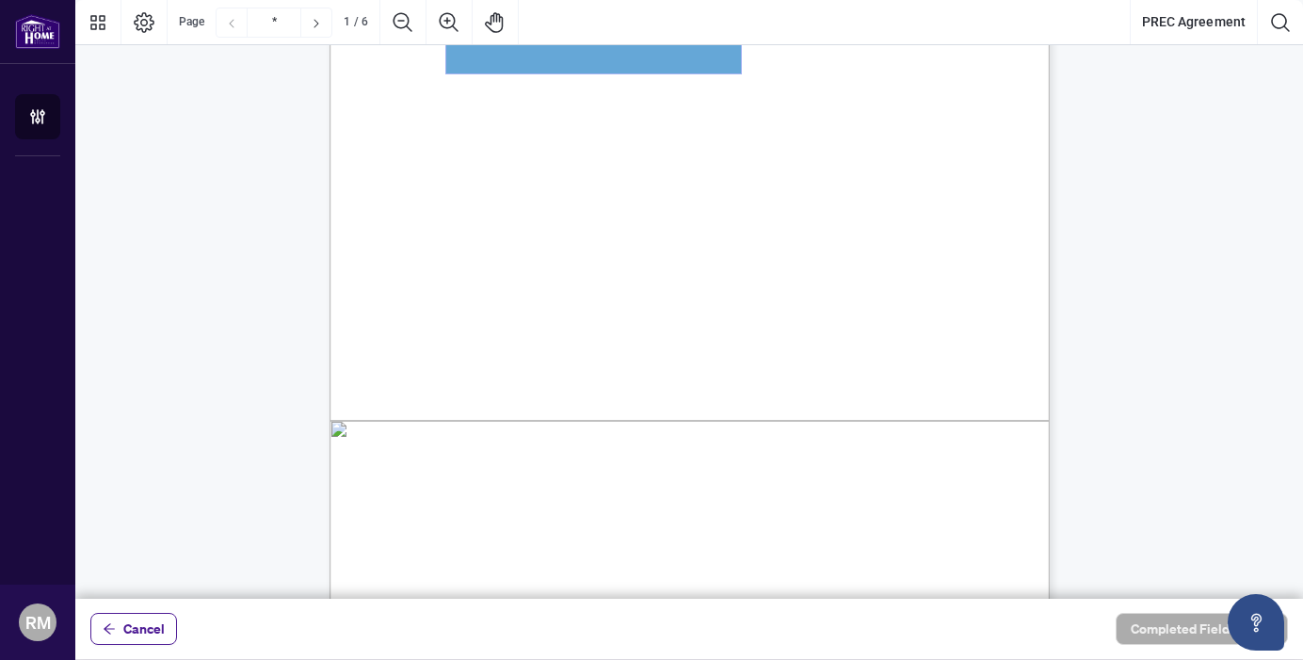
scroll to position [0, 0]
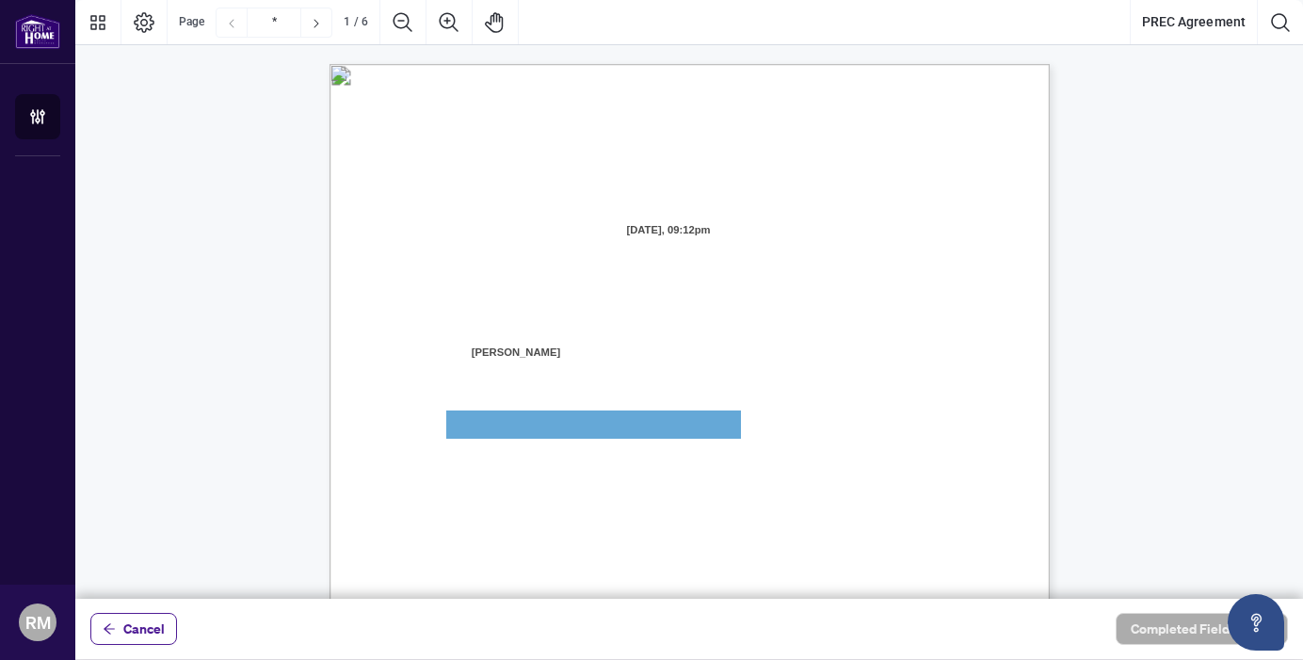
click at [756, 356] on span "is an individual residing in the" at bounding box center [828, 356] width 149 height 16
click at [458, 424] on textarea "01JYSTG4V9PYQNK85VEGE3HGDX" at bounding box center [593, 424] width 295 height 28
click at [1250, 628] on icon "Open asap" at bounding box center [1257, 623] width 24 height 24
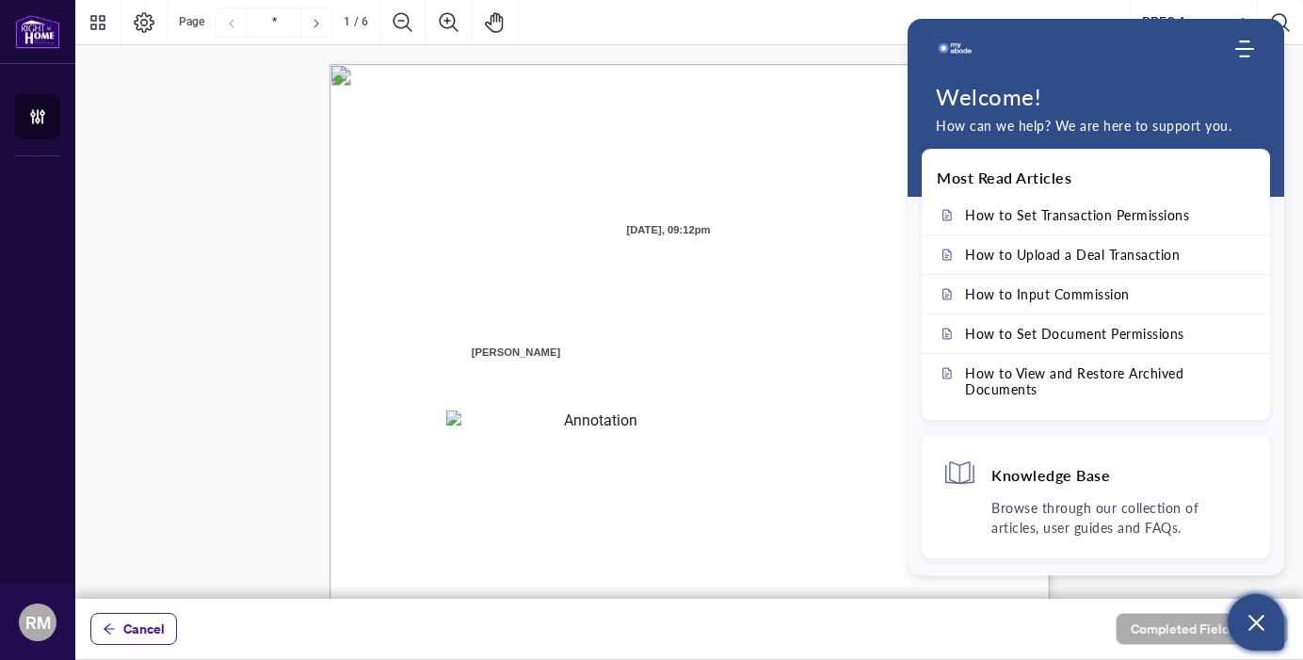
click at [1242, 60] on div "Home Knowledge Base Submit Ticket" at bounding box center [1096, 49] width 377 height 38
click at [822, 119] on div "V052025 1 PERSONAL REAL ESTATE CORPORATION AGREEMENT AND INDEPENDENT CONTRACTOR…" at bounding box center [779, 646] width 900 height 1165
click at [149, 17] on icon "Page Layout" at bounding box center [144, 22] width 23 height 23
click at [91, 18] on icon "Thumbnails" at bounding box center [98, 22] width 23 height 23
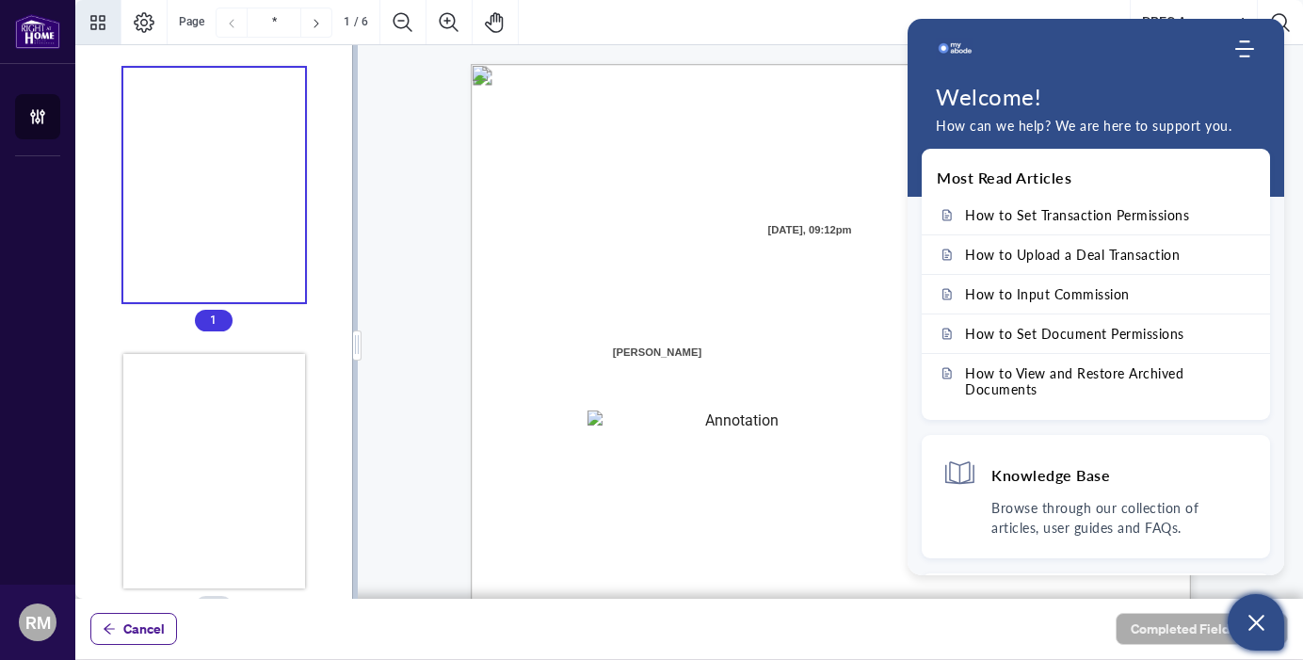
click at [1256, 50] on div "Home Knowledge Base Submit Ticket" at bounding box center [1096, 49] width 377 height 38
click at [1236, 48] on use "Modules Menu" at bounding box center [1244, 48] width 19 height 17
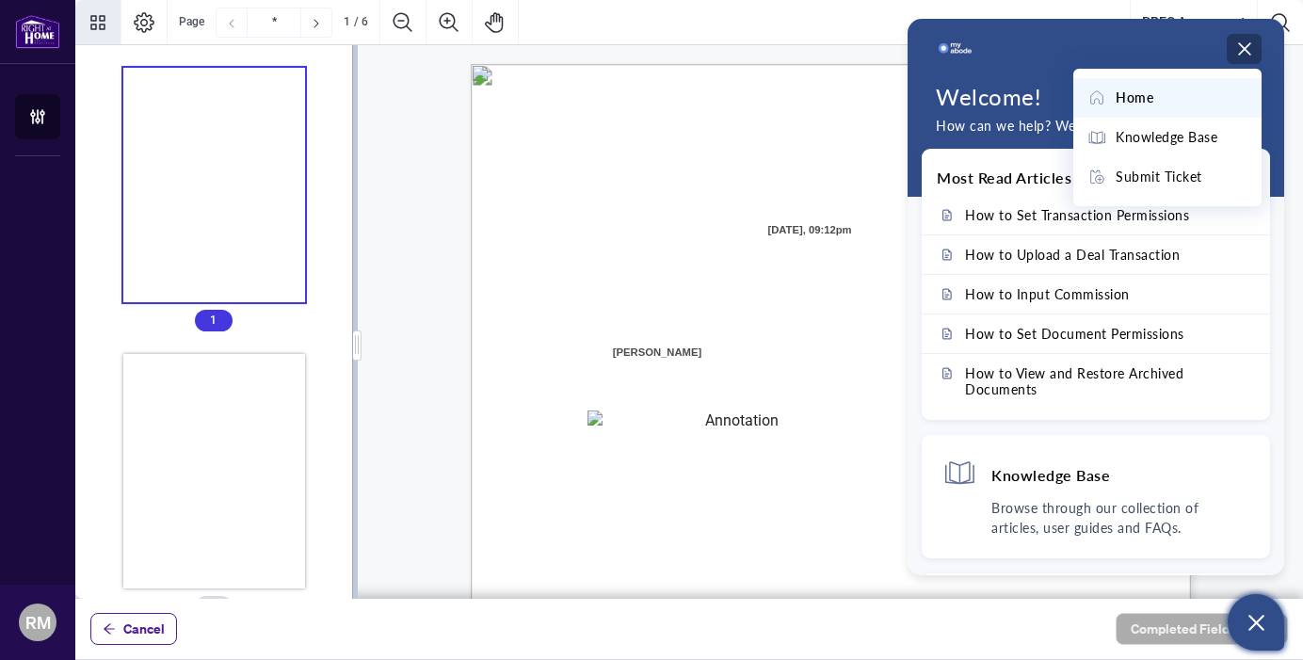
click at [1251, 50] on icon "Modules Menu" at bounding box center [1244, 49] width 19 height 19
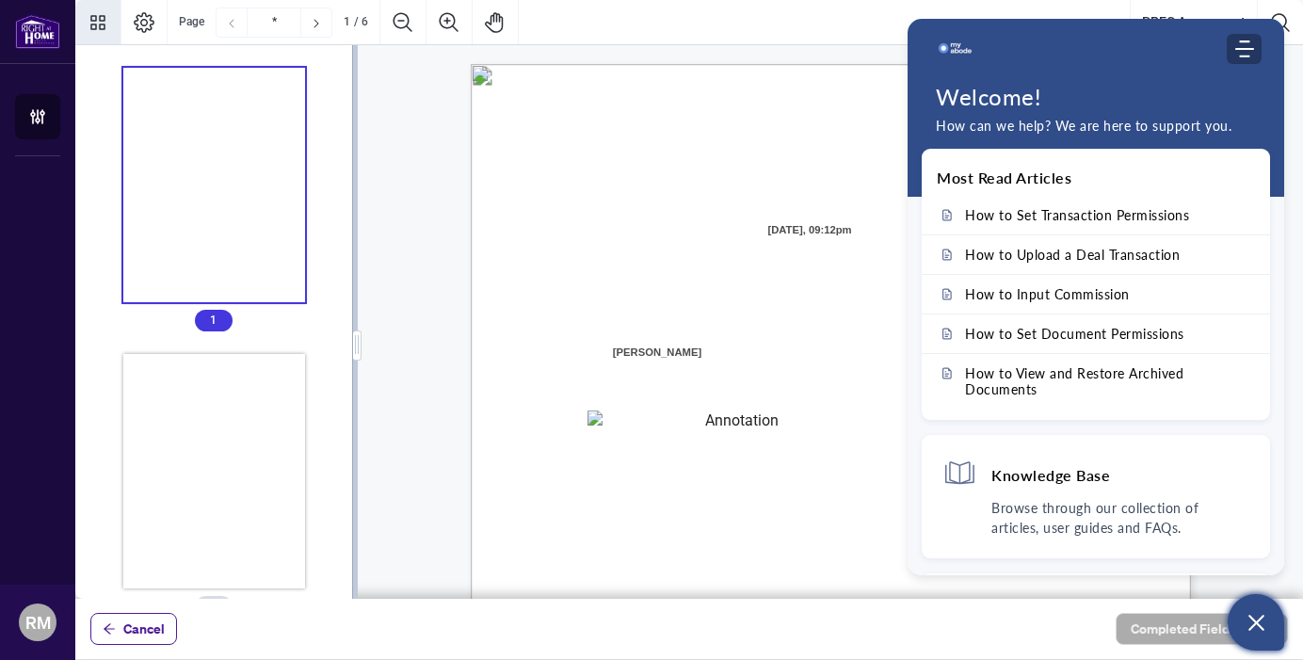
click at [1250, 57] on icon "Modules Menu" at bounding box center [1244, 49] width 19 height 19
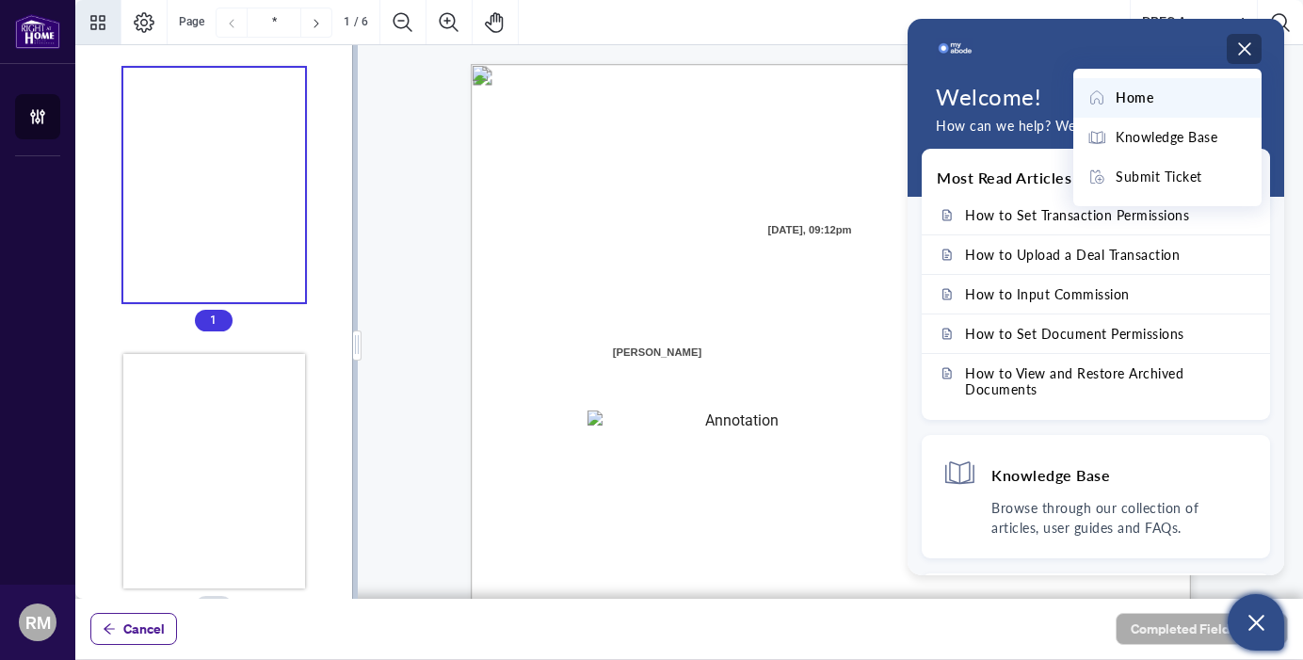
click at [1246, 611] on icon "Open asap" at bounding box center [1257, 623] width 24 height 24
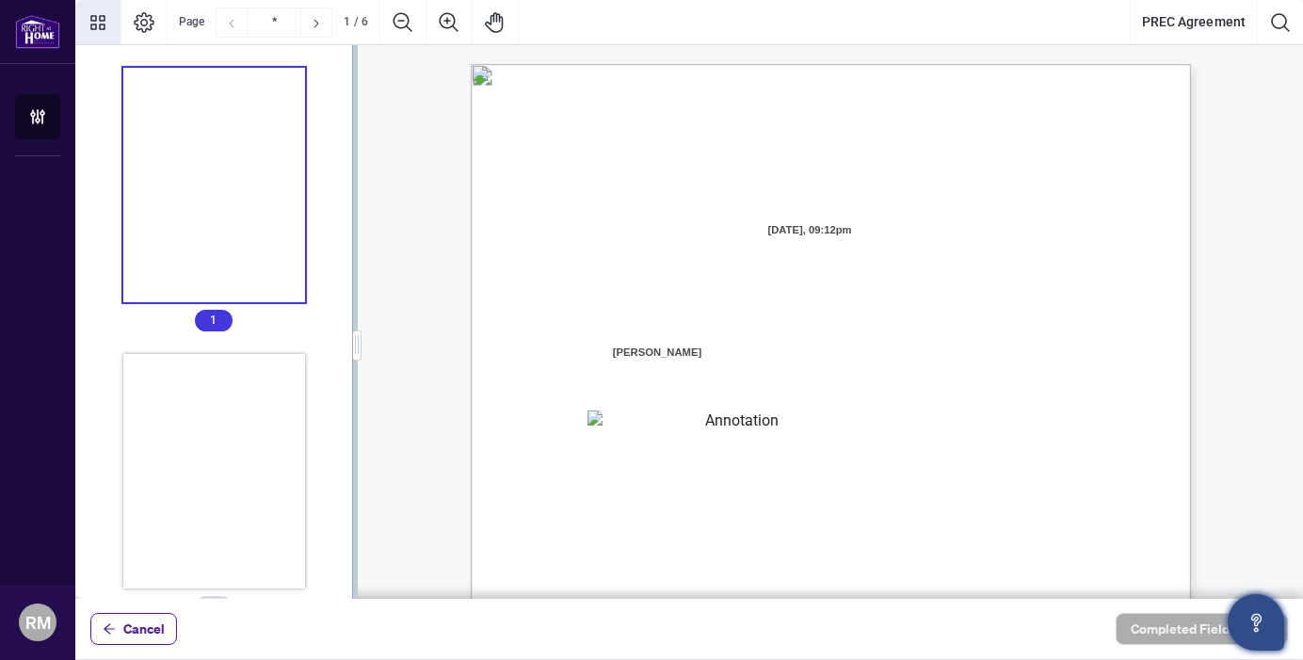
click at [830, 425] on textarea "01JYSTG4V9PYQNK85VEGE3HGDX" at bounding box center [734, 424] width 295 height 28
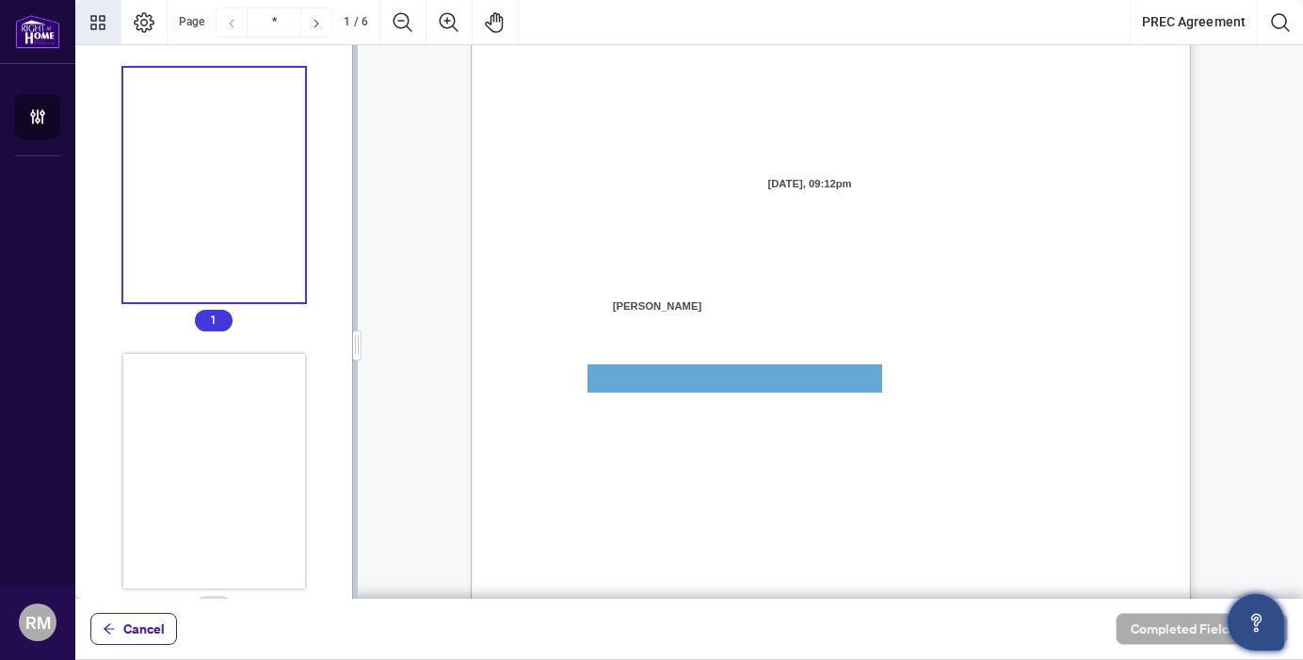
scroll to position [28, 0]
